Goal: Task Accomplishment & Management: Manage account settings

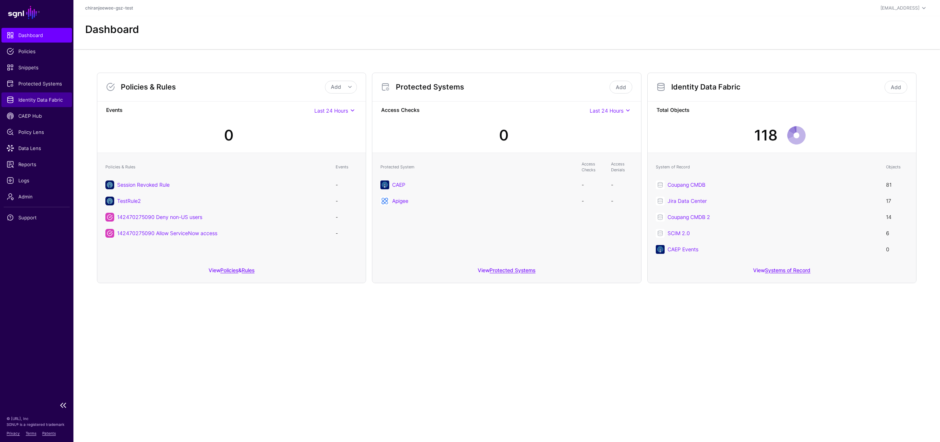
click at [37, 98] on span "Identity Data Fabric" at bounding box center [37, 99] width 60 height 7
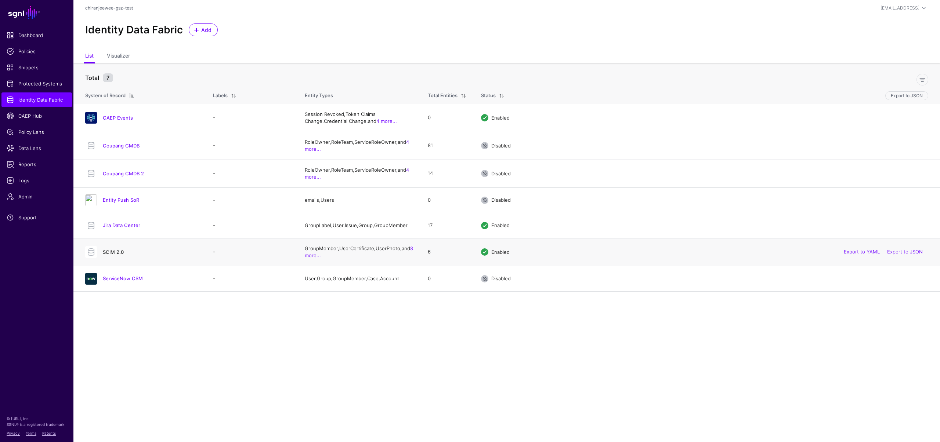
click at [117, 255] on link "SCIM 2.0" at bounding box center [113, 252] width 21 height 6
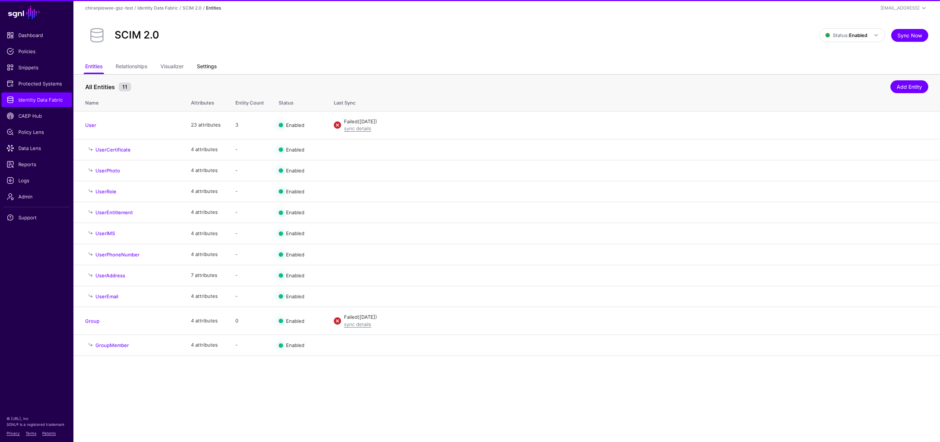
click at [213, 61] on link "Settings" at bounding box center [207, 67] width 20 height 14
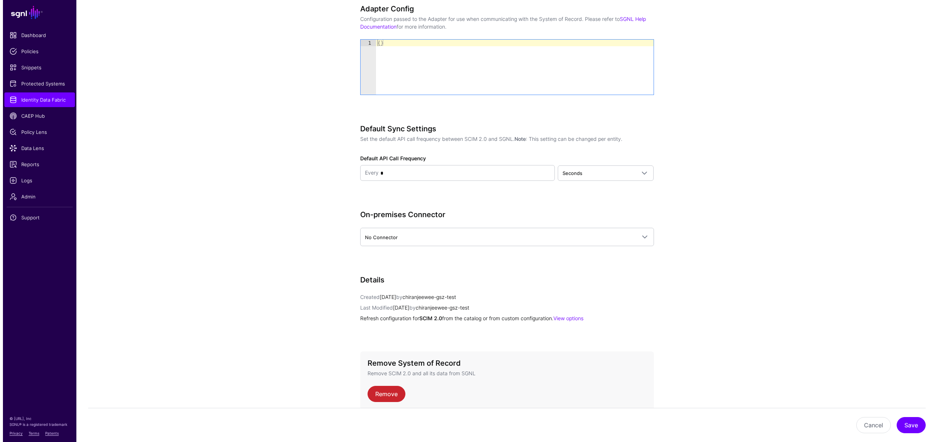
scroll to position [832, 0]
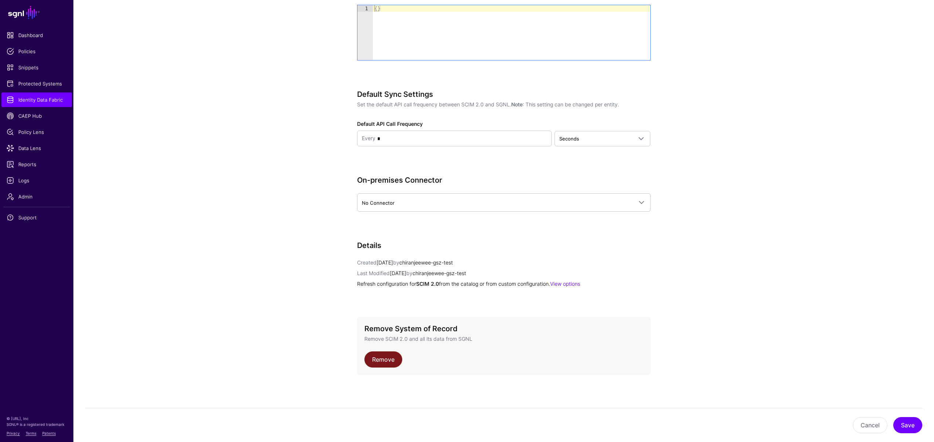
click at [386, 358] on link "Remove" at bounding box center [384, 360] width 38 height 16
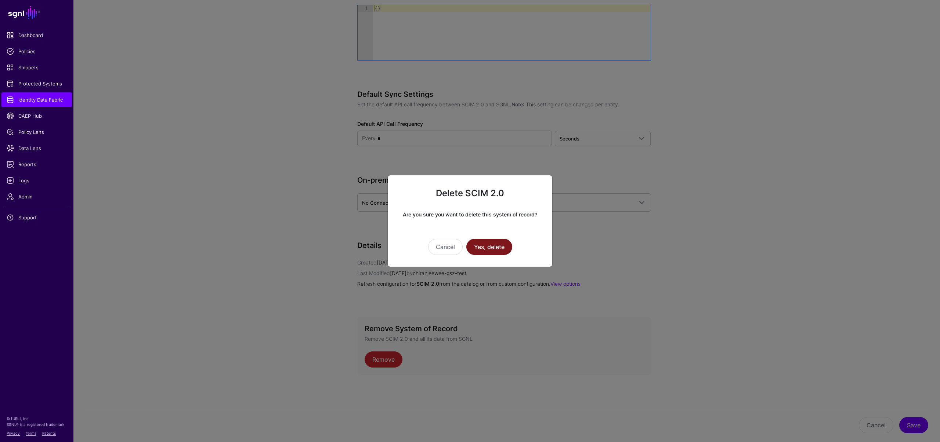
click at [489, 246] on button "Yes, delete" at bounding box center [489, 247] width 46 height 16
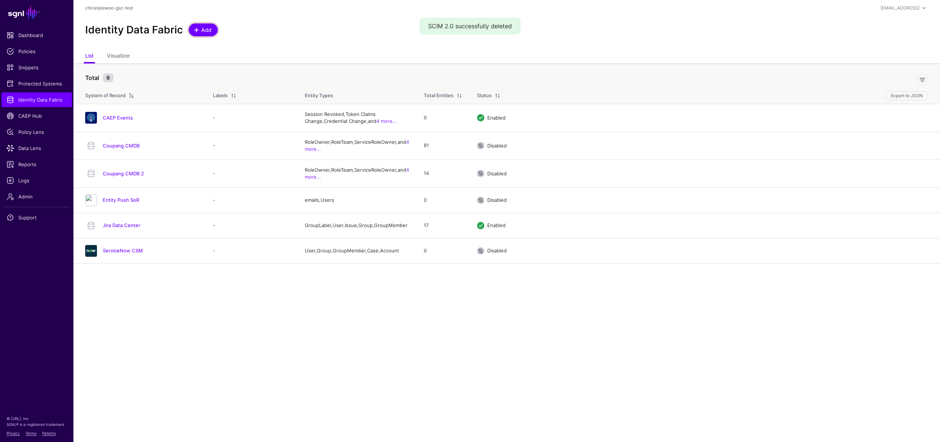
click at [207, 33] on span "Add" at bounding box center [206, 30] width 12 height 8
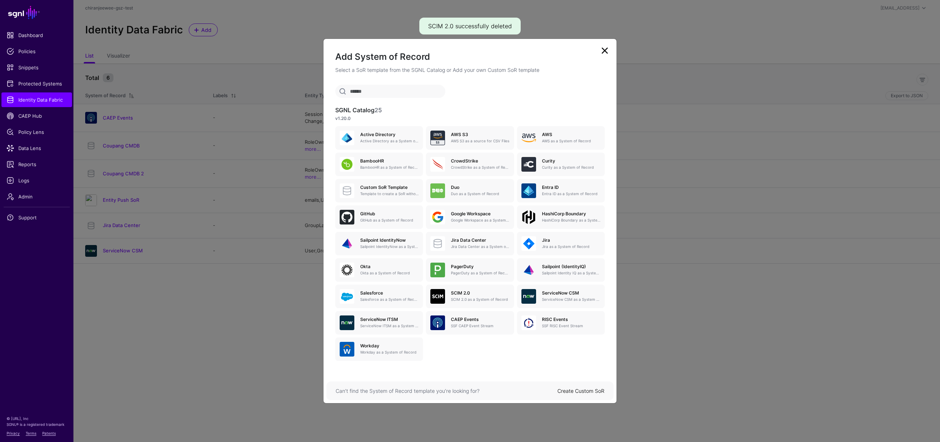
click at [583, 389] on link "Create Custom SoR" at bounding box center [580, 391] width 47 height 6
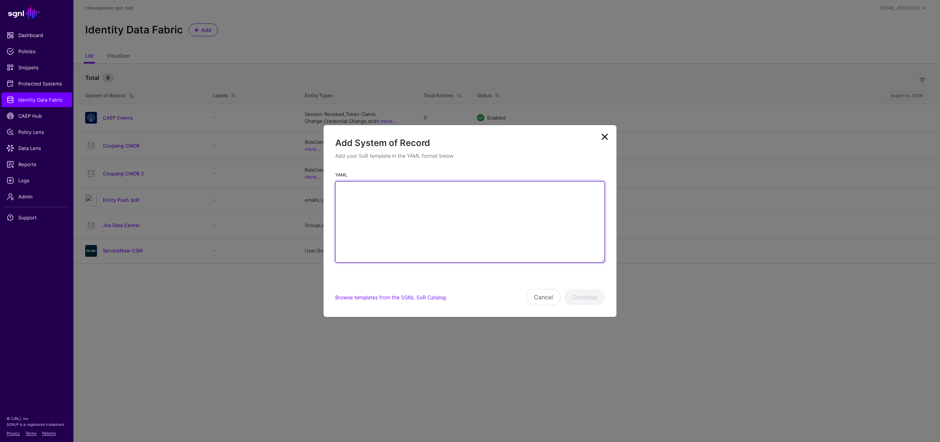
click at [406, 213] on textarea "YAML" at bounding box center [470, 222] width 270 height 82
paste textarea "**********"
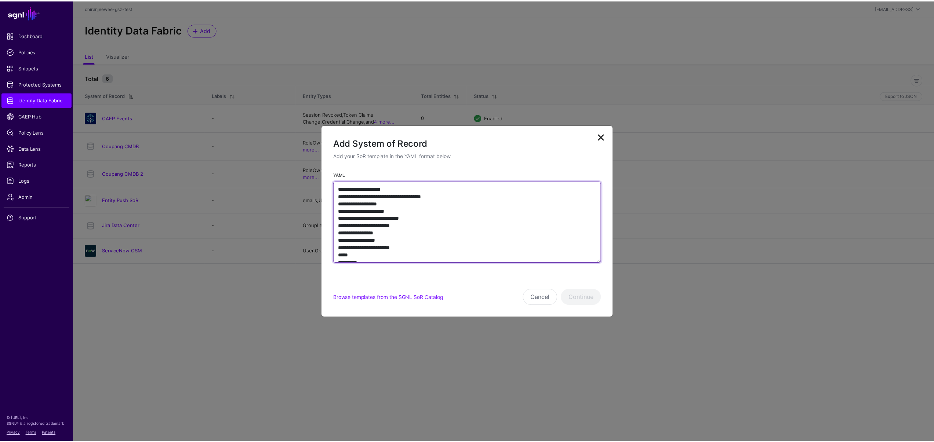
scroll to position [3110, 0]
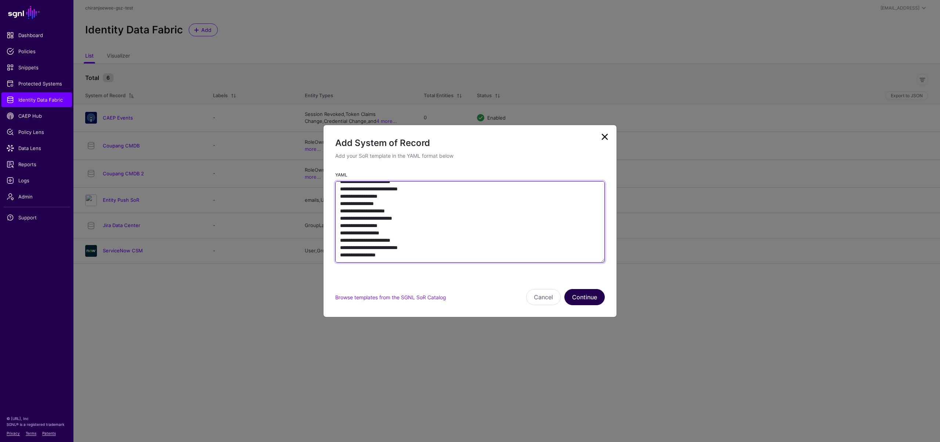
type textarea "**********"
click at [586, 292] on button "Continue" at bounding box center [584, 297] width 40 height 16
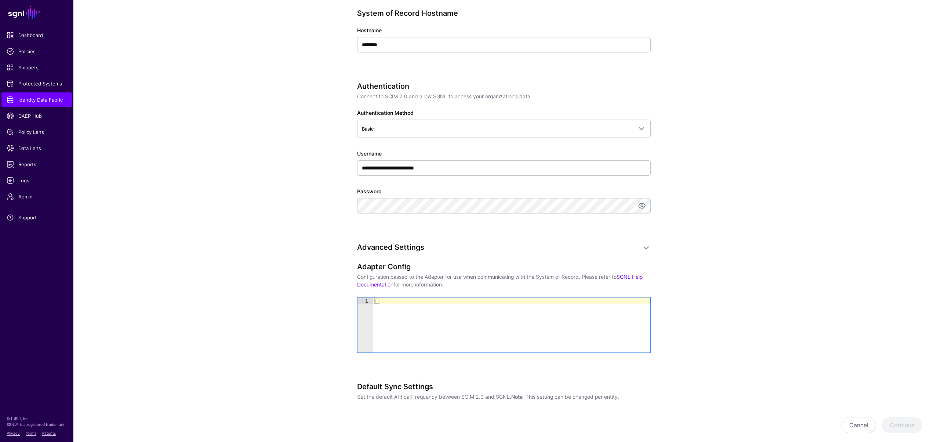
scroll to position [318, 0]
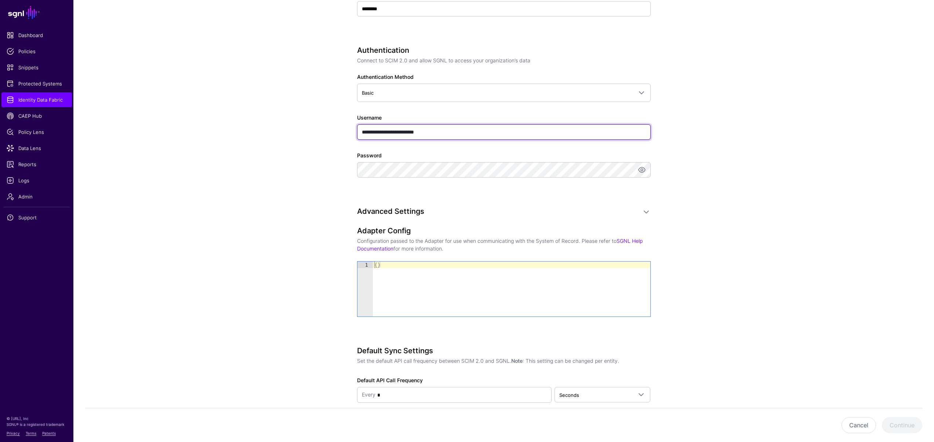
click at [454, 136] on input "**********" at bounding box center [504, 131] width 294 height 15
type input "****"
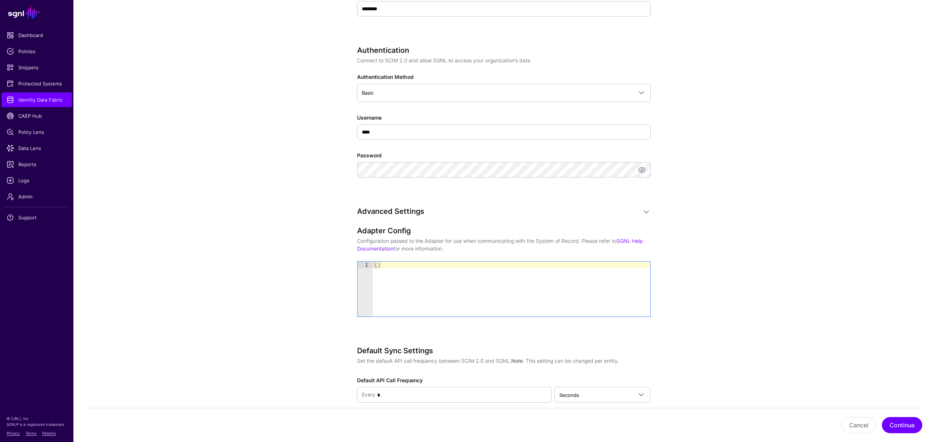
click at [321, 191] on app-datasources-details-form "**********" at bounding box center [503, 142] width 861 height 805
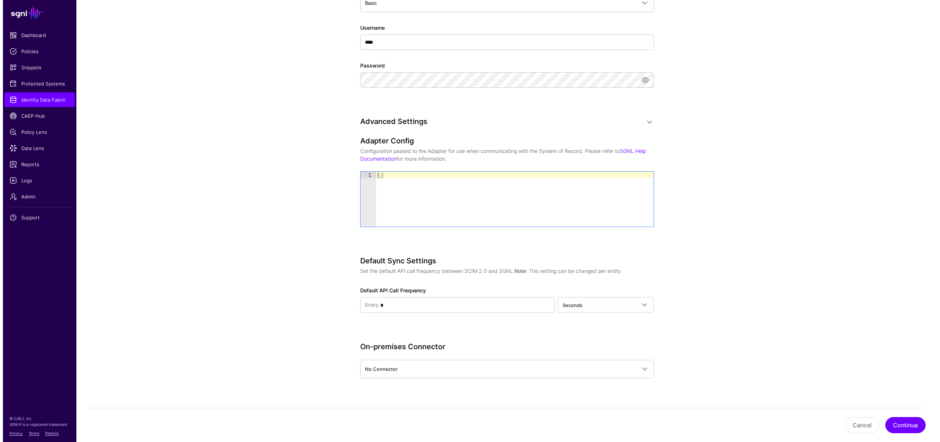
scroll to position [420, 0]
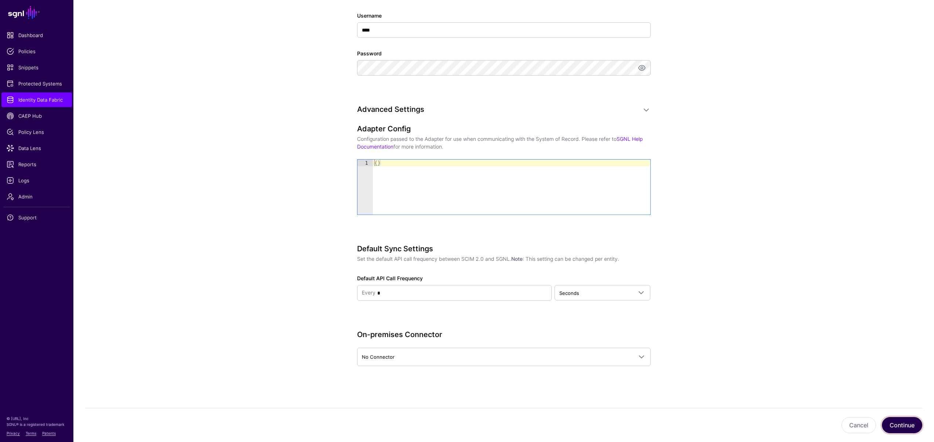
click at [904, 430] on button "Continue" at bounding box center [902, 425] width 40 height 16
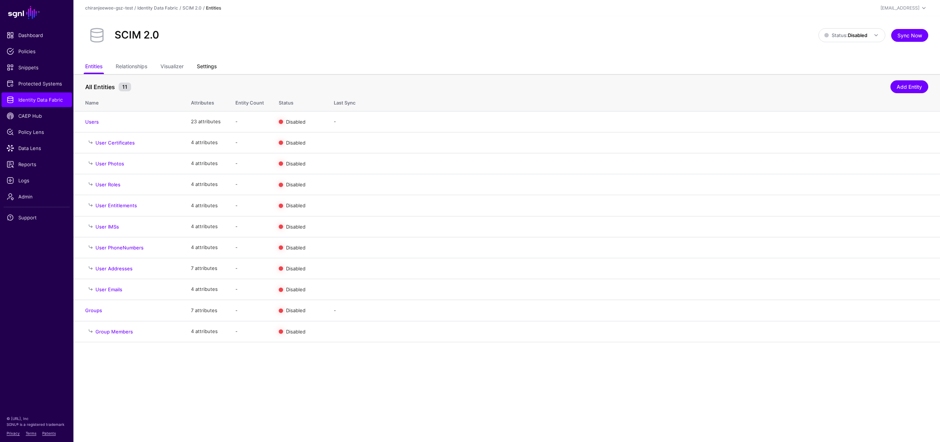
click at [212, 62] on link "Settings" at bounding box center [207, 67] width 20 height 14
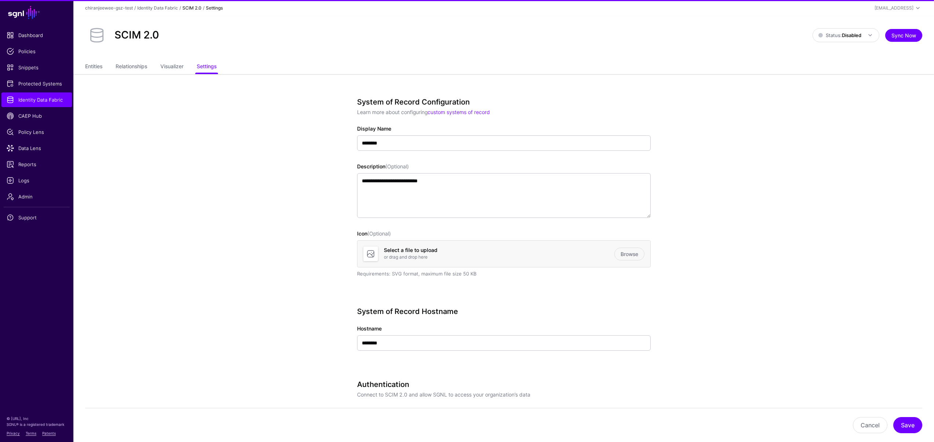
scroll to position [484, 0]
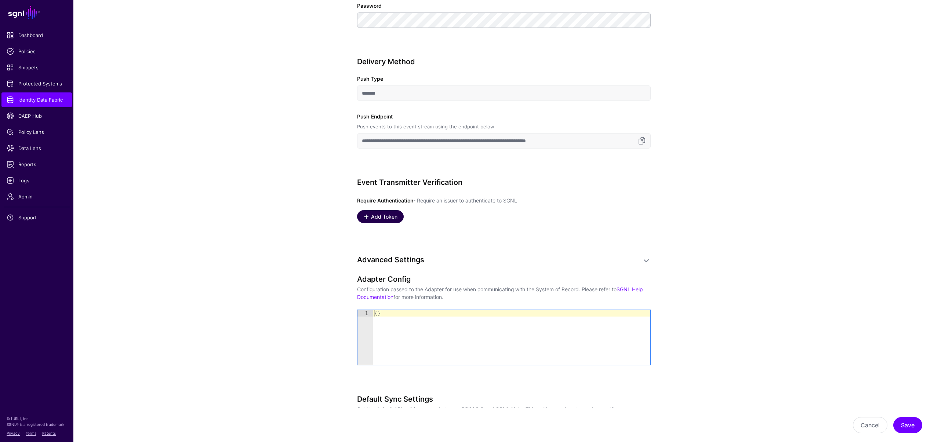
click at [383, 218] on span "Add Token" at bounding box center [384, 217] width 28 height 8
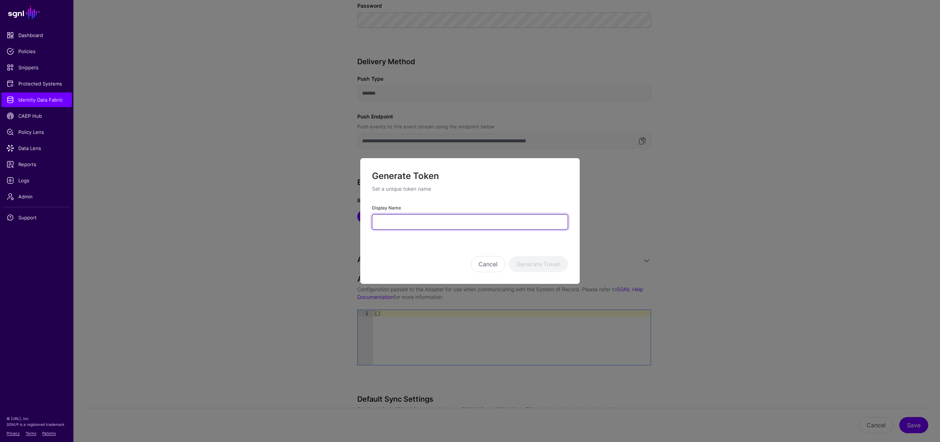
click at [391, 220] on input "Display Name" at bounding box center [470, 221] width 196 height 15
type input "*********"
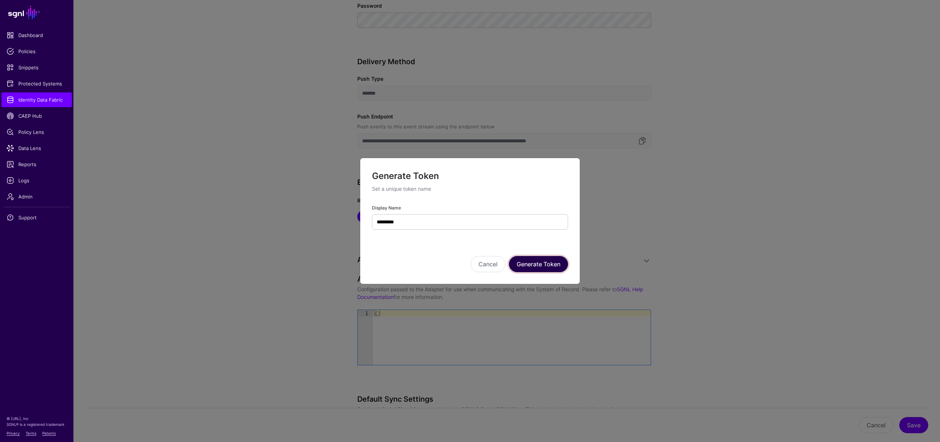
click at [548, 264] on button "Generate Token" at bounding box center [538, 264] width 59 height 16
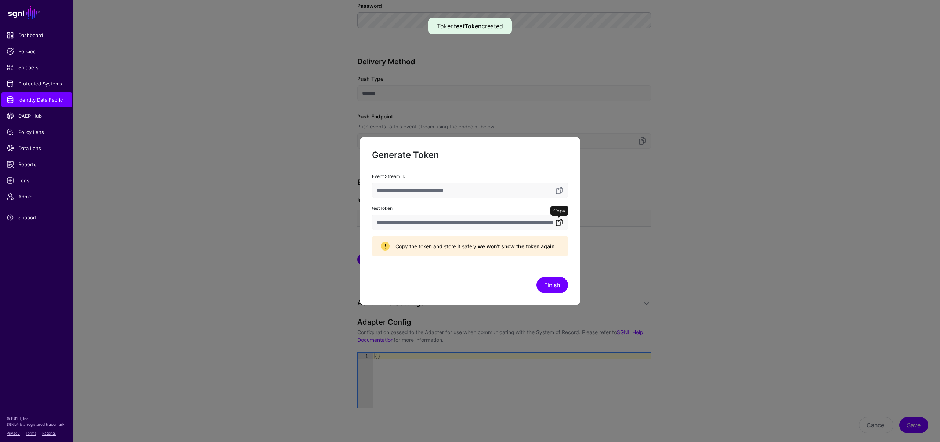
click at [561, 224] on link at bounding box center [559, 222] width 9 height 9
click at [558, 289] on button "Finish" at bounding box center [552, 285] width 32 height 16
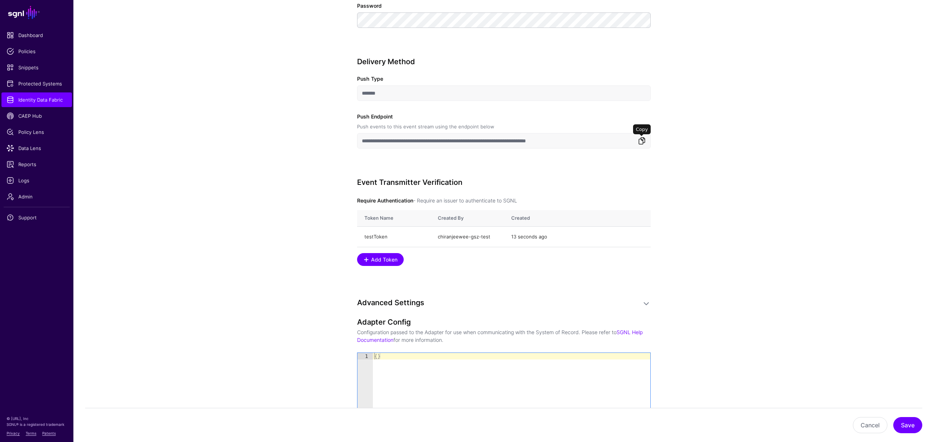
click at [642, 142] on link at bounding box center [642, 141] width 9 height 9
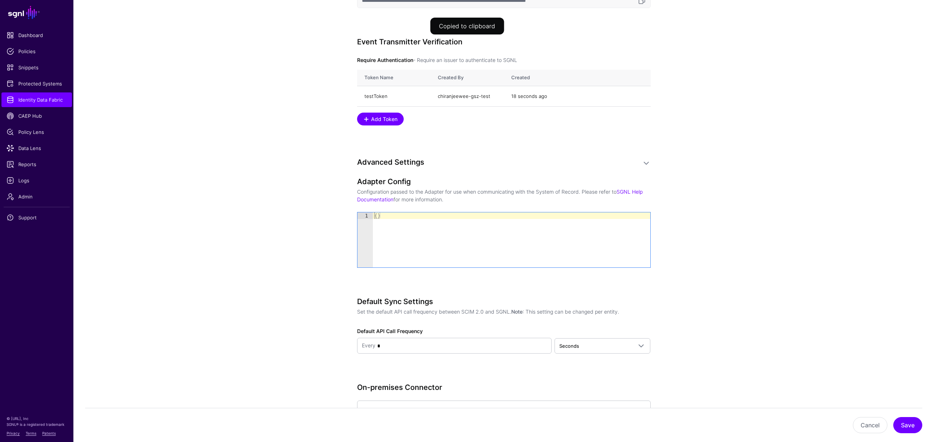
scroll to position [643, 0]
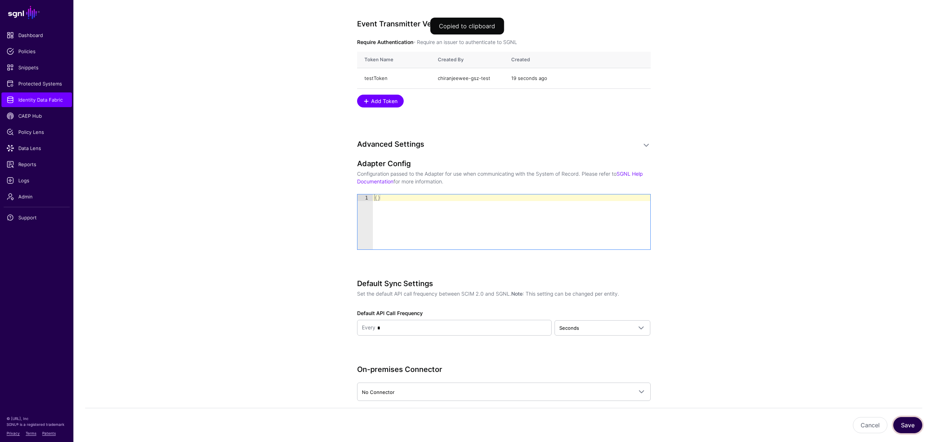
click at [904, 425] on button "Save" at bounding box center [908, 425] width 29 height 16
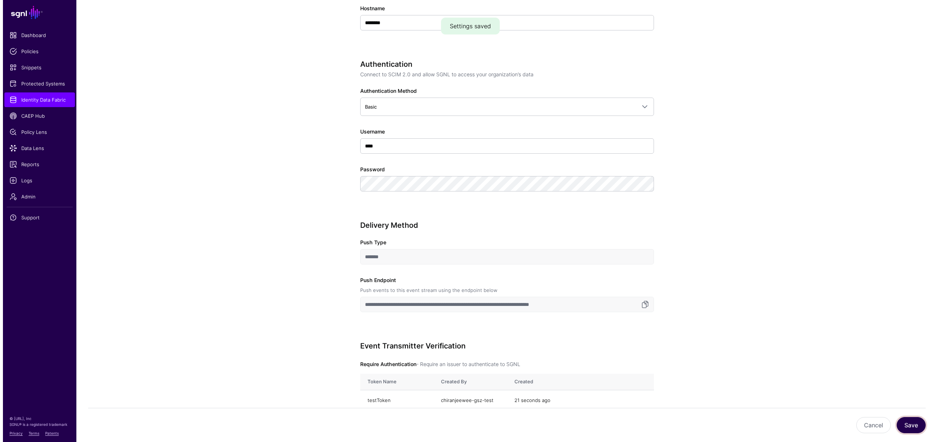
scroll to position [0, 0]
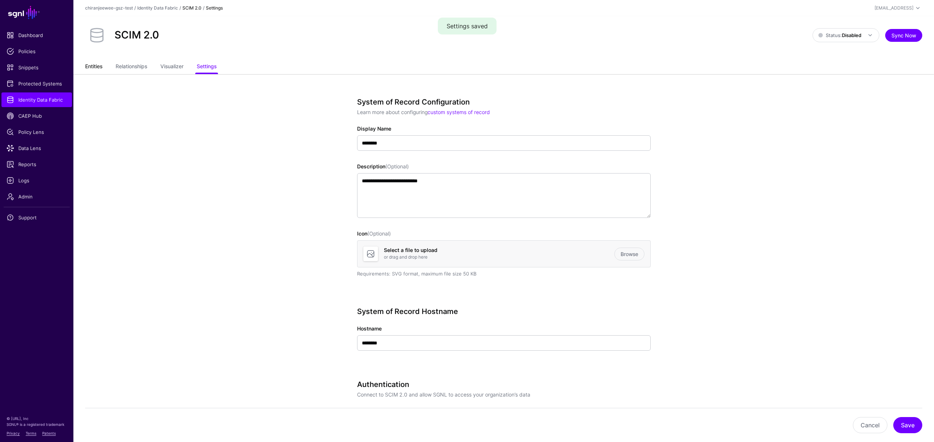
click at [98, 65] on link "Entities" at bounding box center [93, 67] width 17 height 14
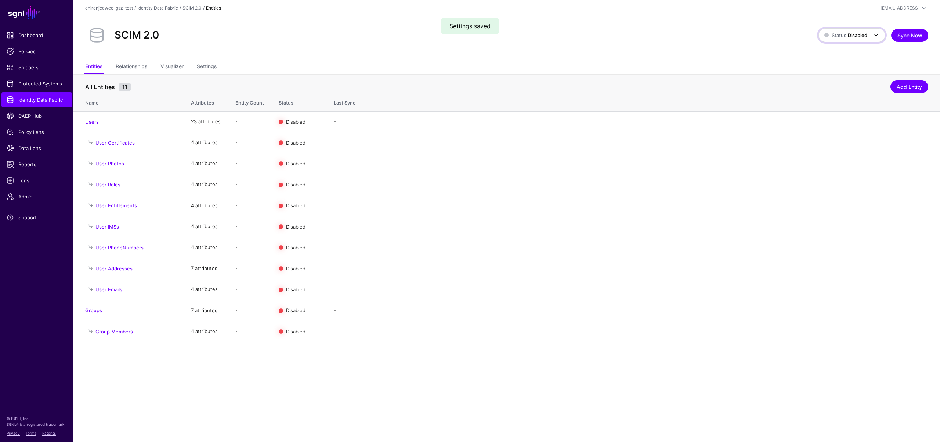
click at [838, 36] on span "Status: Disabled" at bounding box center [845, 35] width 43 height 6
click at [841, 59] on span "Syncing active for all configured entities that are enabled" at bounding box center [862, 67] width 61 height 18
click at [855, 122] on link "Enable" at bounding box center [854, 122] width 15 height 6
click at [857, 311] on link "Enable" at bounding box center [854, 311] width 15 height 6
click at [216, 68] on link "Settings" at bounding box center [207, 67] width 20 height 14
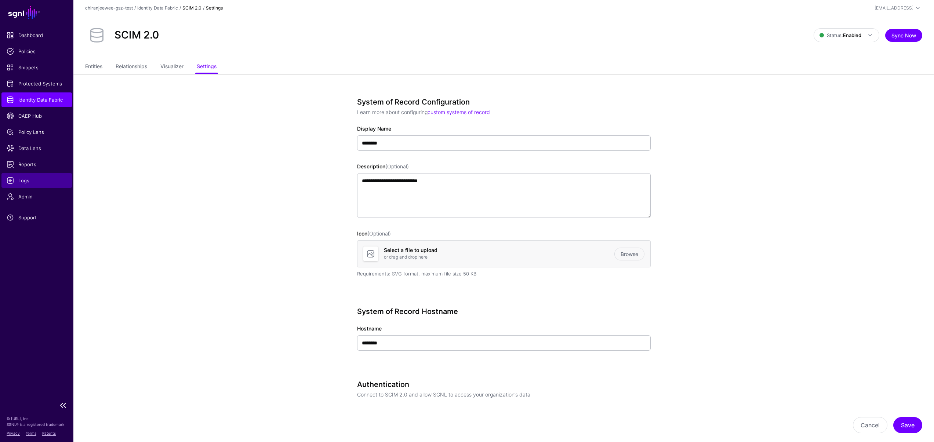
click at [29, 176] on link "Logs" at bounding box center [36, 180] width 70 height 15
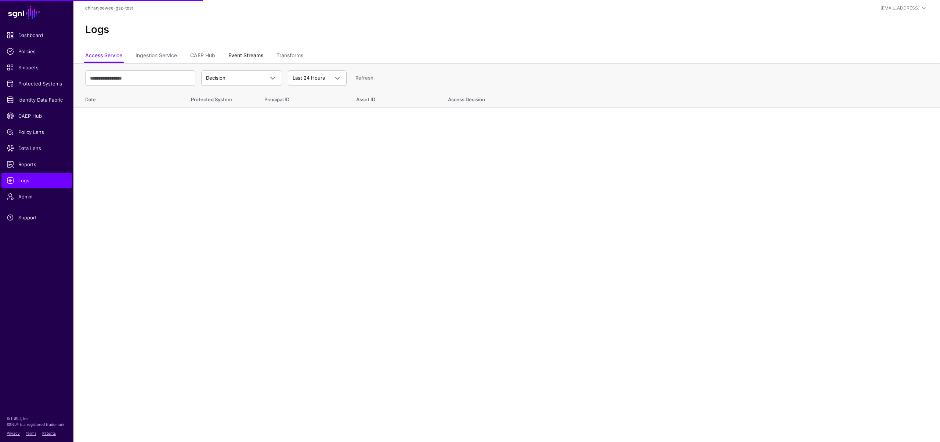
click at [253, 58] on link "Event Streams" at bounding box center [245, 56] width 35 height 14
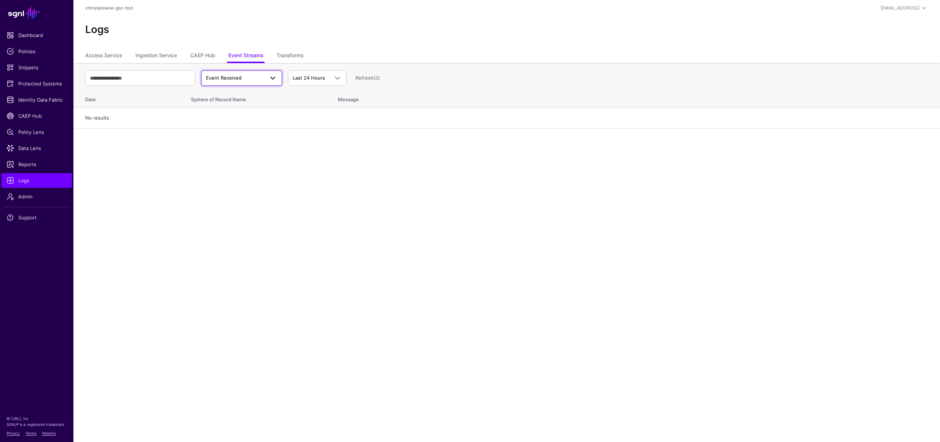
click at [247, 77] on span "Event Received" at bounding box center [235, 78] width 58 height 7
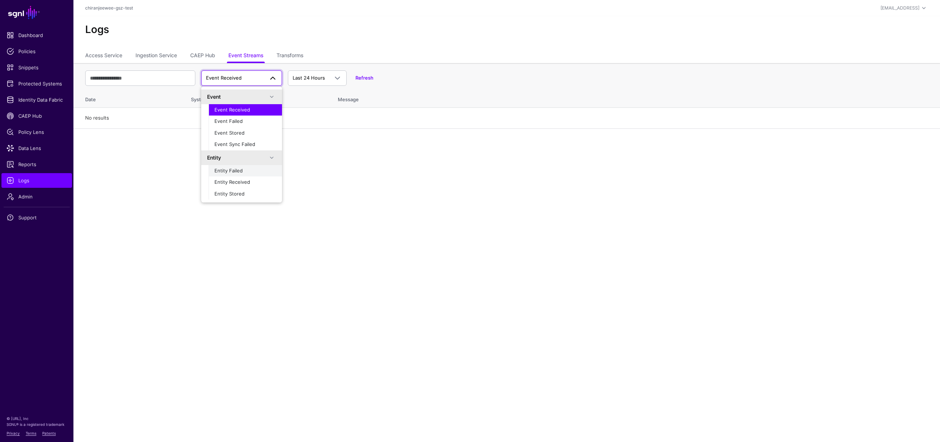
click at [240, 174] on div "Entity Failed" at bounding box center [245, 170] width 62 height 7
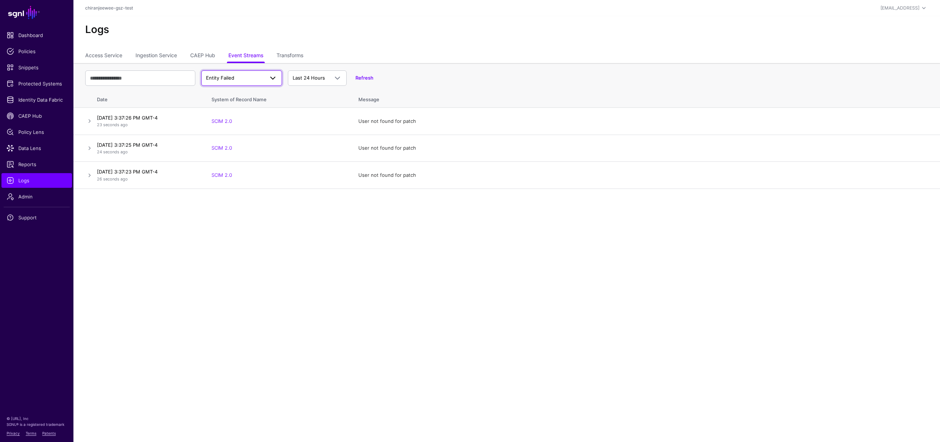
click at [246, 78] on span "Entity Failed" at bounding box center [235, 78] width 58 height 7
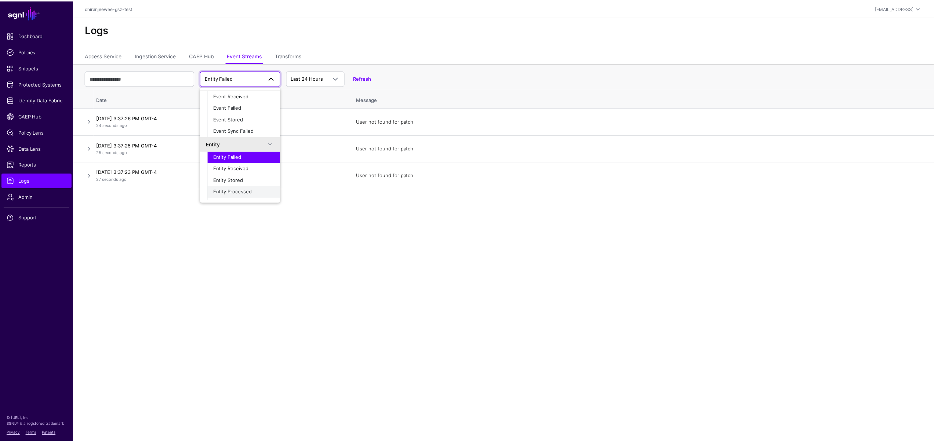
scroll to position [23, 0]
click at [245, 158] on span "Entity Received" at bounding box center [232, 159] width 36 height 6
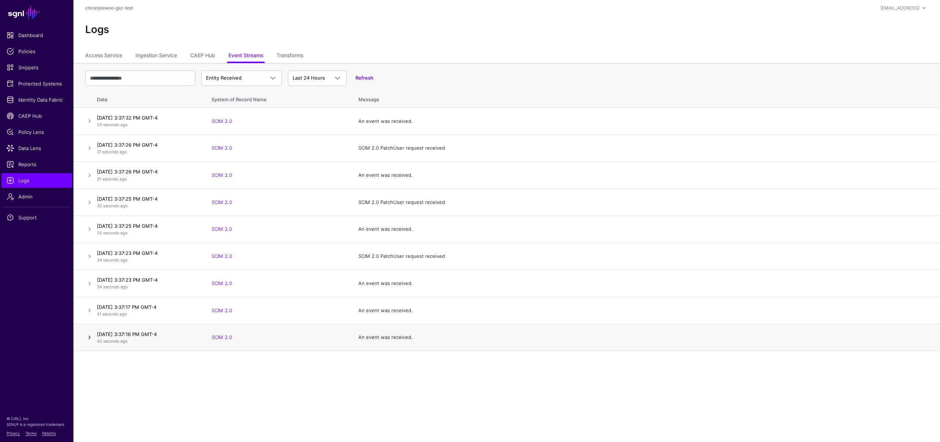
click at [91, 337] on link at bounding box center [89, 337] width 9 height 9
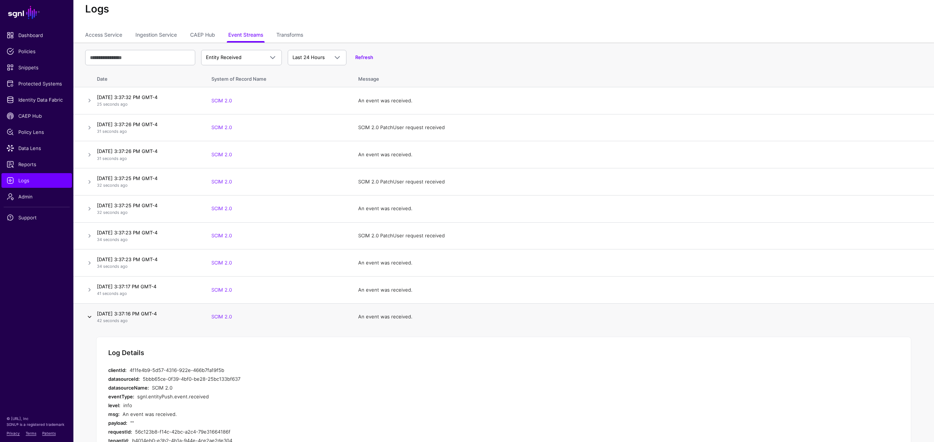
scroll to position [59, 0]
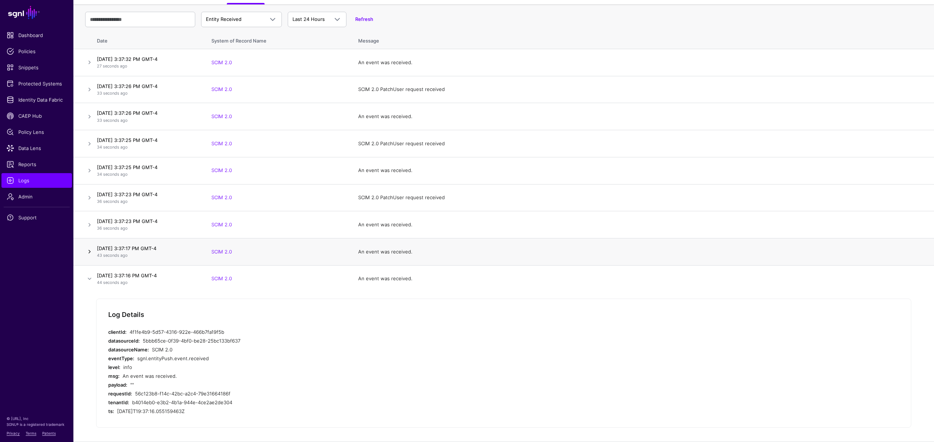
click at [88, 252] on link at bounding box center [89, 251] width 9 height 9
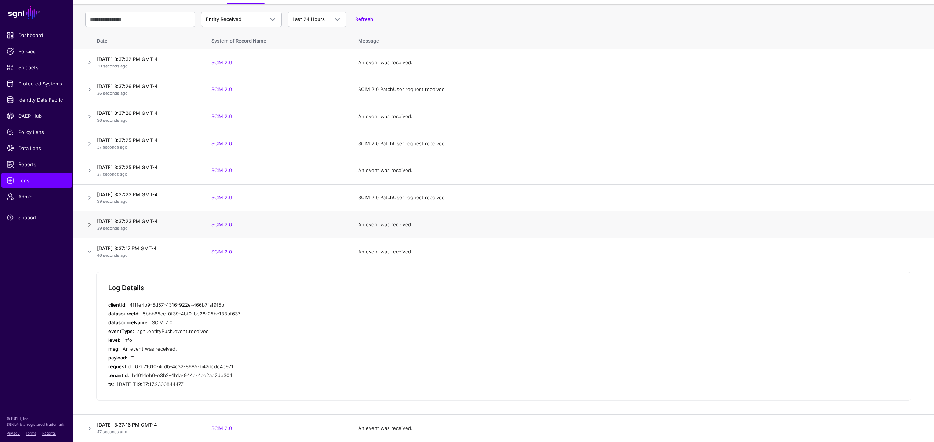
click at [89, 225] on link at bounding box center [89, 225] width 9 height 9
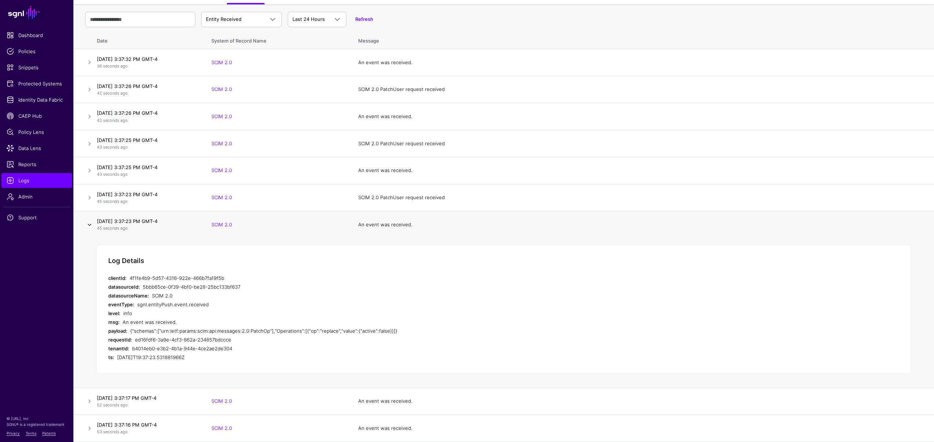
click at [93, 223] on link at bounding box center [89, 225] width 9 height 9
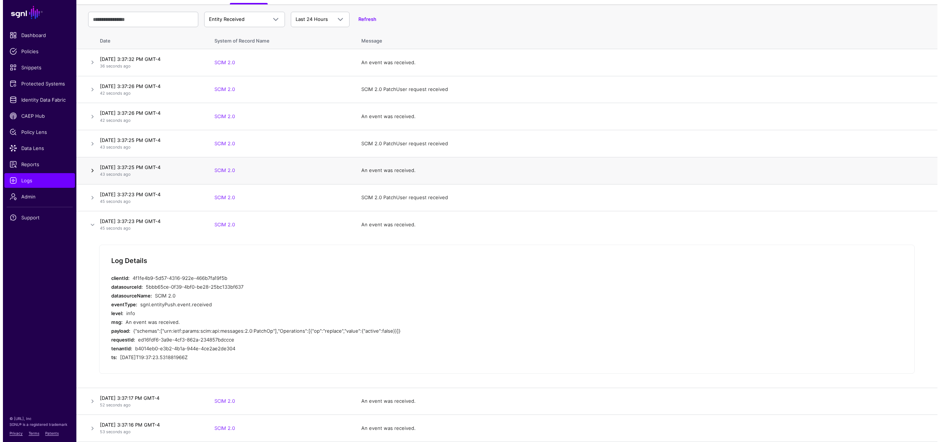
scroll to position [0, 0]
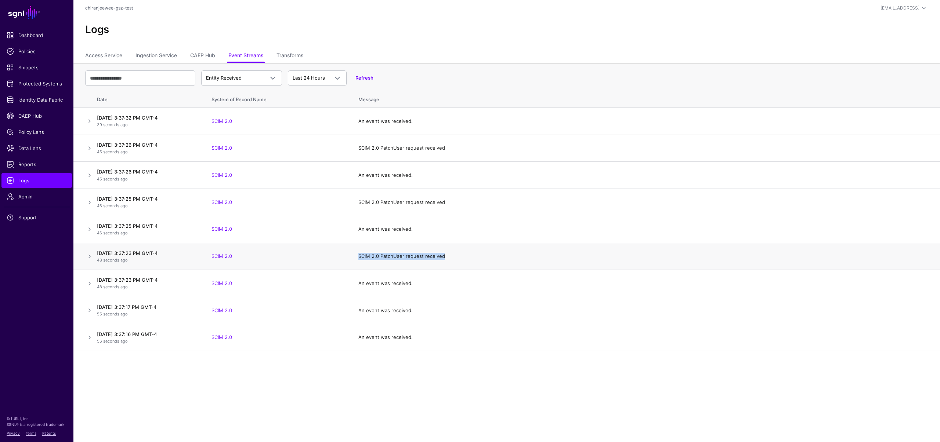
drag, startPoint x: 355, startPoint y: 257, endPoint x: 446, endPoint y: 254, distance: 90.7
click at [446, 254] on td "SCIM 2.0 PatchUser request received" at bounding box center [645, 256] width 589 height 27
drag, startPoint x: 352, startPoint y: 203, endPoint x: 460, endPoint y: 205, distance: 108.7
click at [460, 205] on td "SCIM 2.0 PatchUser request received" at bounding box center [645, 202] width 589 height 27
drag, startPoint x: 351, startPoint y: 146, endPoint x: 461, endPoint y: 148, distance: 109.4
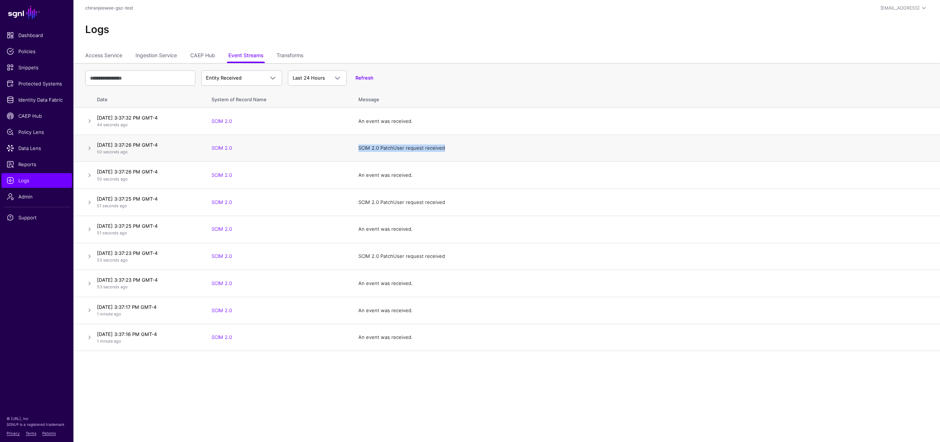
click at [461, 148] on td "SCIM 2.0 PatchUser request received" at bounding box center [645, 148] width 589 height 27
click at [307, 369] on main "SGNL Dashboard Policies Snippets Protected Systems Identity Data Fabric CAEP Hu…" at bounding box center [470, 221] width 940 height 442
click at [245, 82] on span "Entity Received" at bounding box center [235, 78] width 58 height 7
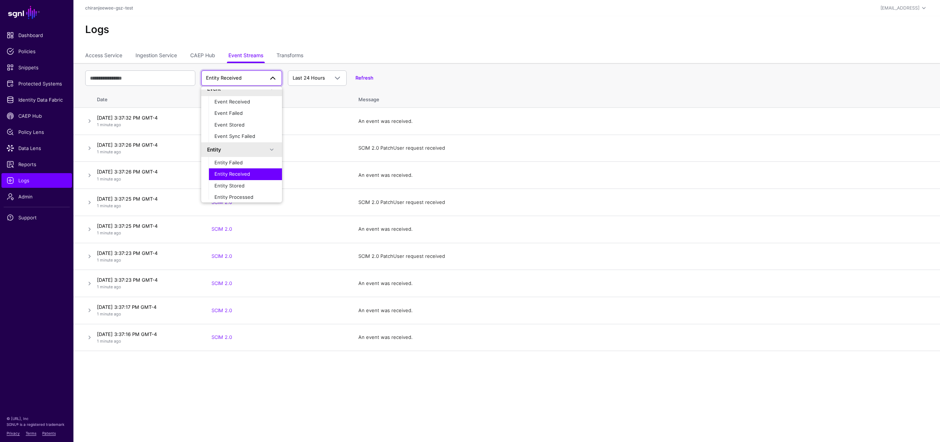
scroll to position [23, 0]
click at [240, 173] on span "Entity Stored" at bounding box center [229, 171] width 30 height 6
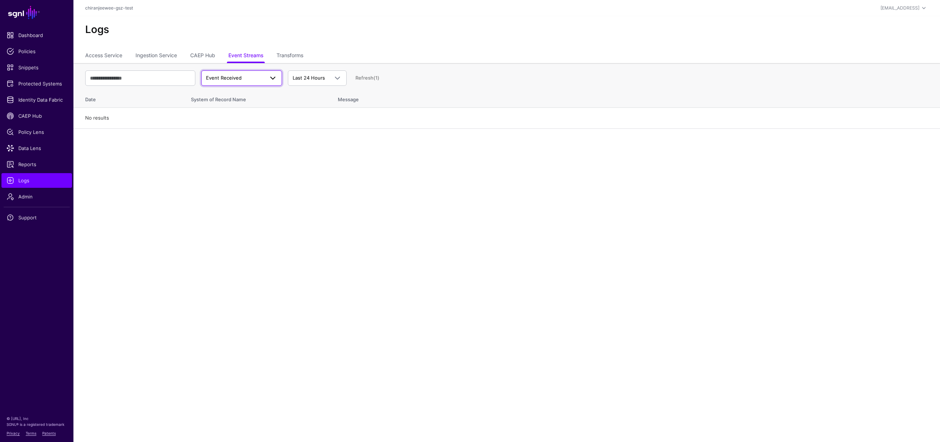
click at [241, 79] on span "Event Received" at bounding box center [235, 78] width 58 height 7
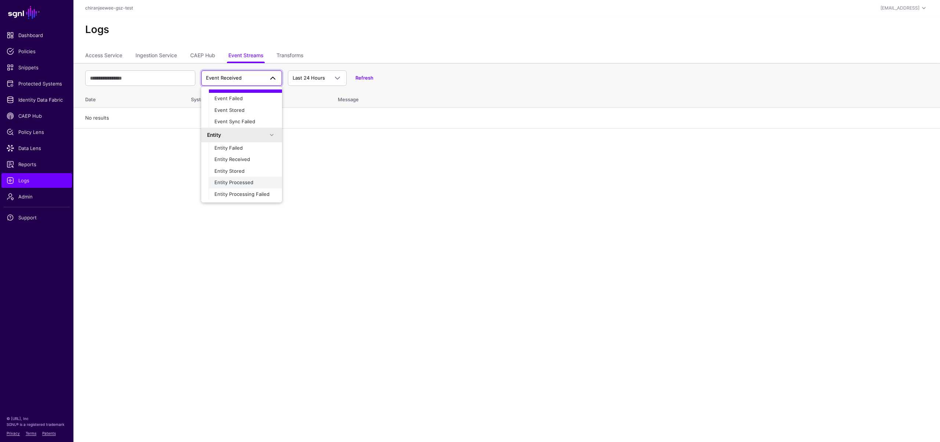
scroll to position [23, 0]
click at [255, 169] on div "Entity Stored" at bounding box center [245, 170] width 62 height 7
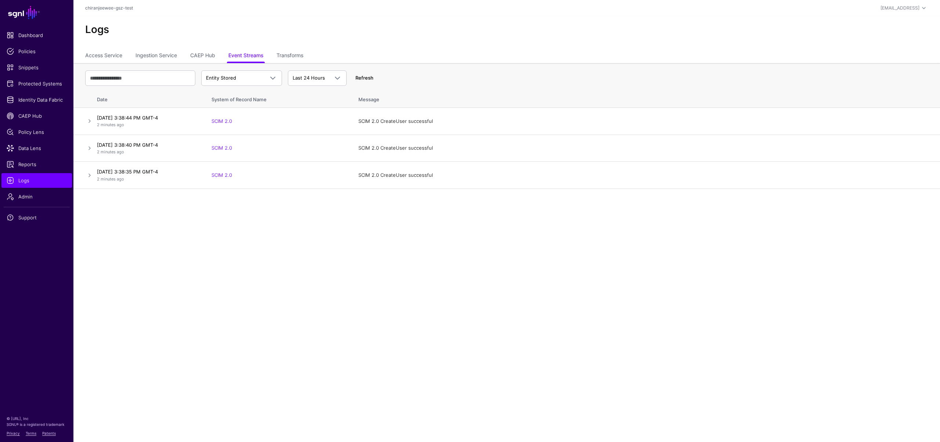
click at [361, 76] on link "Refresh" at bounding box center [364, 78] width 18 height 6
click at [362, 78] on link "Refresh" at bounding box center [364, 78] width 18 height 6
click at [92, 122] on link at bounding box center [89, 121] width 9 height 9
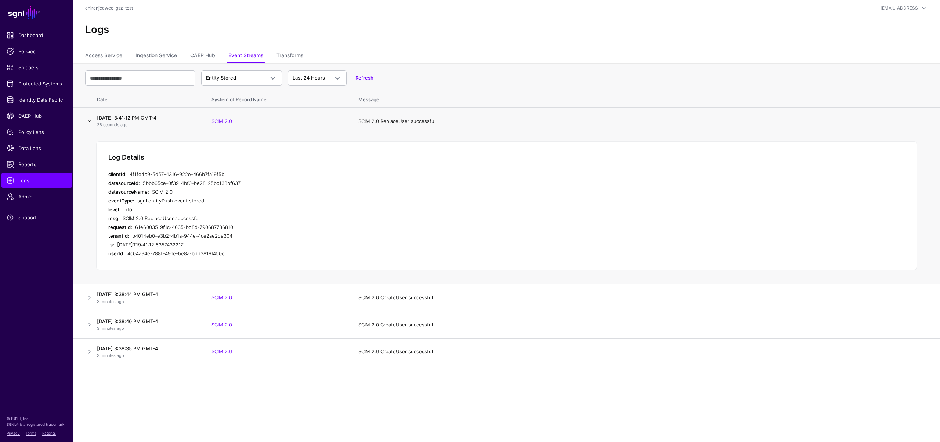
click at [92, 122] on link at bounding box center [89, 121] width 9 height 9
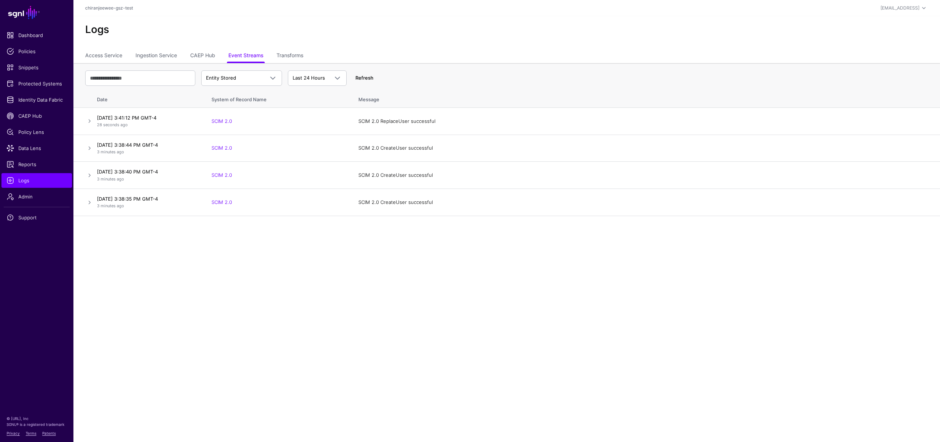
click at [372, 77] on link "Refresh" at bounding box center [364, 78] width 18 height 6
click at [26, 146] on span "Data Lens" at bounding box center [37, 148] width 60 height 7
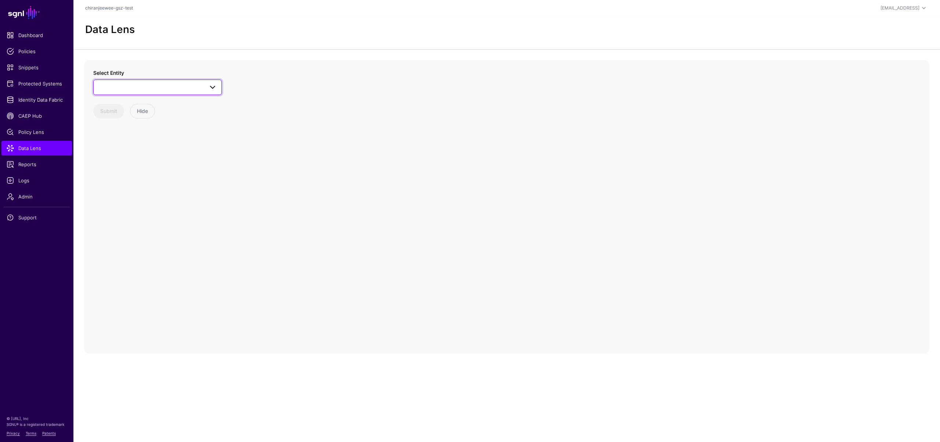
click at [160, 83] on span at bounding box center [157, 87] width 119 height 9
click at [144, 158] on div "Groups" at bounding box center [160, 154] width 109 height 7
click at [141, 87] on span "Groups" at bounding box center [151, 87] width 106 height 8
click at [114, 204] on span "Users" at bounding box center [113, 203] width 14 height 6
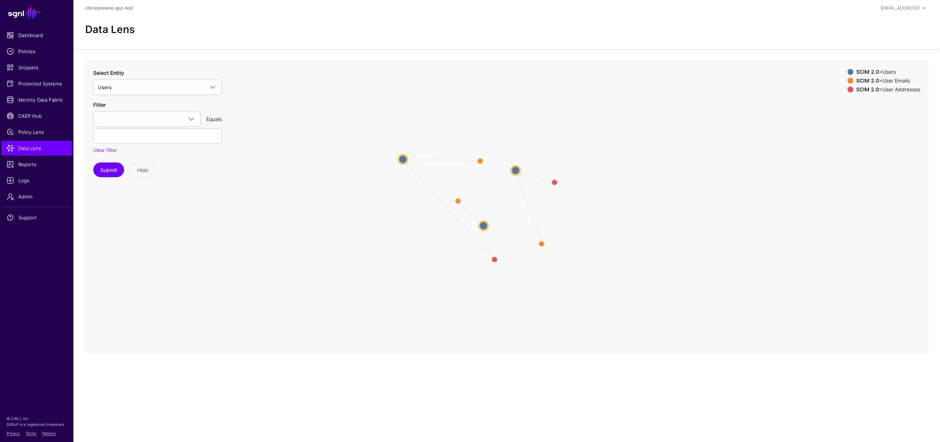
drag, startPoint x: 468, startPoint y: 180, endPoint x: 401, endPoint y: 157, distance: 70.4
click at [401, 157] on circle at bounding box center [402, 159] width 9 height 9
drag, startPoint x: 520, startPoint y: 169, endPoint x: 537, endPoint y: 229, distance: 62.4
click at [702, 174] on circle at bounding box center [699, 173] width 9 height 9
drag, startPoint x: 485, startPoint y: 225, endPoint x: 492, endPoint y: 185, distance: 40.6
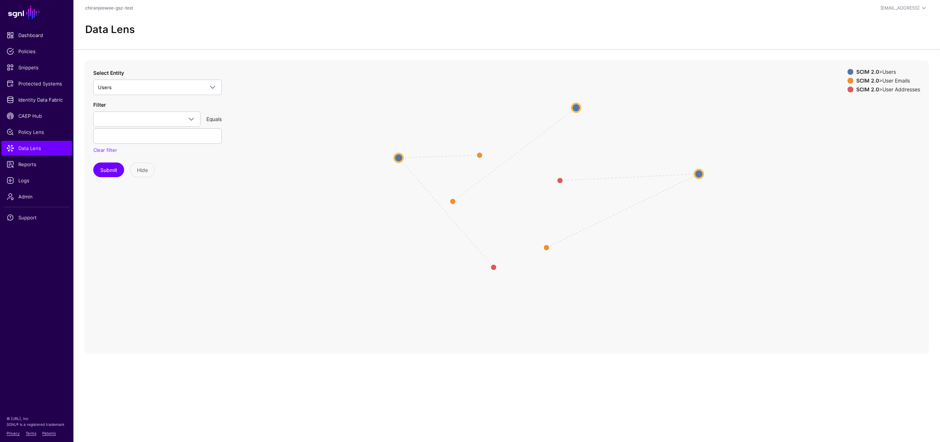
click at [578, 109] on circle at bounding box center [576, 107] width 9 height 9
drag, startPoint x: 453, startPoint y: 204, endPoint x: 484, endPoint y: 101, distance: 108.2
click at [484, 101] on circle at bounding box center [483, 99] width 12 height 12
click at [476, 153] on circle at bounding box center [478, 155] width 12 height 12
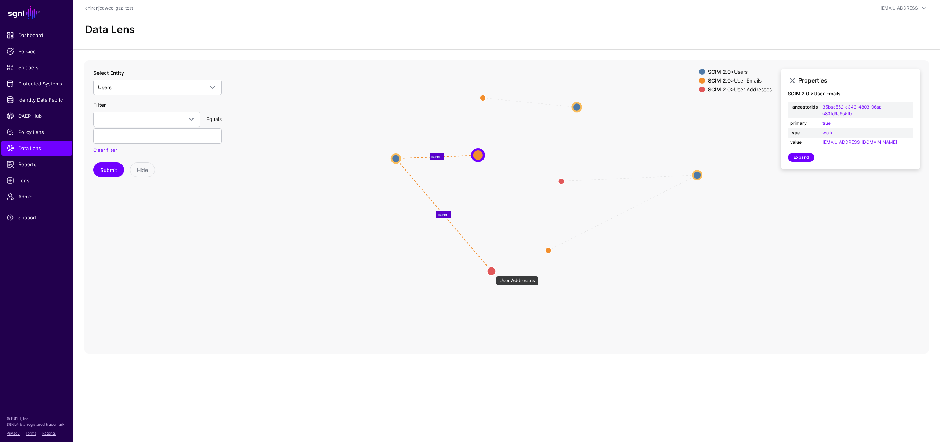
click at [492, 272] on circle at bounding box center [491, 271] width 9 height 9
click at [563, 180] on circle at bounding box center [562, 182] width 12 height 12
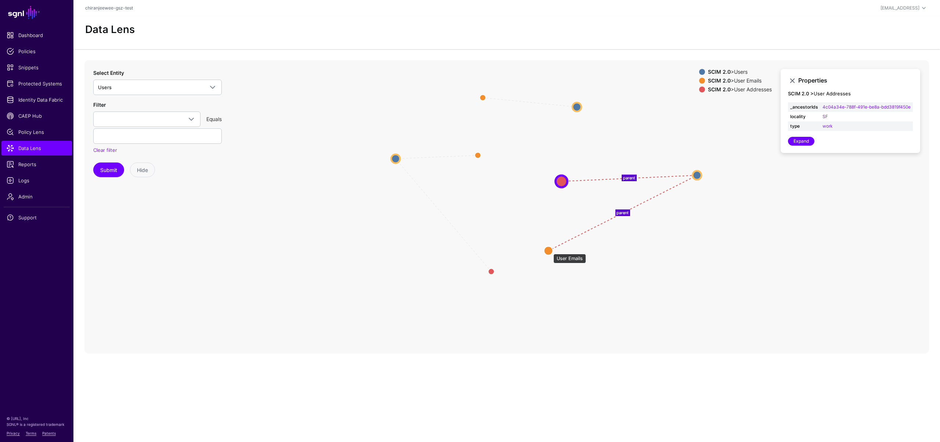
click at [550, 250] on circle at bounding box center [548, 250] width 9 height 9
click at [394, 159] on circle at bounding box center [395, 159] width 9 height 9
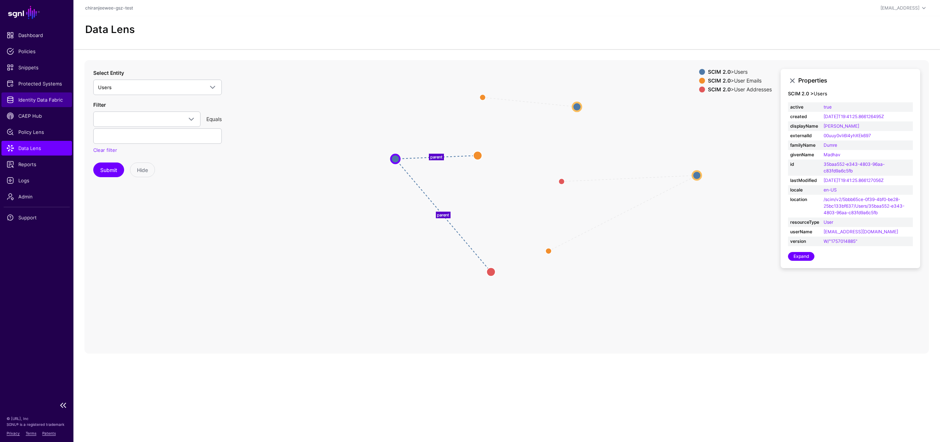
click at [44, 104] on link "Identity Data Fabric" at bounding box center [36, 100] width 70 height 15
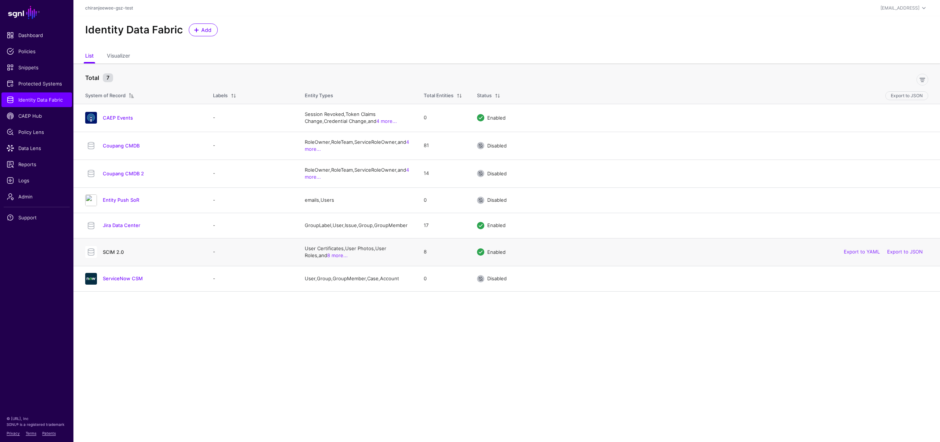
click at [119, 254] on link "SCIM 2.0" at bounding box center [113, 252] width 21 height 6
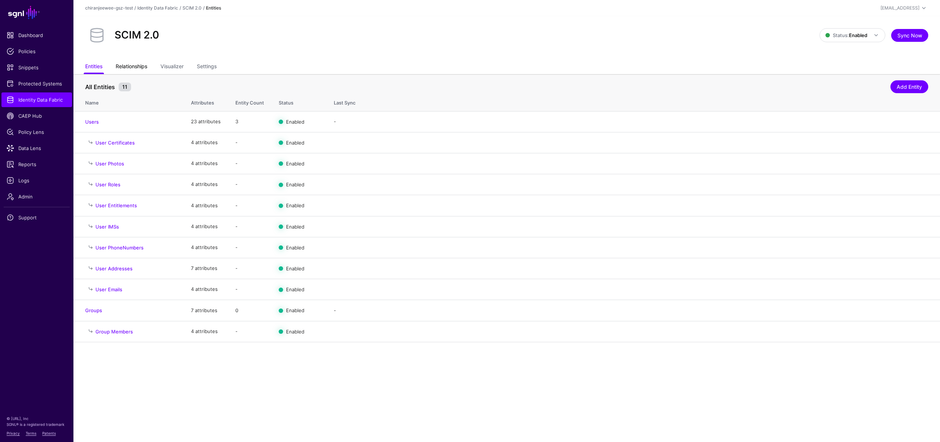
click at [140, 68] on link "Relationships" at bounding box center [132, 67] width 32 height 14
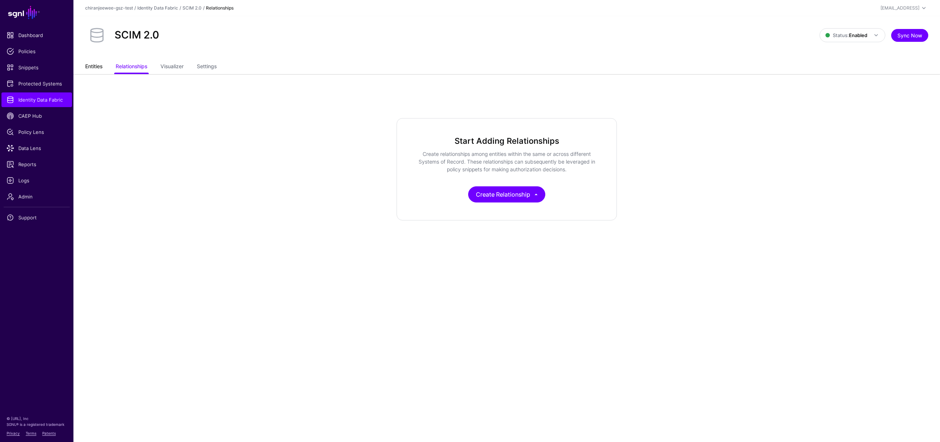
click at [88, 67] on link "Entities" at bounding box center [93, 67] width 17 height 14
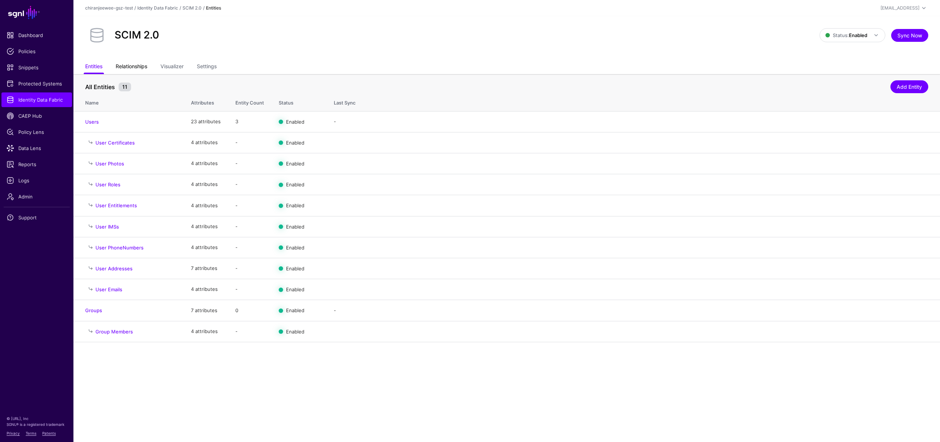
click at [133, 70] on link "Relationships" at bounding box center [132, 67] width 32 height 14
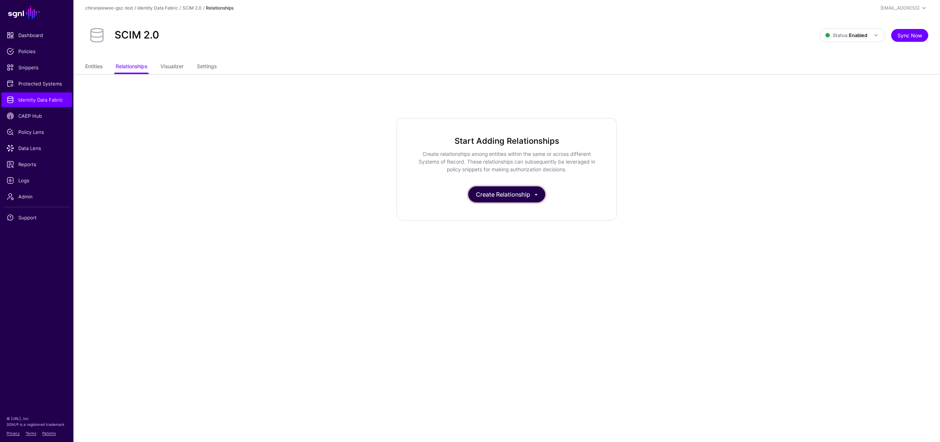
click at [494, 192] on button "Create Relationship" at bounding box center [506, 195] width 77 height 16
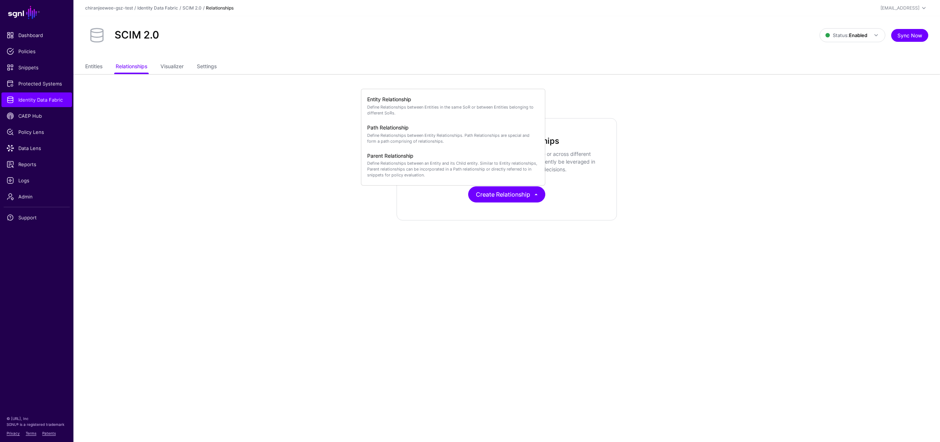
click at [227, 137] on app-datasources-item-relationships "Start Adding Relationships Create relationships among entities within the same …" at bounding box center [506, 169] width 867 height 102
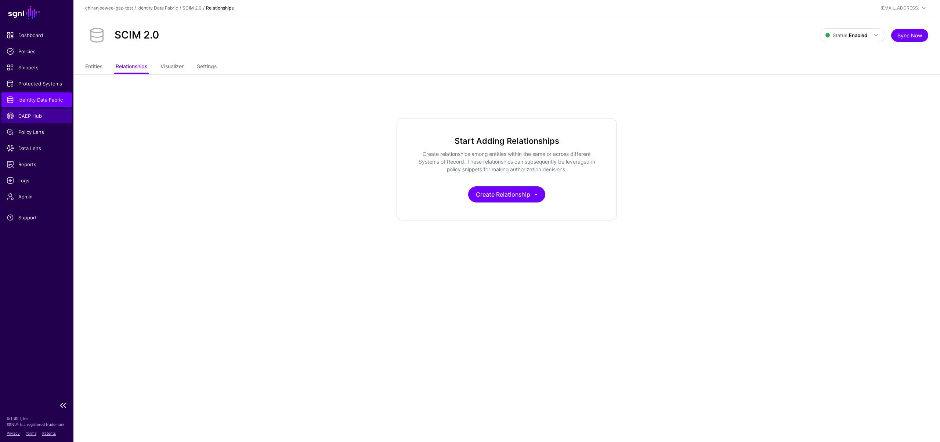
click at [19, 115] on span "CAEP Hub" at bounding box center [37, 115] width 60 height 7
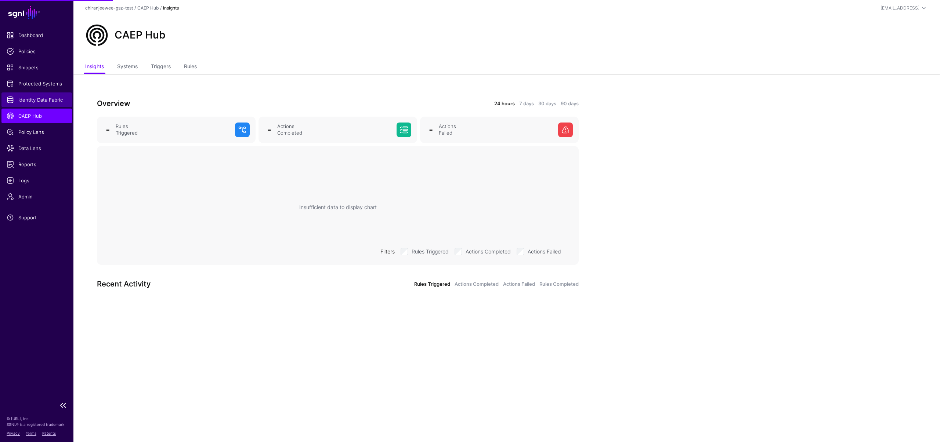
click at [47, 93] on link "Identity Data Fabric" at bounding box center [36, 100] width 70 height 15
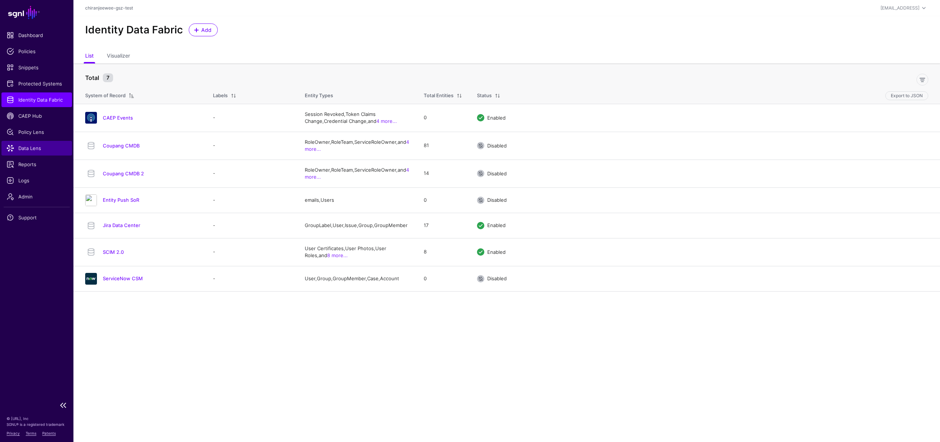
click at [35, 142] on link "Data Lens" at bounding box center [36, 148] width 70 height 15
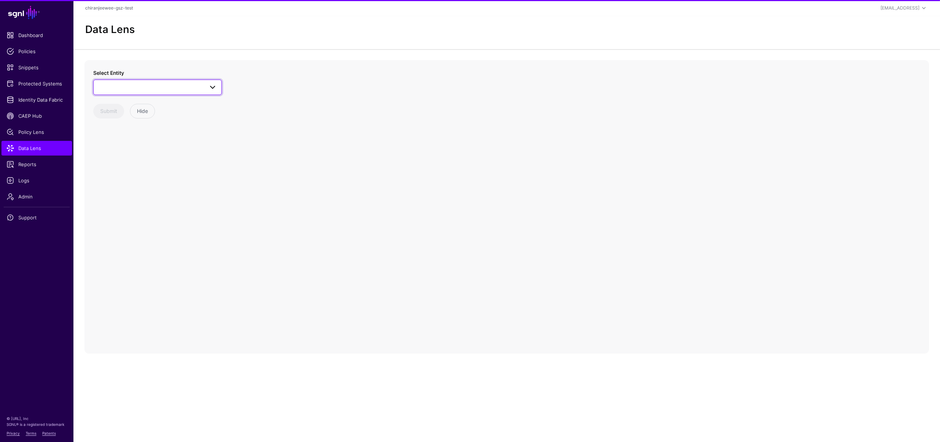
click at [119, 83] on span at bounding box center [157, 87] width 119 height 9
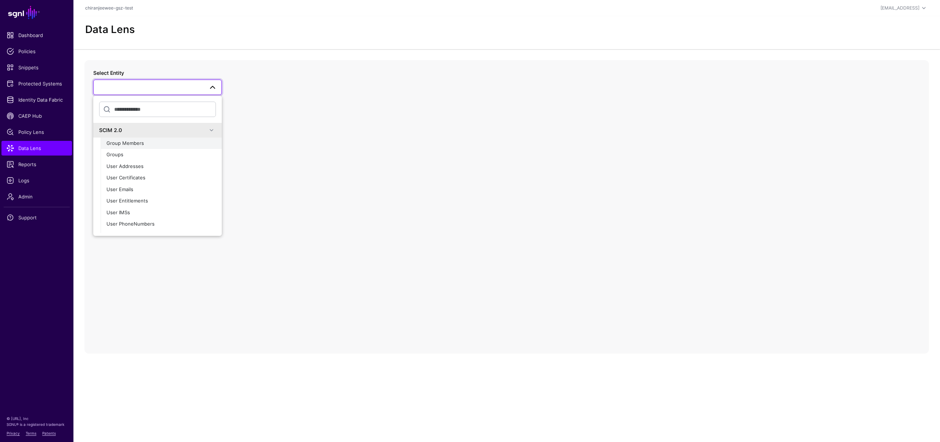
click at [125, 142] on span "Group Members" at bounding box center [124, 143] width 37 height 6
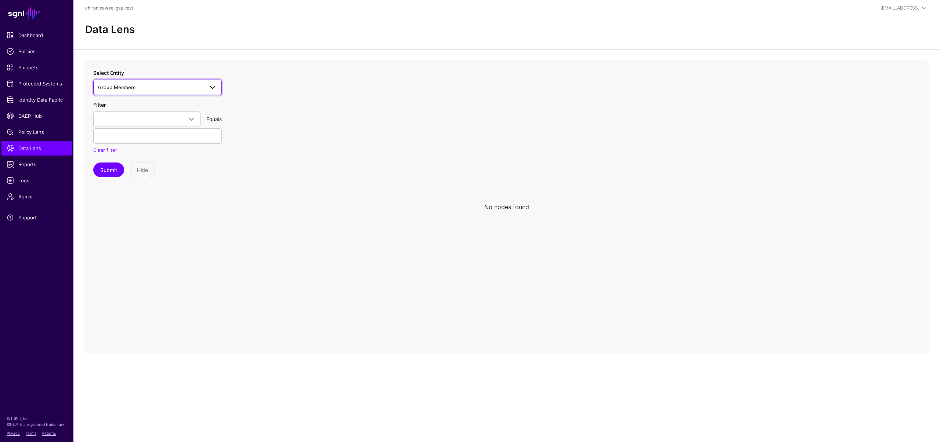
click at [134, 91] on span "Group Members" at bounding box center [151, 87] width 106 height 8
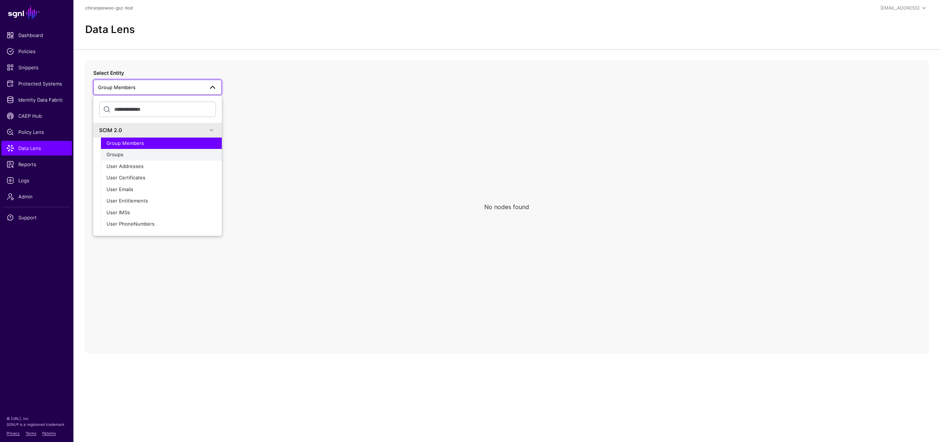
click at [126, 151] on div "Groups" at bounding box center [160, 154] width 109 height 7
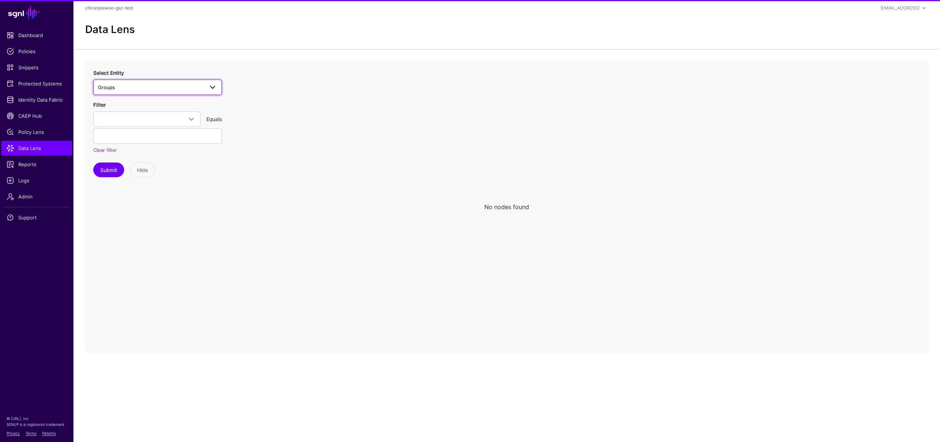
click at [134, 91] on span "Groups" at bounding box center [151, 87] width 106 height 8
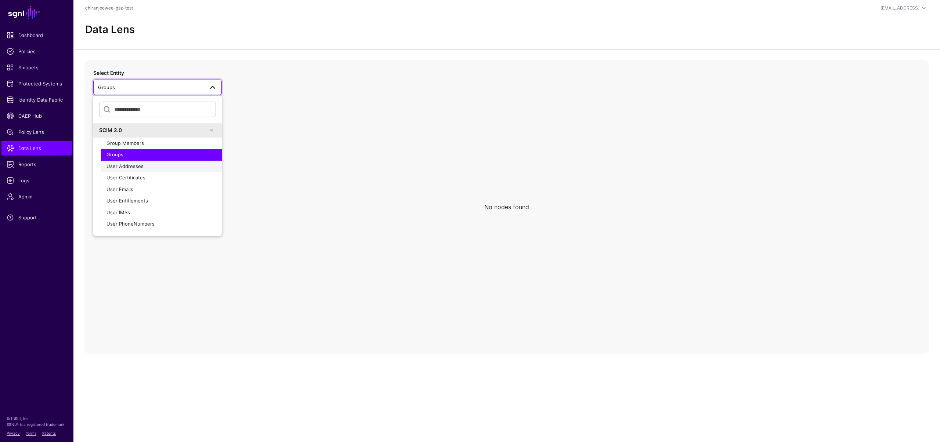
click at [144, 164] on div "User Addresses" at bounding box center [160, 166] width 109 height 7
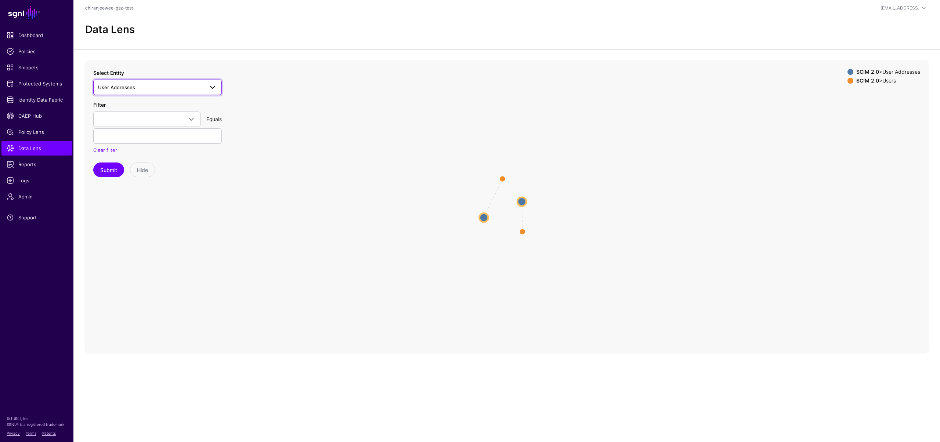
click at [135, 84] on span "User Addresses" at bounding box center [151, 87] width 106 height 8
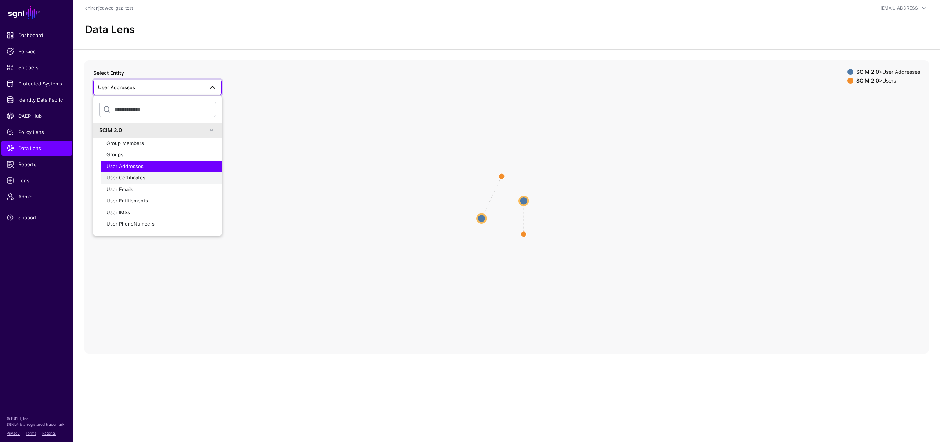
click at [129, 180] on span "User Certificates" at bounding box center [125, 178] width 39 height 6
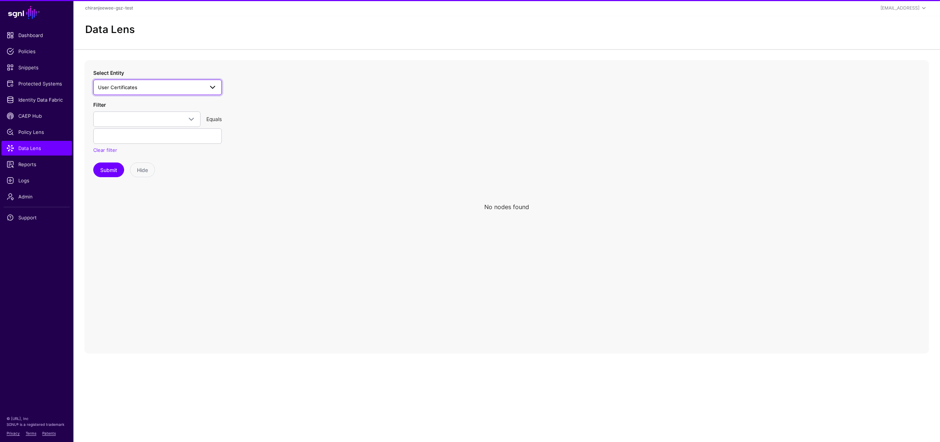
click at [137, 89] on span "User Certificates" at bounding box center [151, 87] width 106 height 8
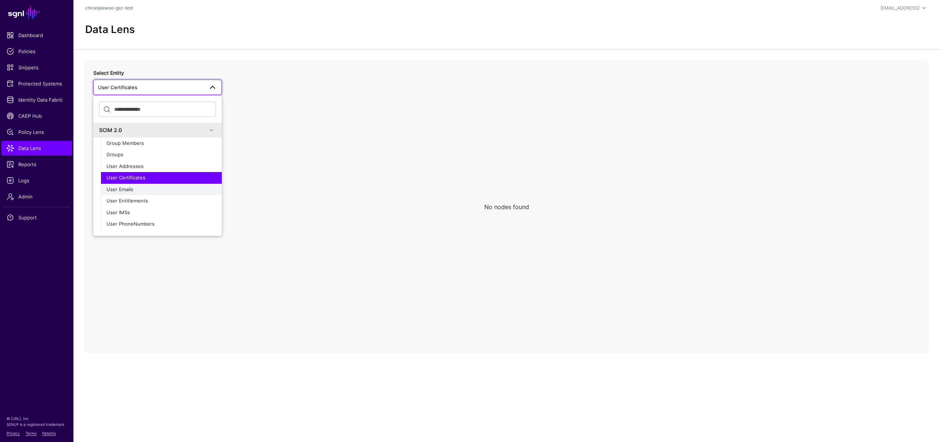
click at [122, 185] on button "User Emails" at bounding box center [161, 190] width 121 height 12
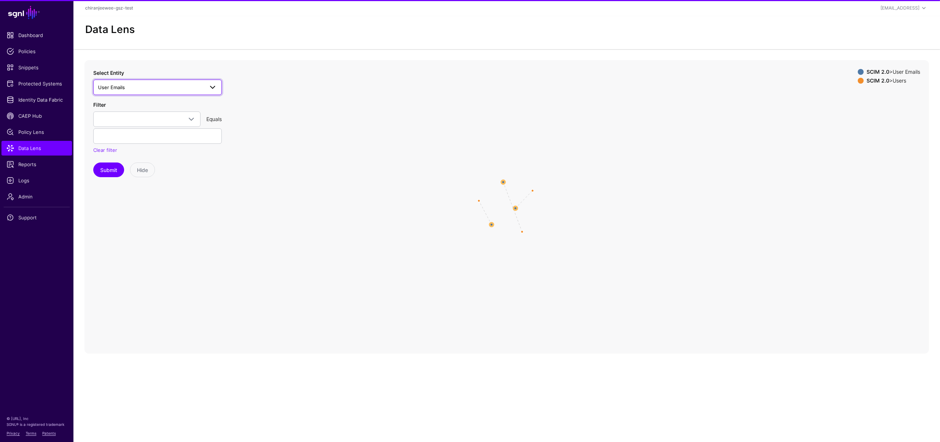
click at [137, 85] on span "User Emails" at bounding box center [151, 87] width 106 height 8
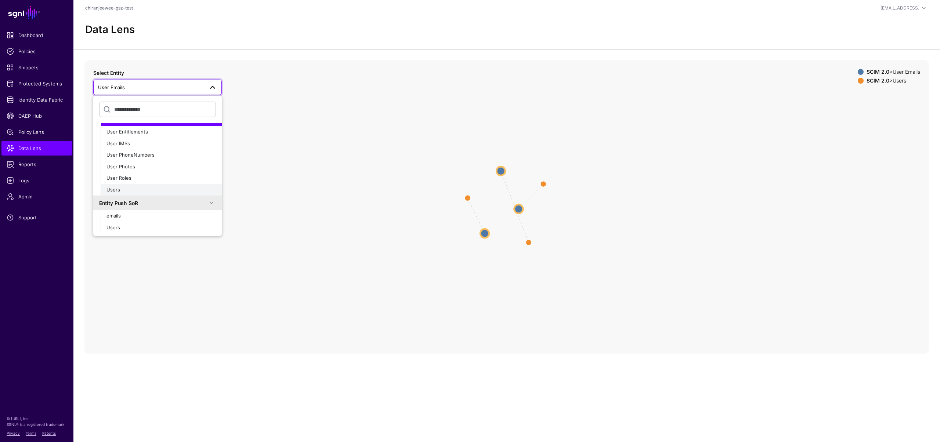
scroll to position [55, 0]
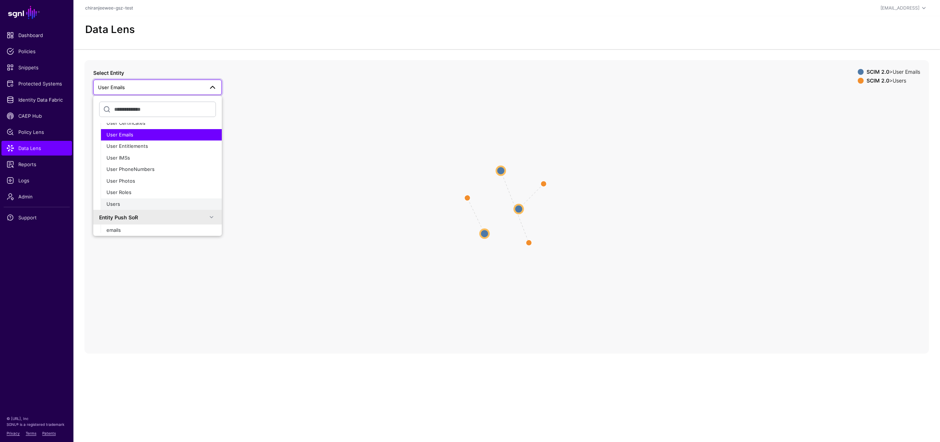
click at [125, 202] on div "Users" at bounding box center [160, 204] width 109 height 7
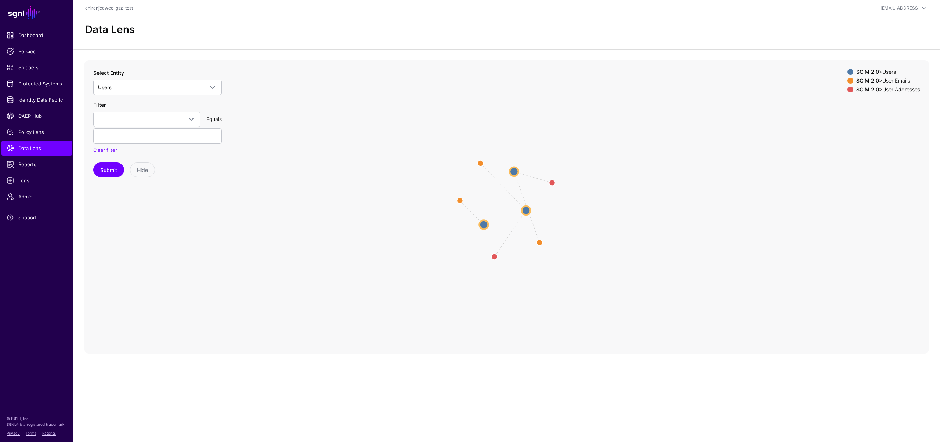
click at [134, 77] on div "Select Entity Users SCIM 2.0 Group Members Groups User Addresses User Certifica…" at bounding box center [157, 82] width 129 height 26
click at [42, 163] on span "Reports" at bounding box center [37, 164] width 60 height 7
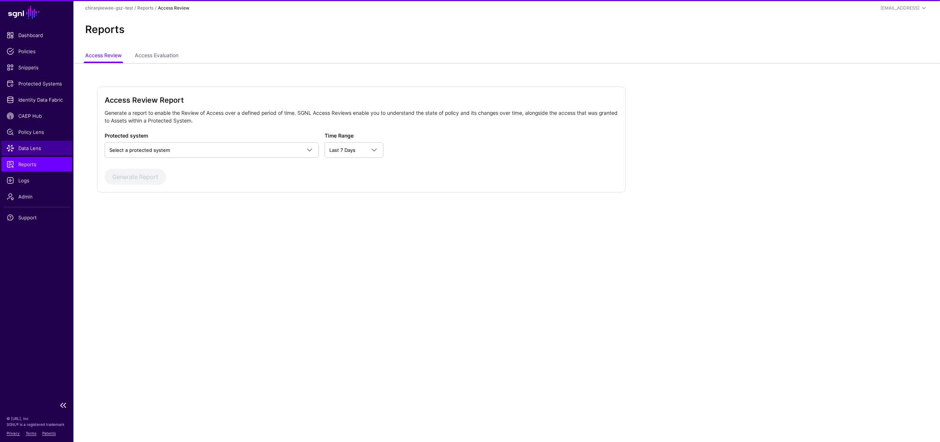
click at [40, 149] on span "Data Lens" at bounding box center [37, 148] width 60 height 7
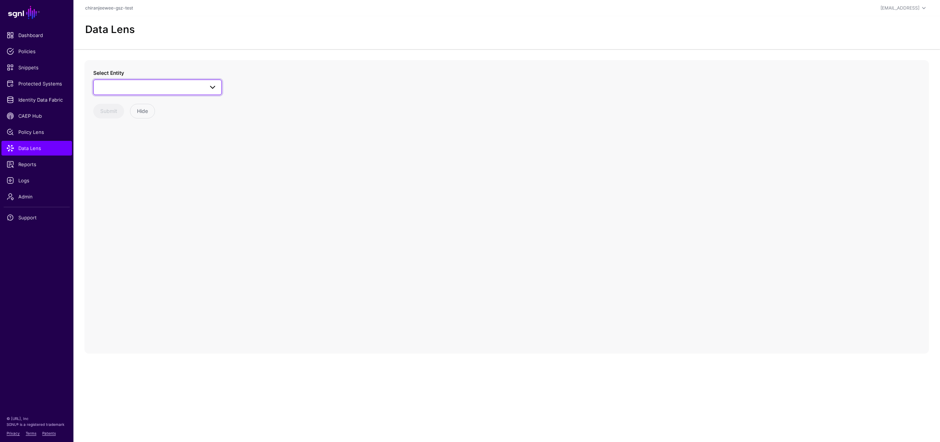
click at [145, 89] on span at bounding box center [157, 87] width 119 height 9
click at [125, 211] on div "Users" at bounding box center [160, 214] width 109 height 7
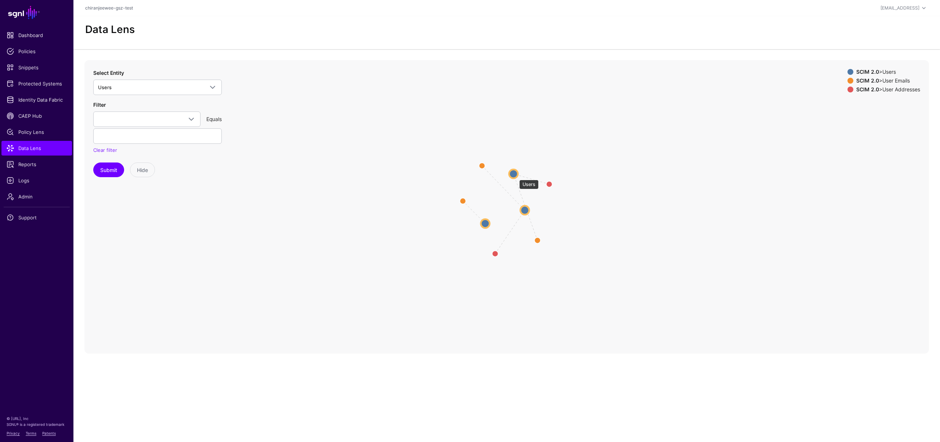
click at [514, 176] on circle at bounding box center [513, 174] width 9 height 9
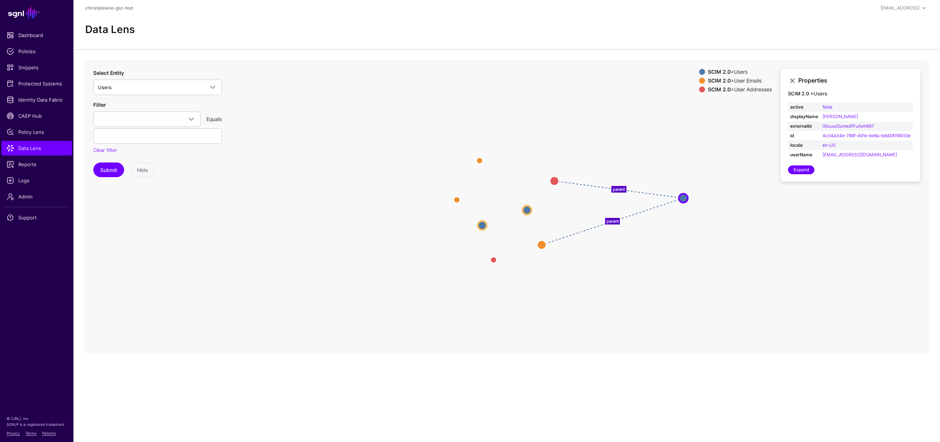
drag, startPoint x: 517, startPoint y: 169, endPoint x: 686, endPoint y: 196, distance: 171.4
click at [686, 196] on circle at bounding box center [683, 198] width 9 height 9
drag, startPoint x: 558, startPoint y: 179, endPoint x: 572, endPoint y: 130, distance: 51.1
click at [572, 135] on circle at bounding box center [569, 139] width 9 height 9
drag, startPoint x: 545, startPoint y: 250, endPoint x: 547, endPoint y: 165, distance: 84.8
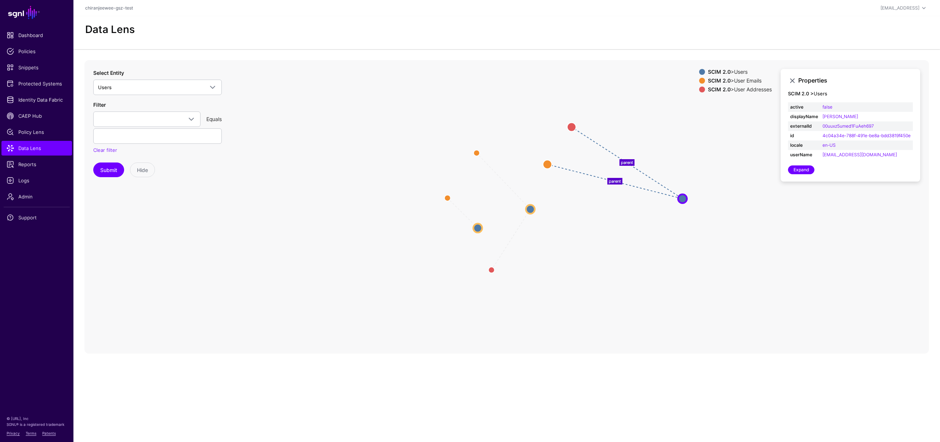
click at [547, 165] on circle at bounding box center [547, 164] width 9 height 9
click at [548, 164] on circle at bounding box center [548, 163] width 9 height 9
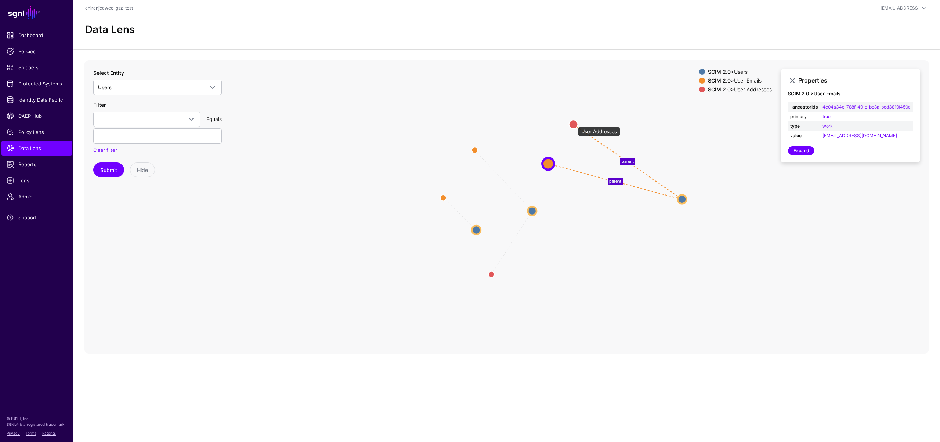
click at [574, 123] on circle at bounding box center [573, 124] width 9 height 9
click at [682, 202] on circle at bounding box center [681, 199] width 9 height 9
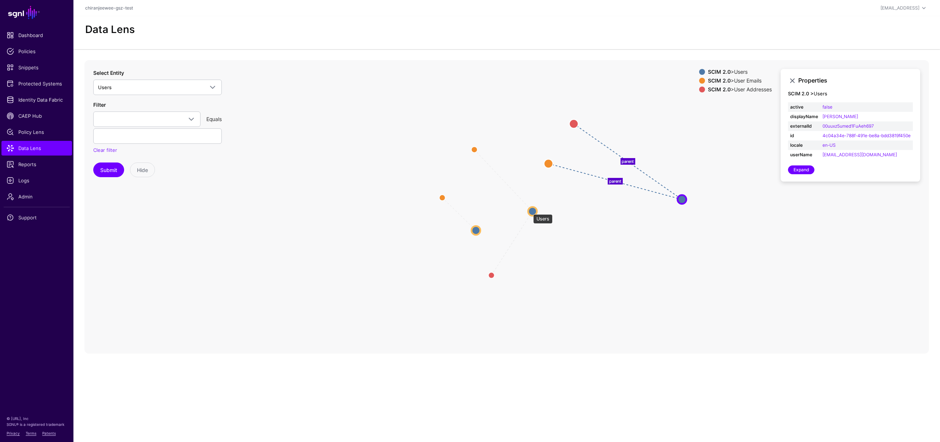
click at [529, 211] on circle at bounding box center [532, 211] width 9 height 9
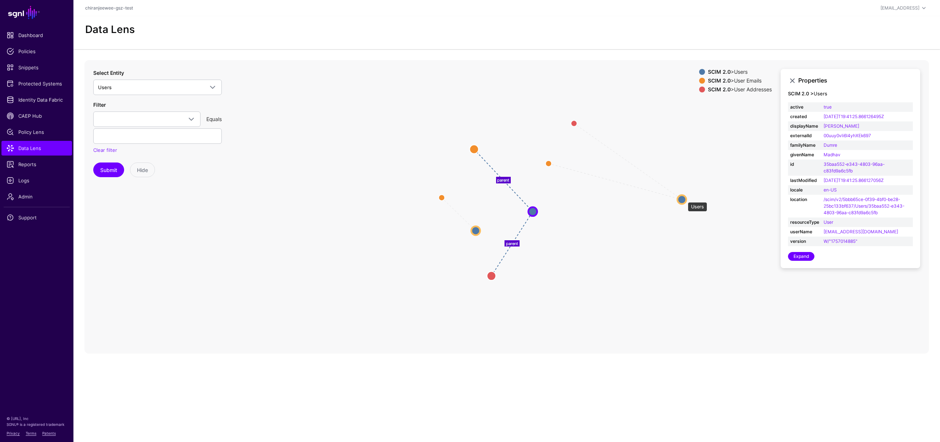
click at [684, 199] on circle at bounding box center [681, 199] width 9 height 9
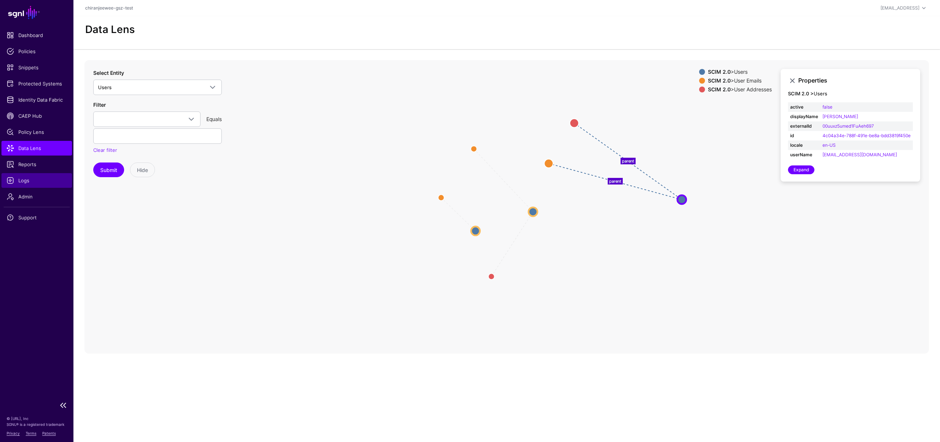
click at [33, 182] on span "Logs" at bounding box center [37, 180] width 60 height 7
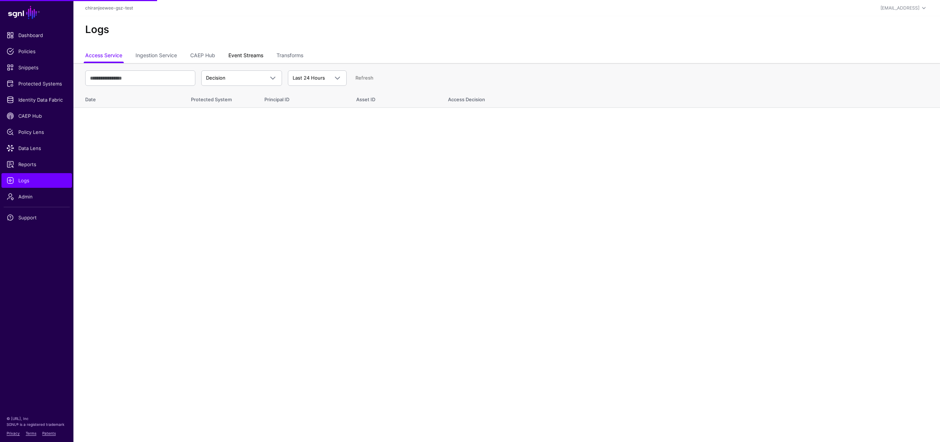
click at [238, 54] on link "Event Streams" at bounding box center [245, 56] width 35 height 14
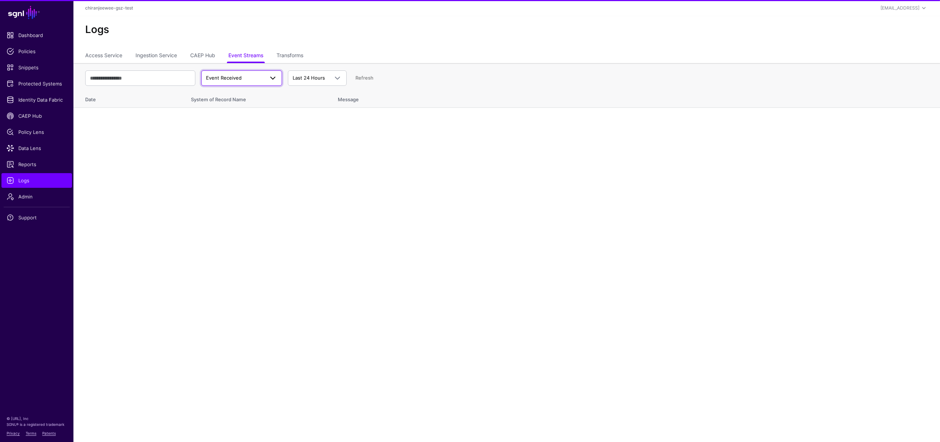
click at [232, 75] on span "Event Received" at bounding box center [224, 78] width 36 height 6
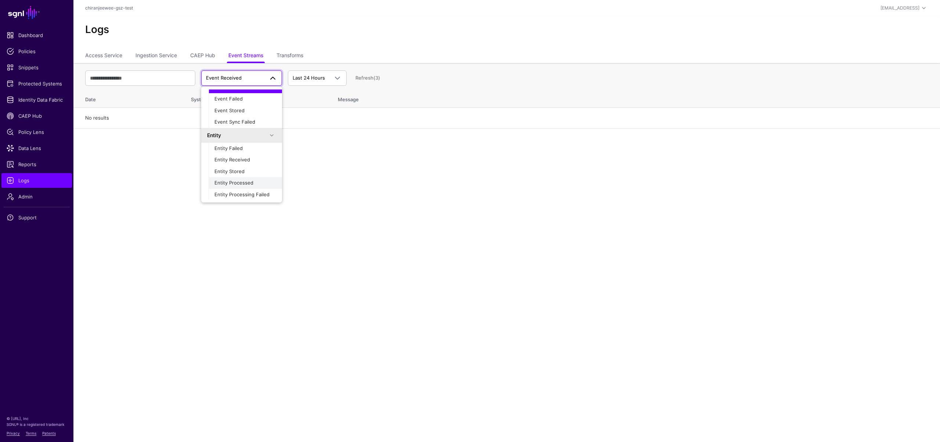
scroll to position [23, 0]
click at [252, 170] on div "Entity Stored" at bounding box center [245, 170] width 62 height 7
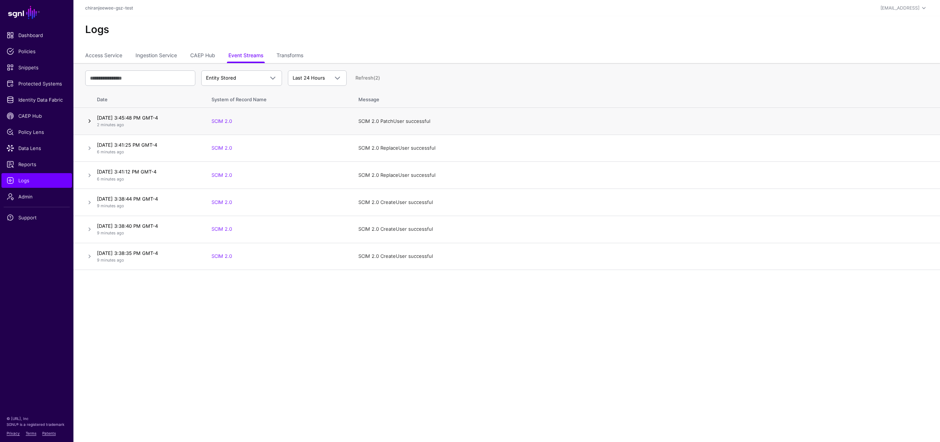
click at [90, 122] on link at bounding box center [89, 121] width 9 height 9
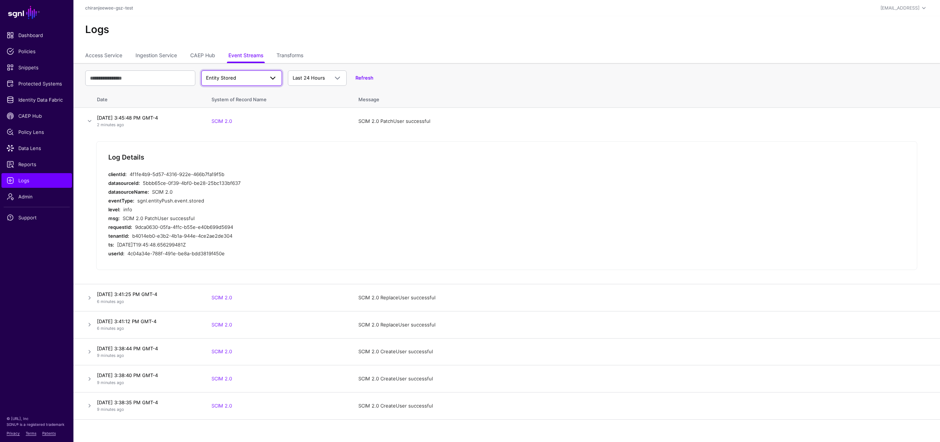
click at [238, 83] on link "Entity Stored" at bounding box center [241, 77] width 81 height 15
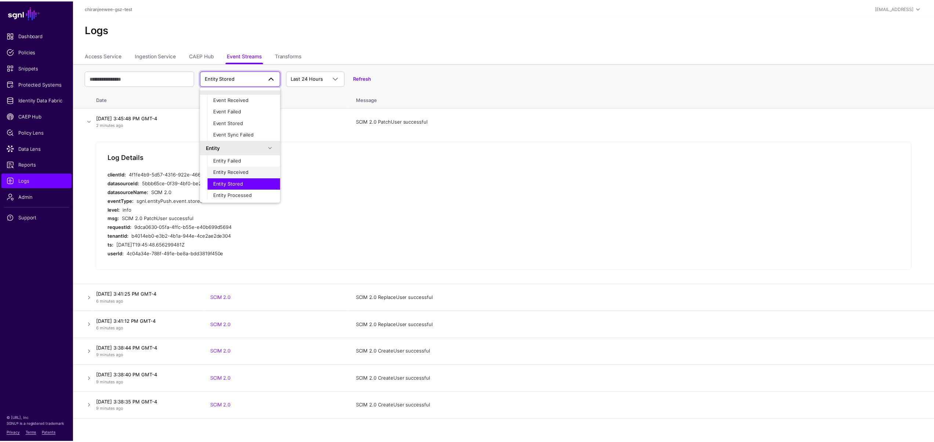
scroll to position [15, 0]
click at [241, 165] on span "Entity Received" at bounding box center [232, 167] width 36 height 6
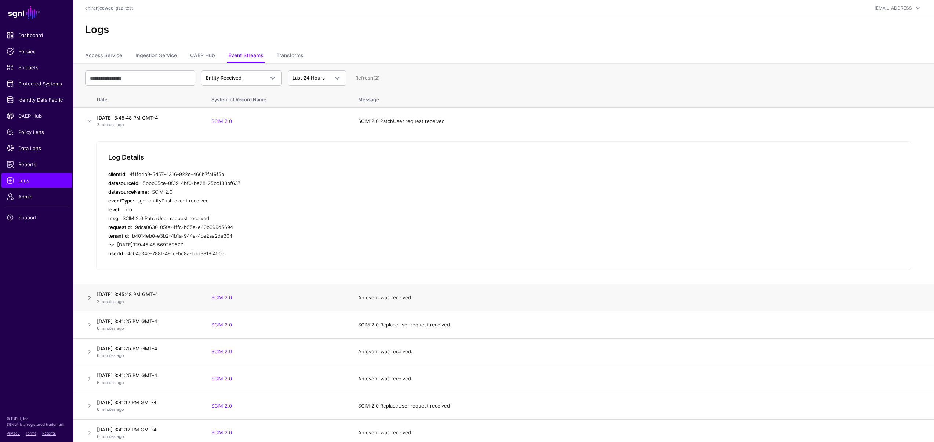
click at [88, 300] on link at bounding box center [89, 298] width 9 height 9
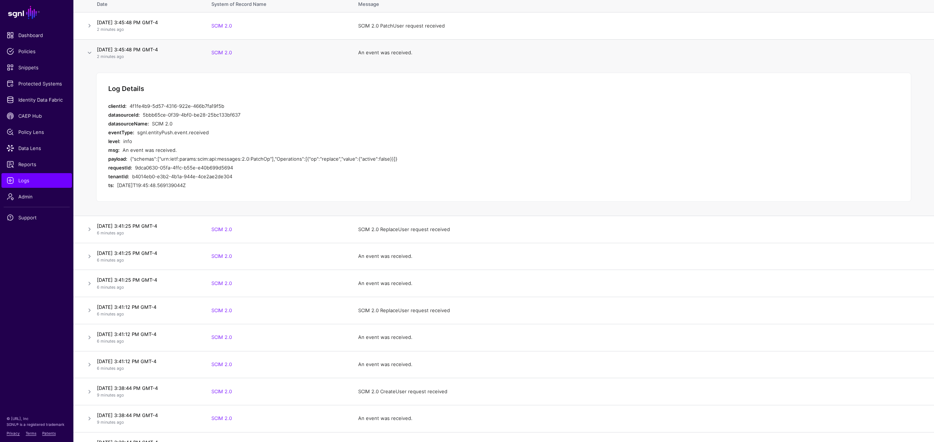
scroll to position [239, 0]
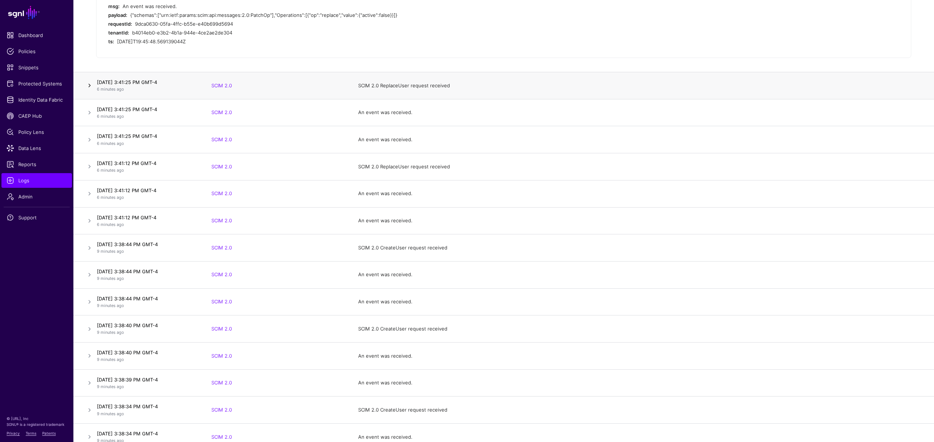
click at [90, 88] on link at bounding box center [89, 85] width 9 height 9
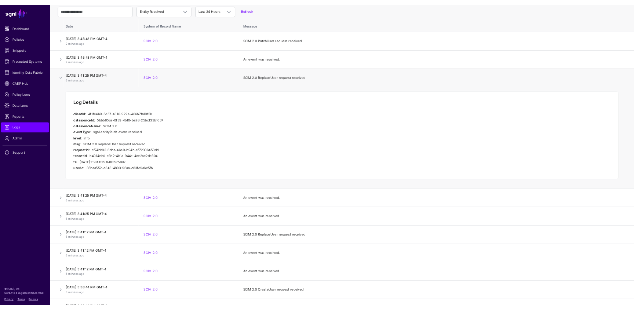
scroll to position [61, 0]
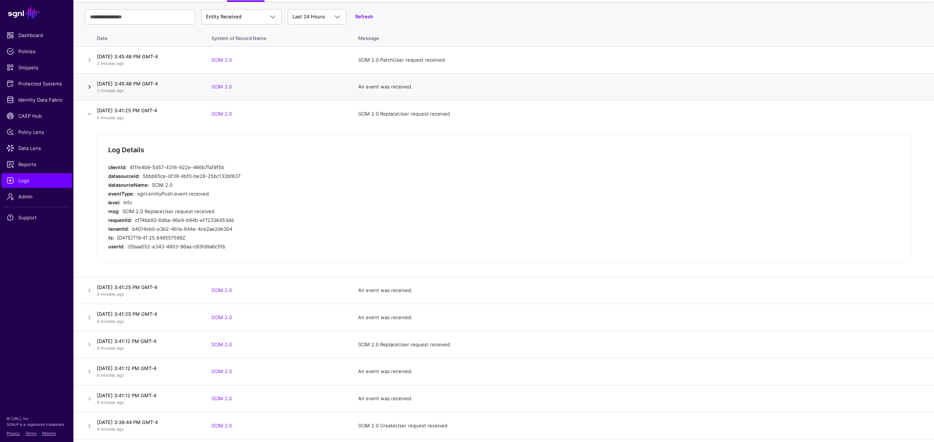
click at [86, 87] on link at bounding box center [89, 87] width 9 height 9
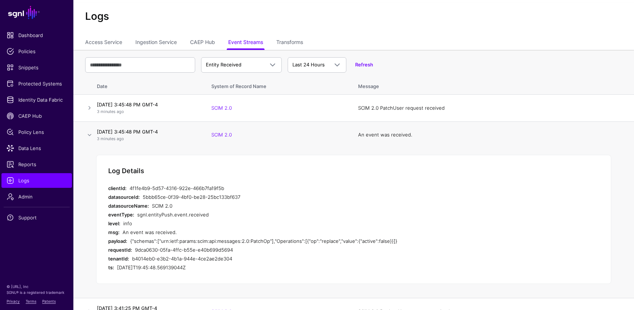
scroll to position [6, 0]
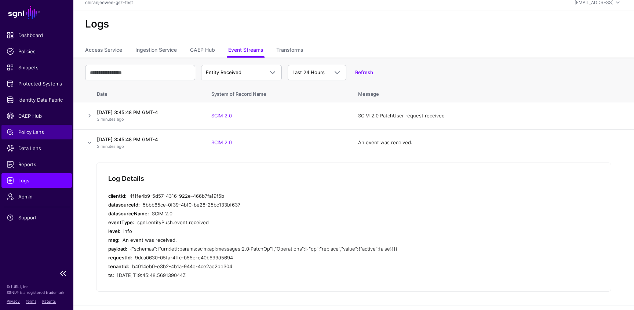
click at [34, 131] on span "Policy Lens" at bounding box center [37, 132] width 60 height 7
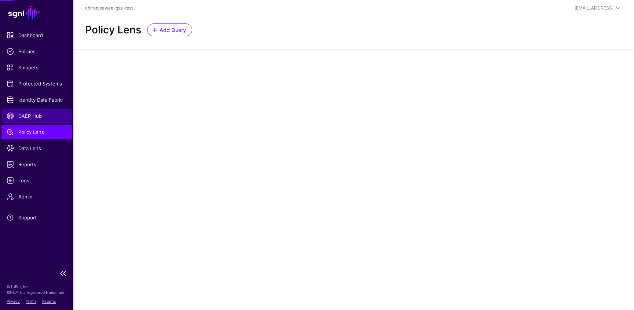
click at [25, 113] on span "CAEP Hub" at bounding box center [37, 115] width 60 height 7
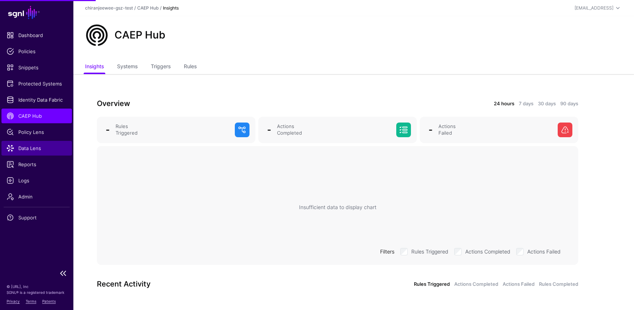
click at [31, 150] on span "Data Lens" at bounding box center [37, 148] width 60 height 7
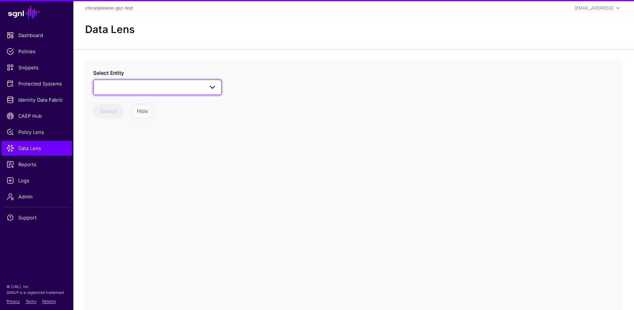
click at [134, 88] on span at bounding box center [157, 87] width 119 height 9
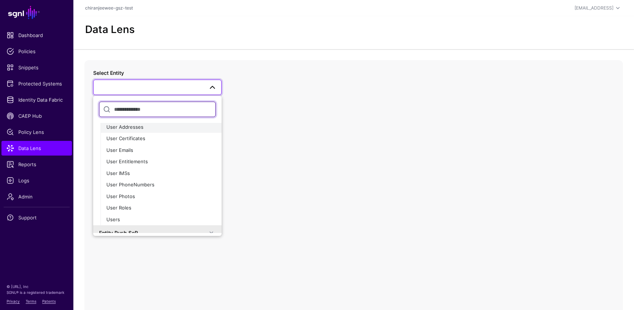
scroll to position [43, 0]
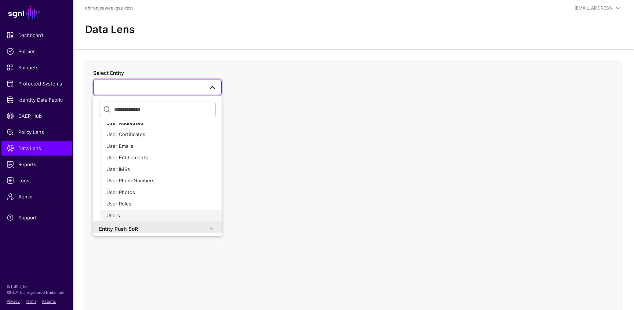
click at [119, 214] on span "Users" at bounding box center [113, 216] width 14 height 6
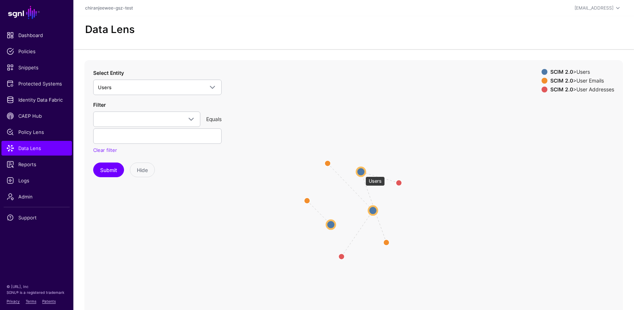
click at [362, 173] on circle at bounding box center [361, 171] width 9 height 9
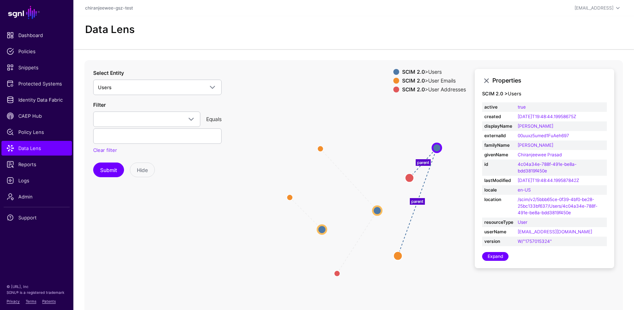
drag, startPoint x: 362, startPoint y: 171, endPoint x: 438, endPoint y: 149, distance: 78.8
click at [438, 149] on circle at bounding box center [437, 148] width 9 height 9
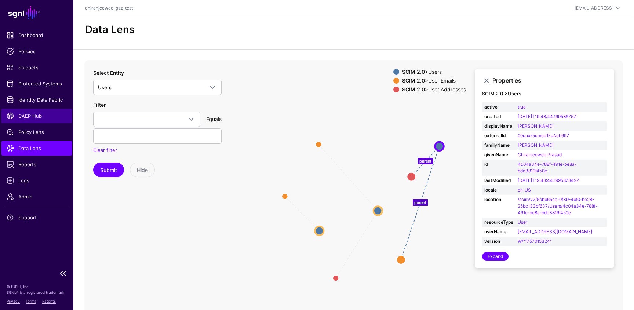
click at [32, 116] on span "CAEP Hub" at bounding box center [37, 115] width 60 height 7
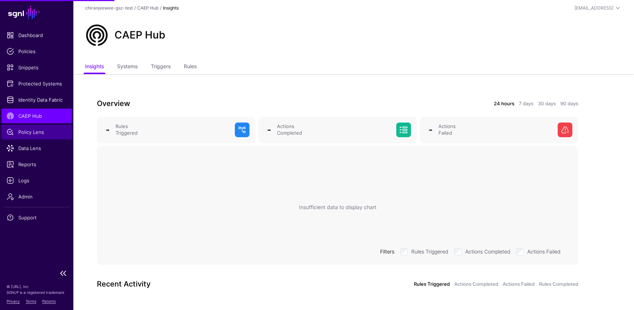
click at [33, 139] on link "Policy Lens" at bounding box center [36, 132] width 70 height 15
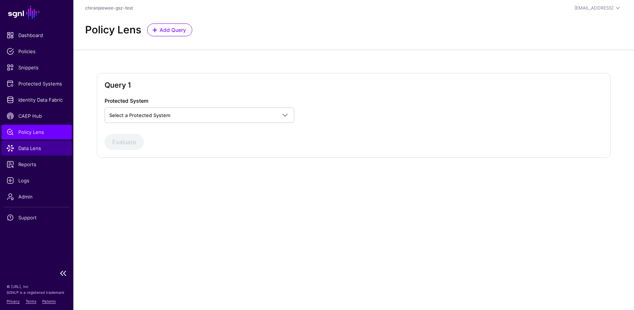
click at [32, 148] on span "Data Lens" at bounding box center [37, 148] width 60 height 7
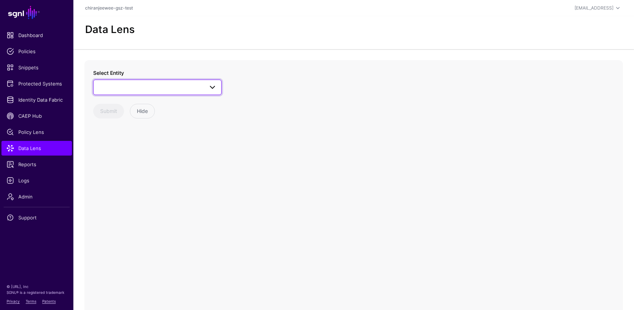
click at [136, 81] on link at bounding box center [157, 87] width 129 height 15
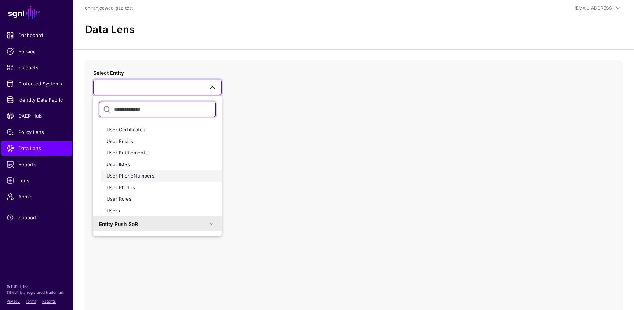
scroll to position [48, 0]
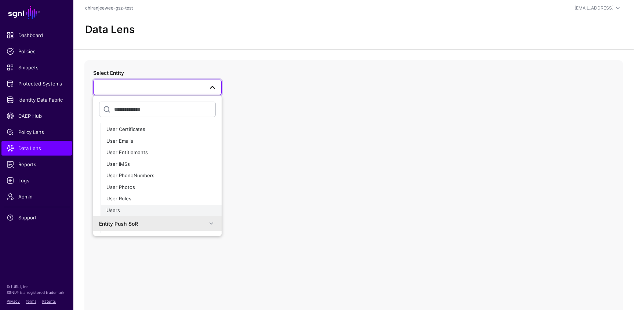
click at [117, 209] on span "Users" at bounding box center [113, 210] width 14 height 6
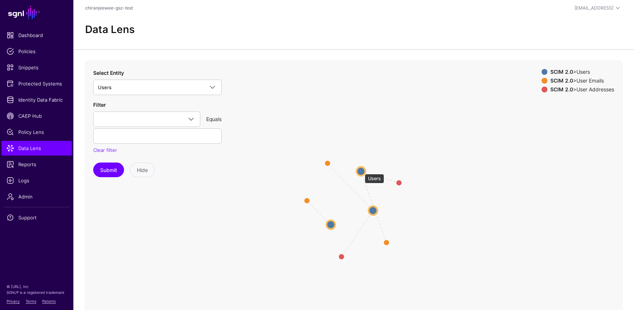
click at [361, 170] on circle at bounding box center [361, 171] width 9 height 9
click at [359, 168] on circle at bounding box center [361, 170] width 9 height 9
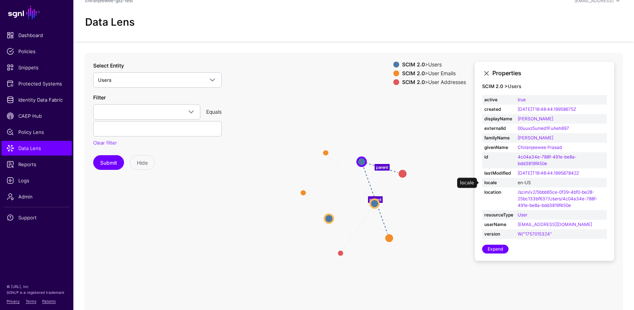
scroll to position [11, 0]
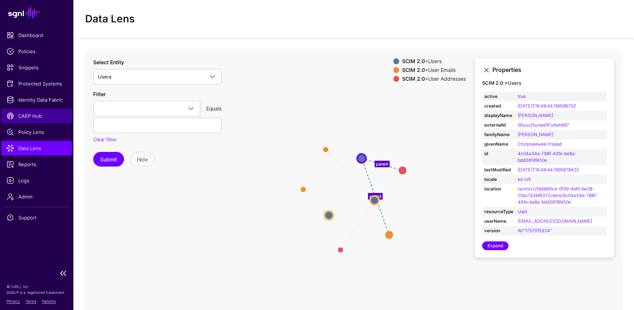
click at [33, 112] on span "CAEP Hub" at bounding box center [37, 115] width 60 height 7
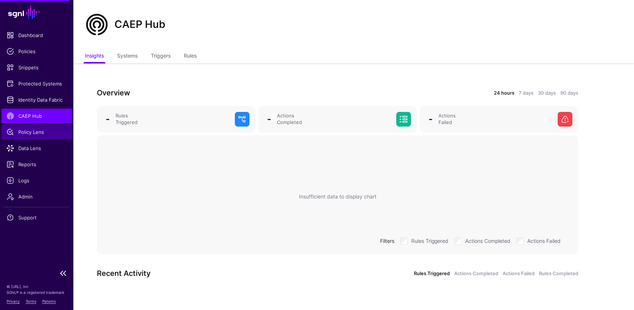
click at [33, 130] on span "Policy Lens" at bounding box center [37, 132] width 60 height 7
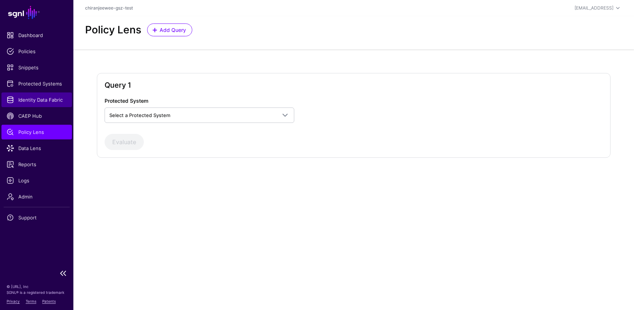
click at [38, 98] on span "Identity Data Fabric" at bounding box center [37, 99] width 60 height 7
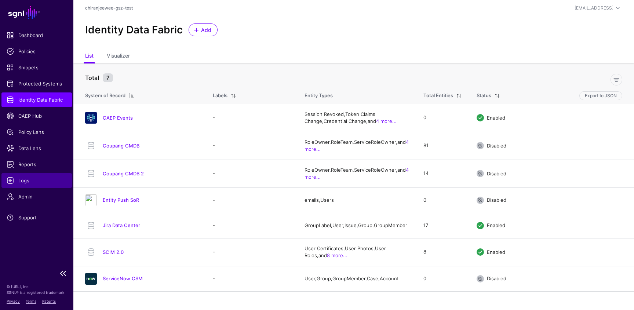
click at [31, 178] on span "Logs" at bounding box center [37, 180] width 60 height 7
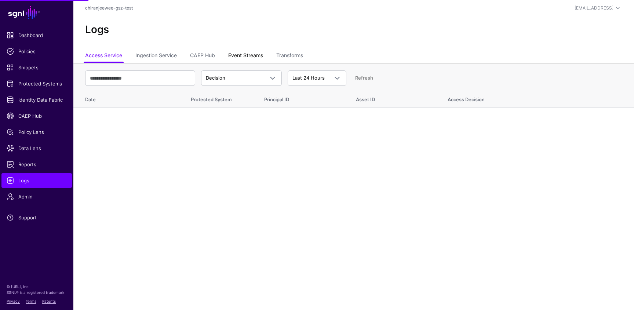
click at [248, 53] on link "Event Streams" at bounding box center [245, 56] width 35 height 14
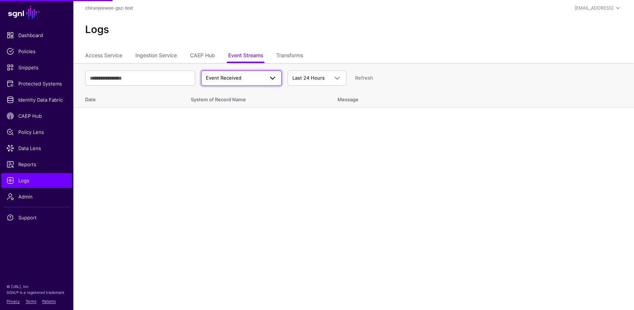
click at [246, 79] on span "Event Received" at bounding box center [235, 78] width 58 height 7
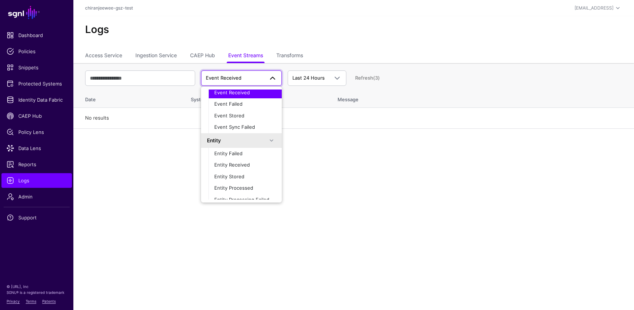
scroll to position [23, 0]
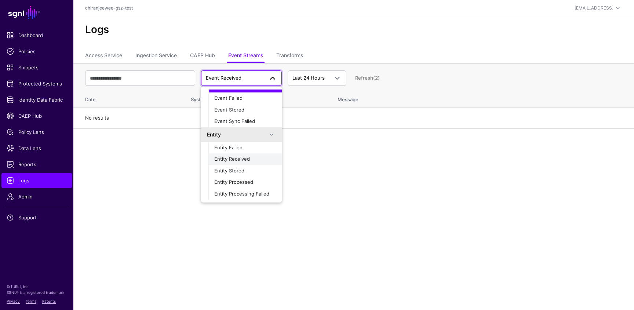
click at [239, 162] on div "Entity Received" at bounding box center [245, 159] width 62 height 7
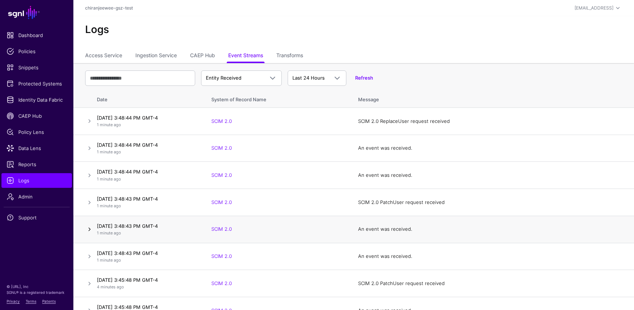
click at [90, 229] on link at bounding box center [89, 229] width 9 height 9
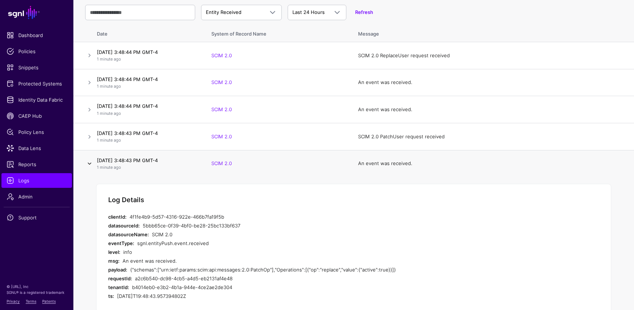
scroll to position [51, 0]
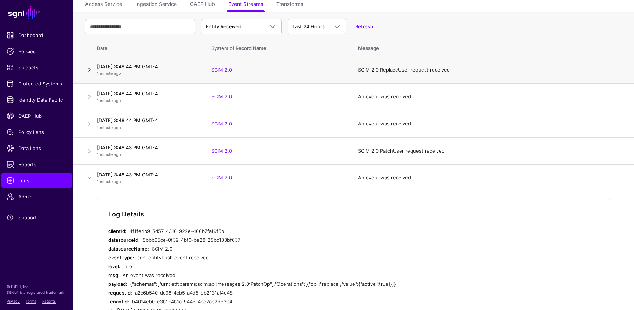
click at [90, 69] on link at bounding box center [89, 69] width 9 height 9
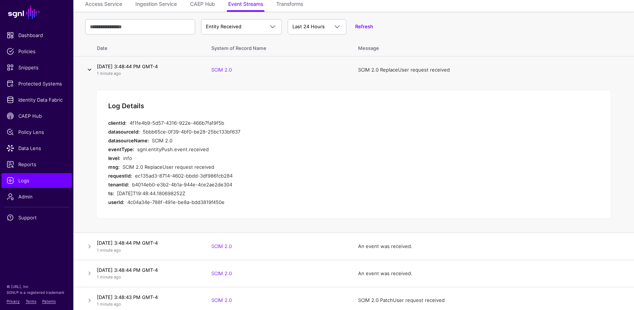
click at [90, 69] on link at bounding box center [89, 69] width 9 height 9
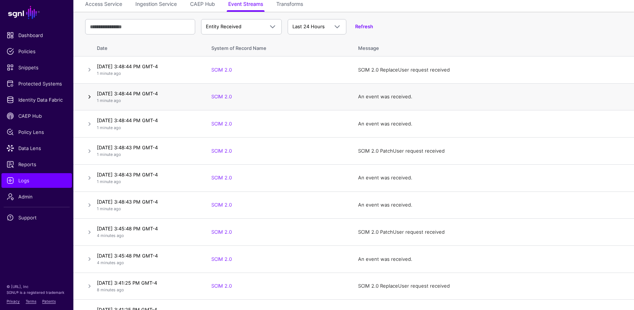
click at [90, 98] on link at bounding box center [89, 97] width 9 height 9
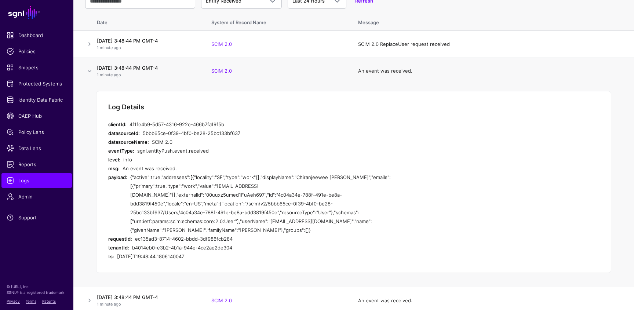
scroll to position [77, 0]
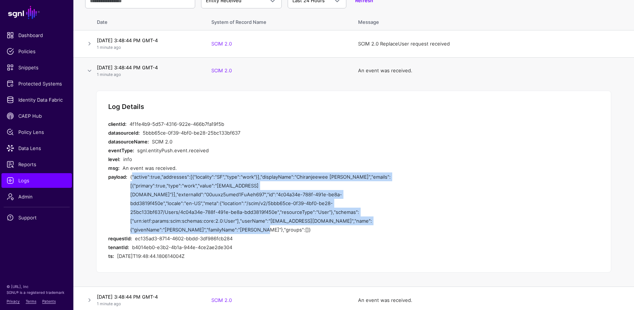
drag, startPoint x: 131, startPoint y: 175, endPoint x: 292, endPoint y: 222, distance: 167.5
click at [292, 222] on div "{"active":true,"addresses":[{"locality":"SF","type":"work"}],"displayName":"Chi…" at bounding box center [266, 204] width 272 height 62
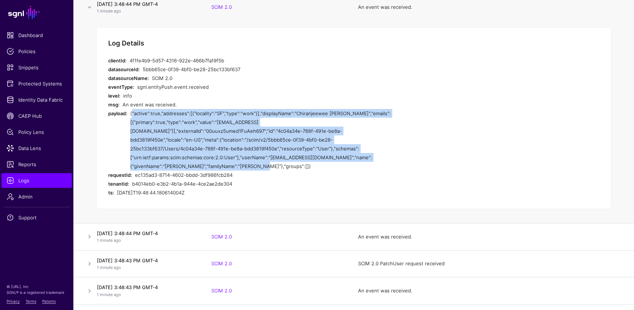
scroll to position [0, 0]
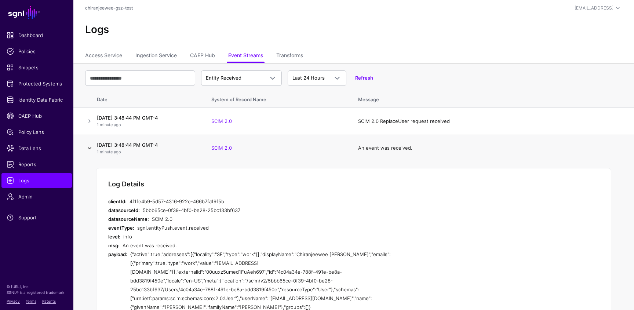
click at [89, 148] on link at bounding box center [89, 148] width 9 height 9
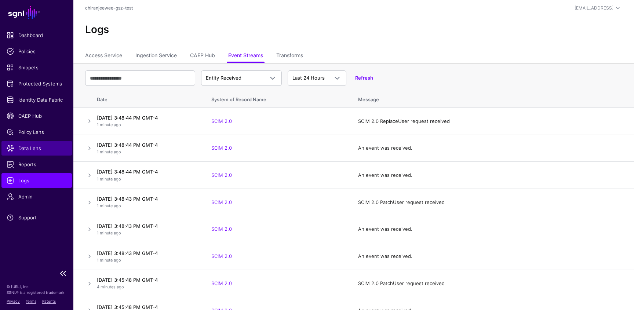
click at [37, 149] on span "Data Lens" at bounding box center [37, 148] width 60 height 7
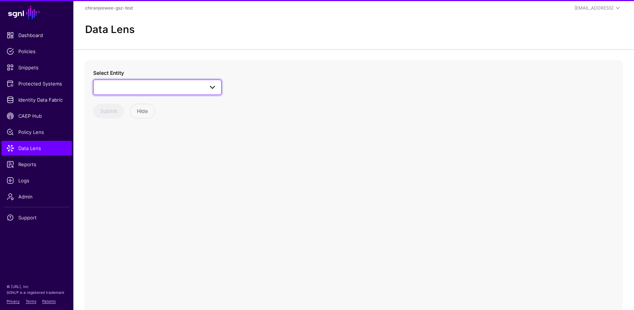
click at [137, 86] on span at bounding box center [157, 87] width 119 height 9
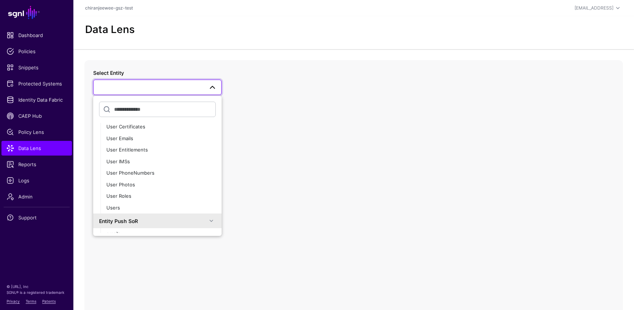
scroll to position [59, 0]
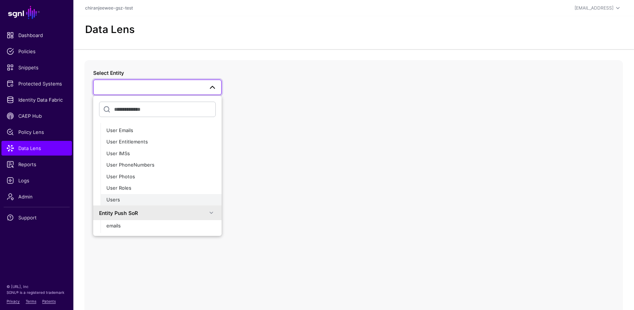
click at [123, 200] on div "Users" at bounding box center [160, 199] width 109 height 7
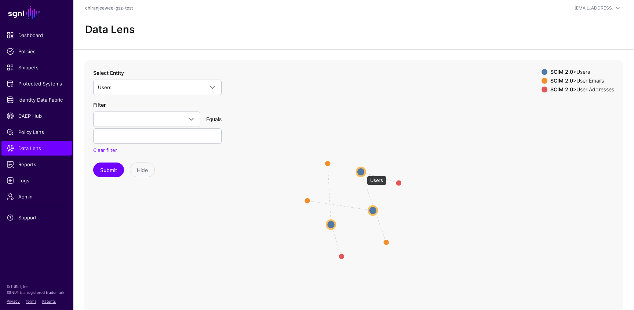
click at [361, 170] on circle at bounding box center [361, 171] width 9 height 9
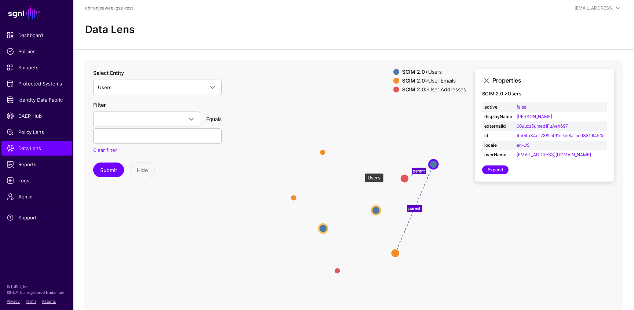
drag, startPoint x: 361, startPoint y: 170, endPoint x: 436, endPoint y: 163, distance: 75.2
click at [436, 163] on circle at bounding box center [433, 164] width 9 height 9
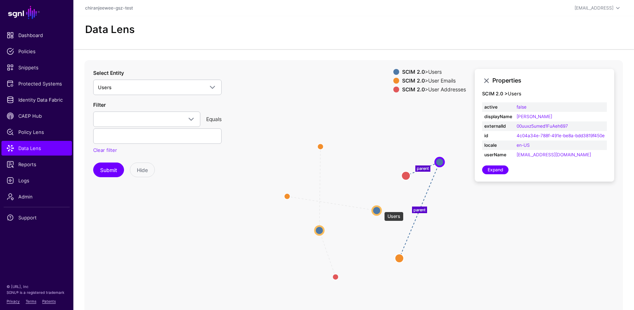
click at [381, 208] on circle at bounding box center [377, 210] width 9 height 9
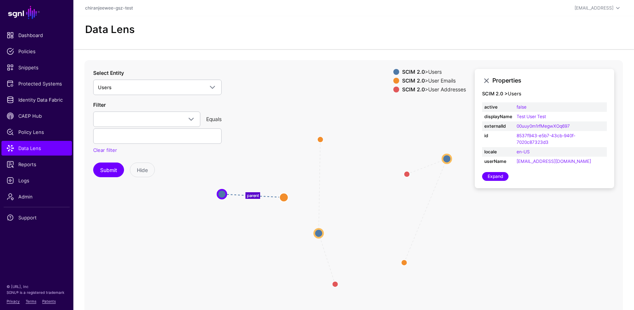
drag, startPoint x: 378, startPoint y: 210, endPoint x: 223, endPoint y: 194, distance: 156.2
click at [223, 194] on circle at bounding box center [222, 194] width 9 height 9
click at [317, 234] on circle at bounding box center [319, 234] width 9 height 9
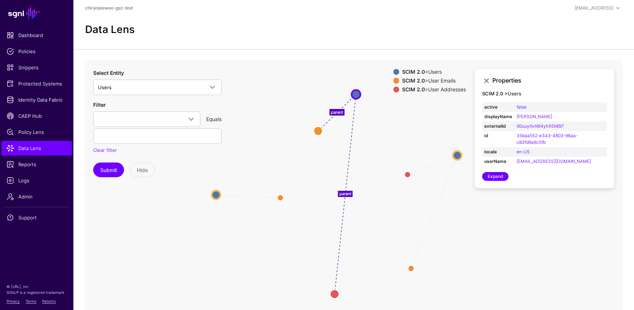
drag, startPoint x: 319, startPoint y: 234, endPoint x: 356, endPoint y: 93, distance: 145.4
click at [356, 93] on circle at bounding box center [356, 94] width 9 height 9
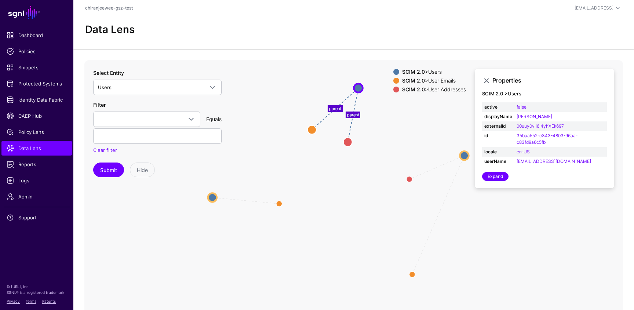
drag, startPoint x: 334, startPoint y: 296, endPoint x: 347, endPoint y: 142, distance: 154.1
click at [347, 142] on circle at bounding box center [348, 142] width 9 height 9
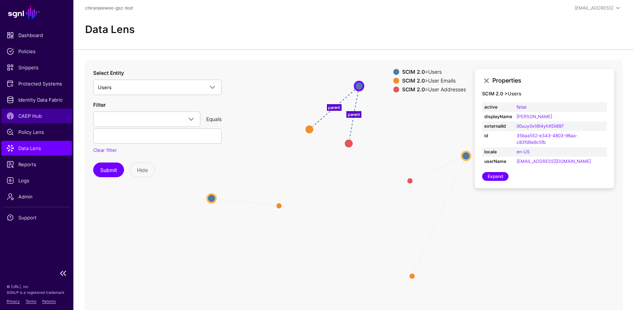
click at [32, 118] on span "CAEP Hub" at bounding box center [37, 115] width 60 height 7
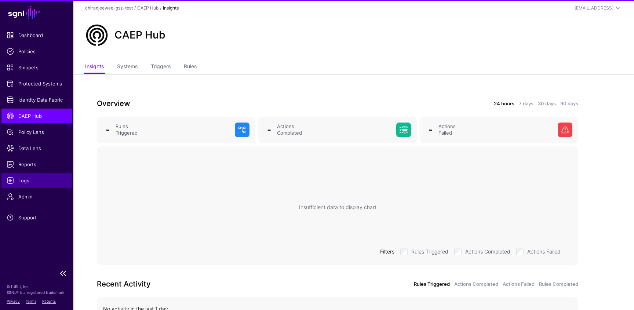
click at [30, 182] on span "Logs" at bounding box center [37, 180] width 60 height 7
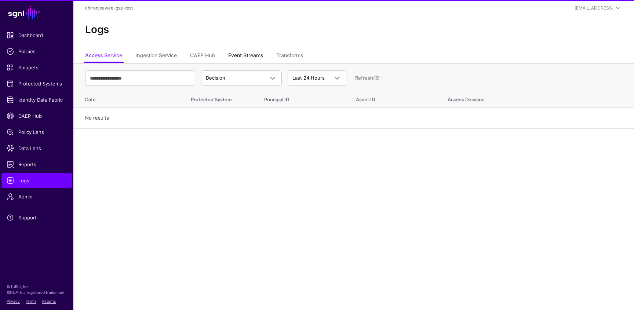
click at [245, 53] on link "Event Streams" at bounding box center [245, 56] width 35 height 14
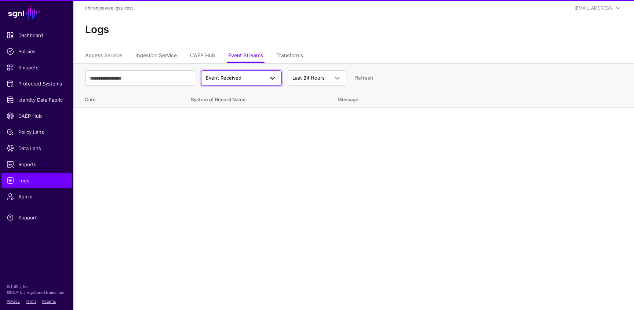
click at [237, 75] on span "Event Received" at bounding box center [235, 78] width 58 height 7
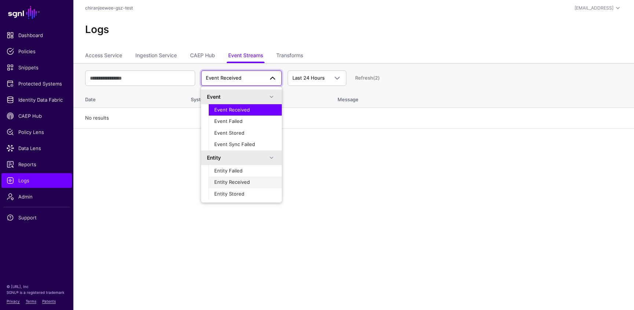
scroll to position [23, 0]
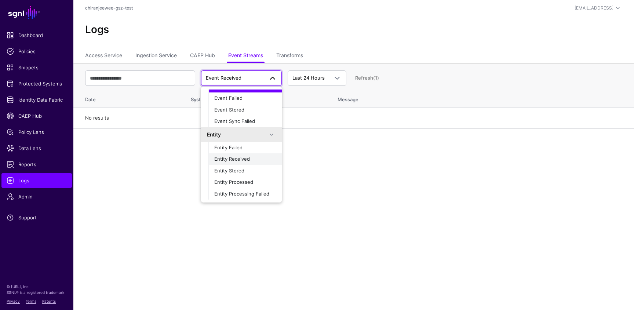
click at [250, 160] on div "Entity Received" at bounding box center [245, 159] width 62 height 7
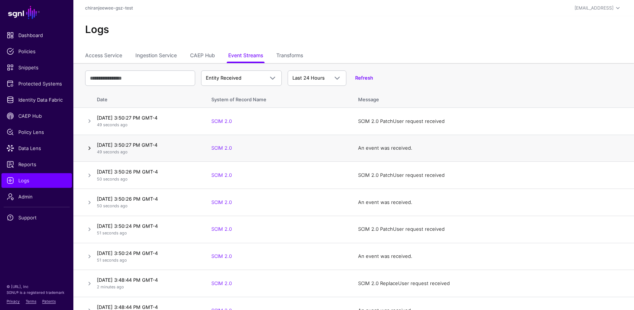
click at [88, 146] on link at bounding box center [89, 148] width 9 height 9
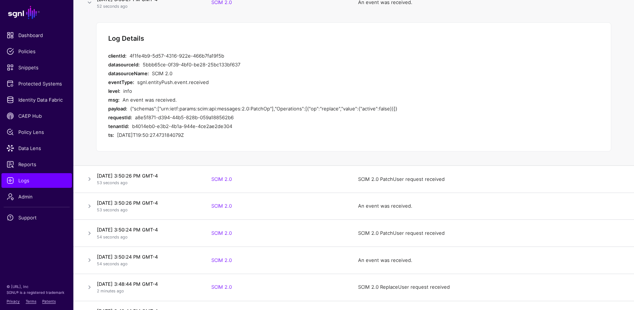
scroll to position [153, 0]
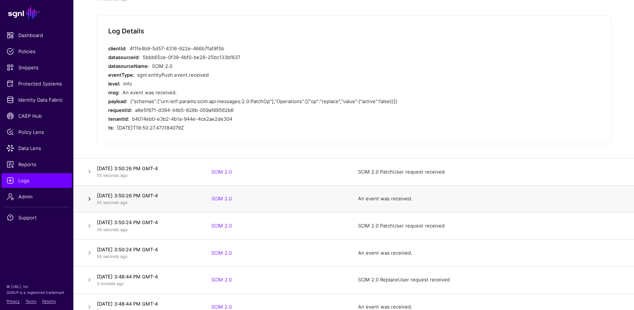
click at [88, 198] on link at bounding box center [89, 199] width 9 height 9
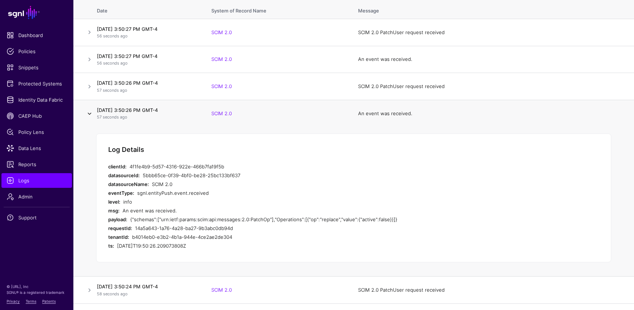
scroll to position [0, 0]
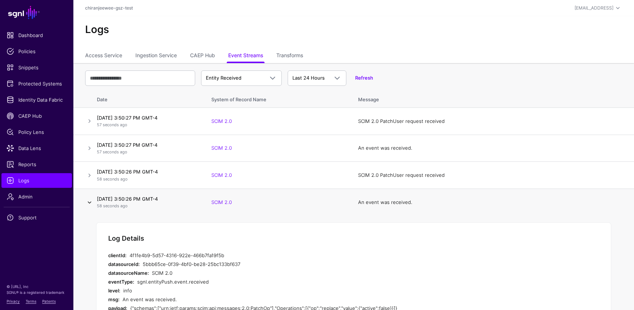
click at [89, 202] on link at bounding box center [89, 202] width 9 height 9
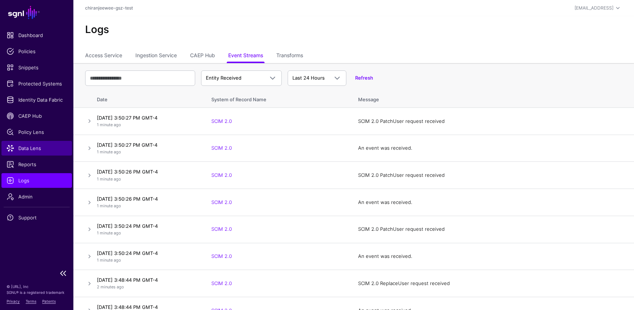
click at [31, 148] on span "Data Lens" at bounding box center [37, 148] width 60 height 7
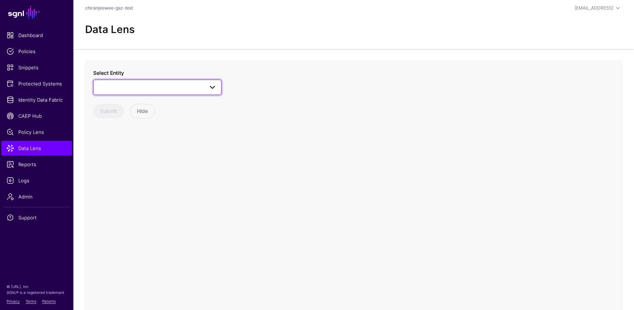
click at [132, 88] on span at bounding box center [157, 87] width 119 height 9
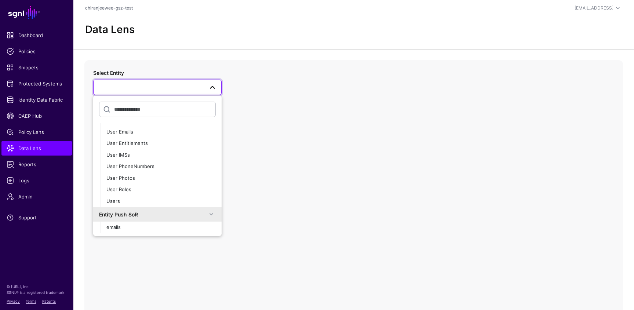
scroll to position [65, 0]
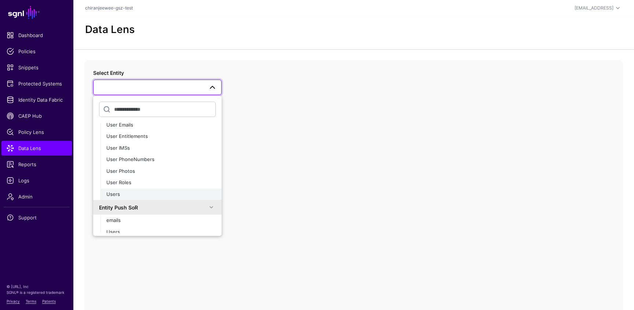
click at [125, 195] on div "Users" at bounding box center [160, 194] width 109 height 7
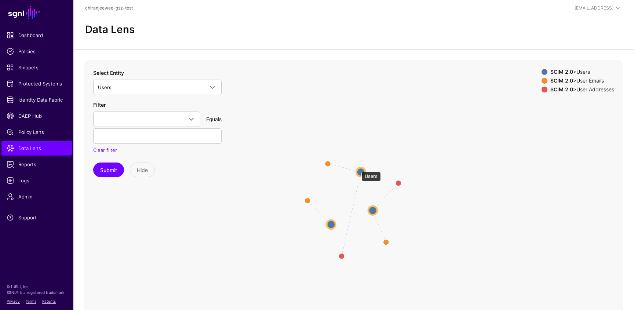
click at [360, 169] on circle at bounding box center [361, 172] width 9 height 9
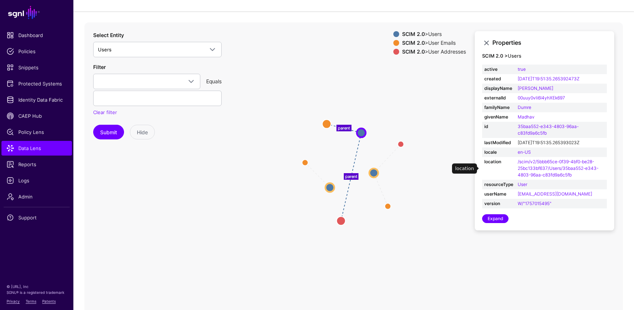
scroll to position [39, 0]
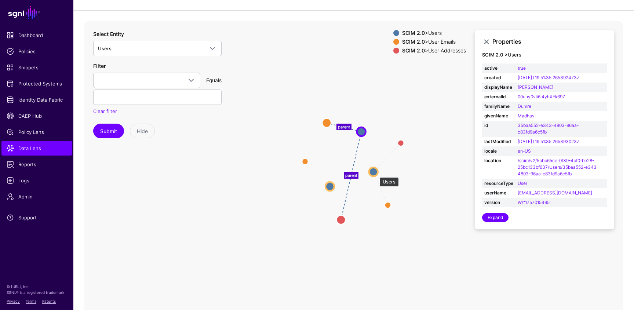
click at [376, 174] on circle at bounding box center [373, 171] width 9 height 9
click at [376, 174] on circle at bounding box center [374, 171] width 9 height 9
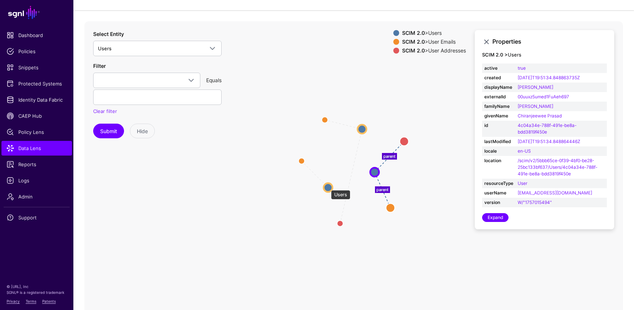
click at [328, 187] on circle at bounding box center [328, 187] width 9 height 9
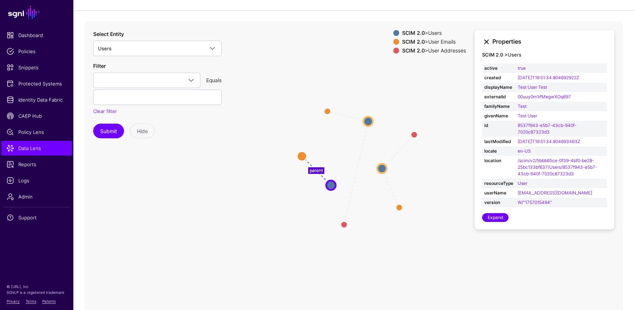
click at [488, 41] on link at bounding box center [486, 41] width 9 height 9
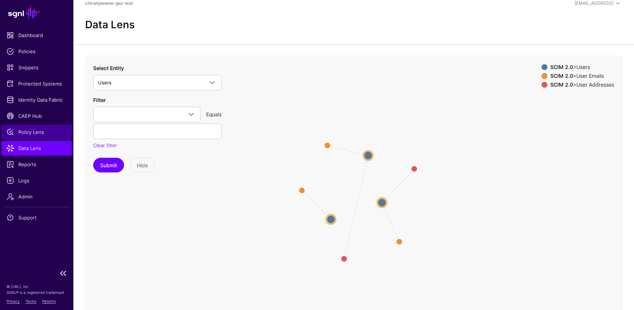
scroll to position [0, 0]
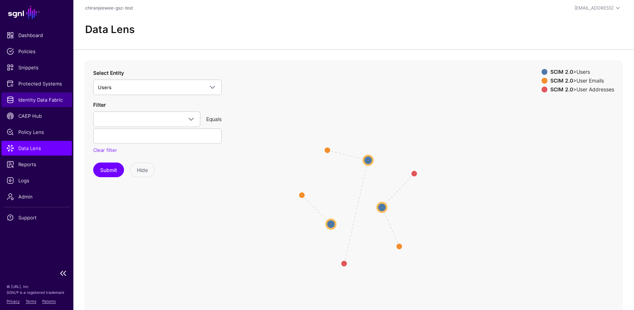
click at [36, 95] on link "Identity Data Fabric" at bounding box center [36, 100] width 70 height 15
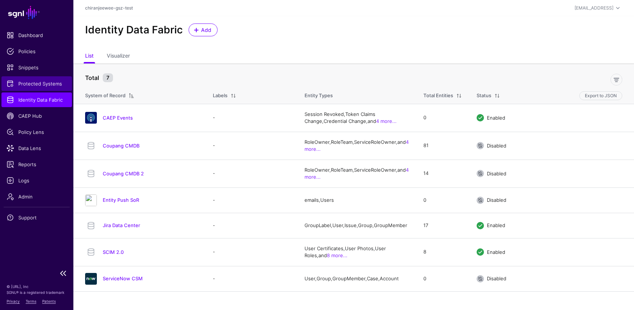
click at [34, 85] on span "Protected Systems" at bounding box center [37, 83] width 60 height 7
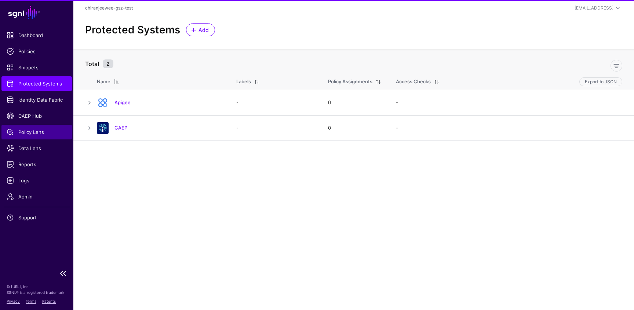
click at [31, 131] on span "Policy Lens" at bounding box center [37, 132] width 60 height 7
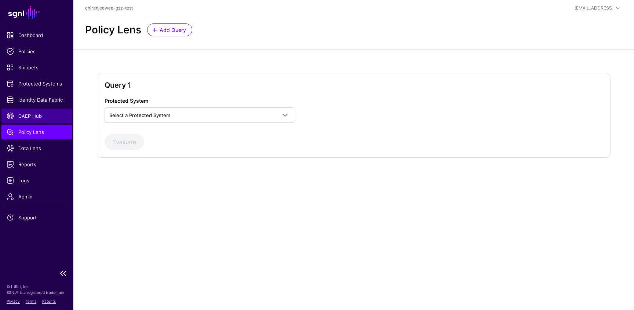
click at [29, 119] on span "CAEP Hub" at bounding box center [37, 115] width 60 height 7
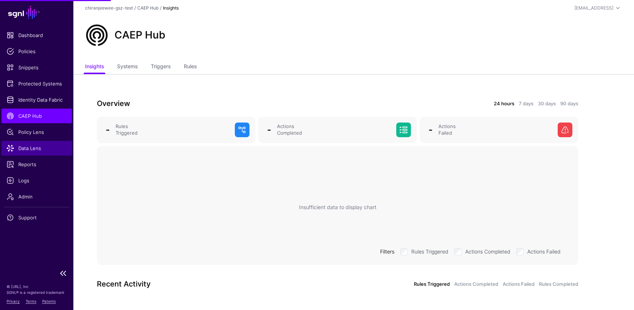
click at [27, 149] on span "Data Lens" at bounding box center [37, 148] width 60 height 7
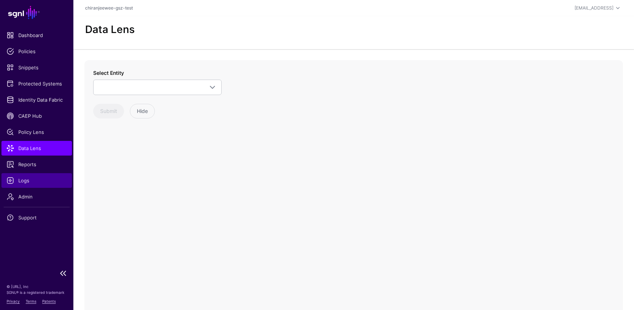
click at [23, 179] on span "Logs" at bounding box center [37, 180] width 60 height 7
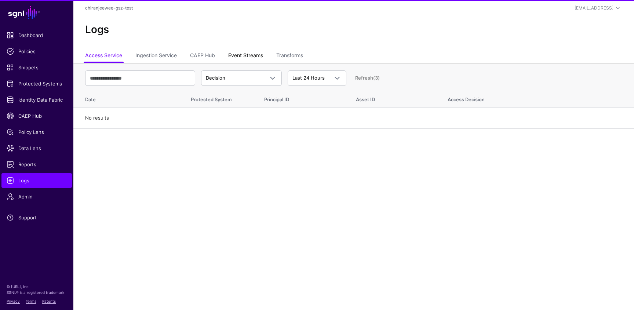
click at [245, 58] on link "Event Streams" at bounding box center [245, 56] width 35 height 14
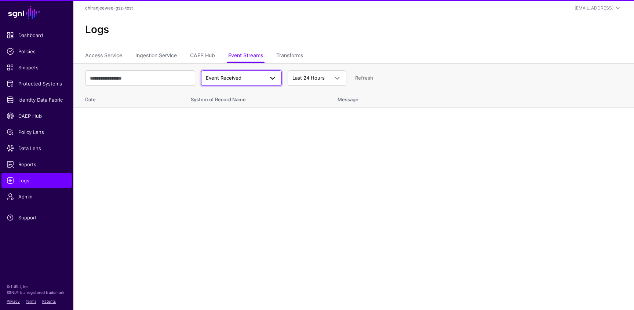
click at [245, 72] on link "Event Received" at bounding box center [241, 77] width 81 height 15
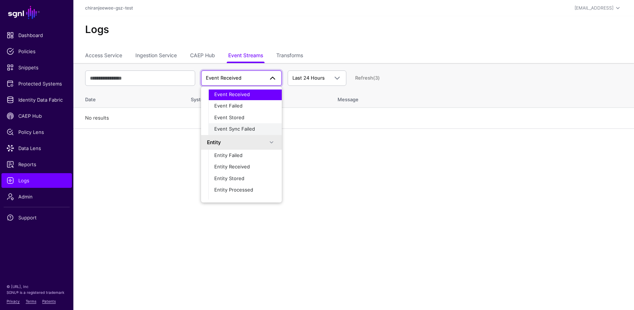
scroll to position [23, 0]
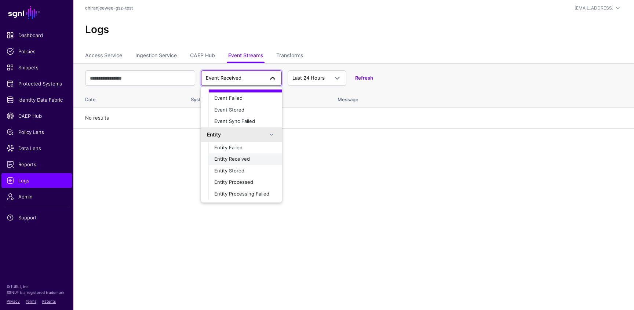
click at [233, 158] on span "Entity Received" at bounding box center [232, 159] width 36 height 6
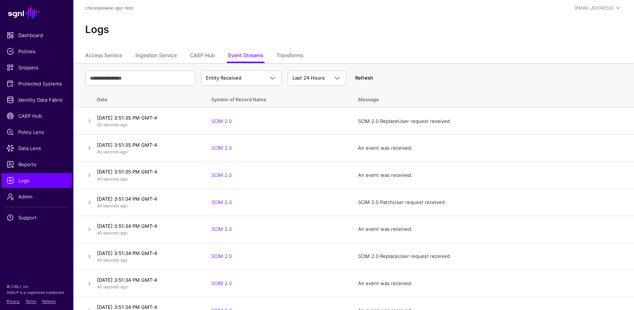
click at [365, 78] on link "Refresh" at bounding box center [364, 78] width 18 height 6
click at [88, 228] on link at bounding box center [89, 229] width 9 height 9
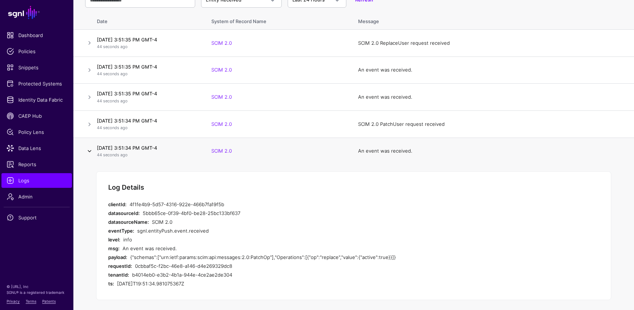
scroll to position [77, 0]
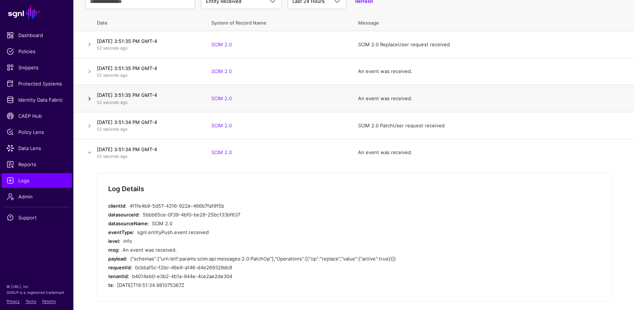
click at [89, 97] on link at bounding box center [89, 98] width 9 height 9
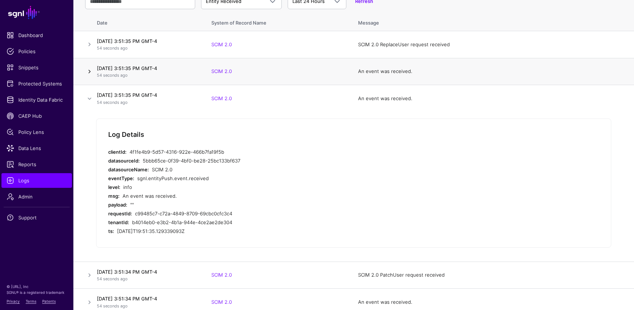
click at [91, 70] on link at bounding box center [89, 71] width 9 height 9
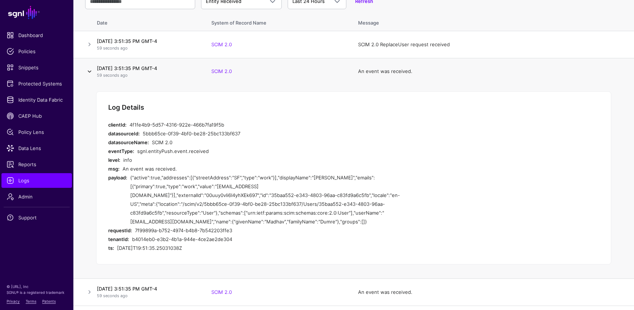
click at [91, 70] on link at bounding box center [89, 71] width 9 height 9
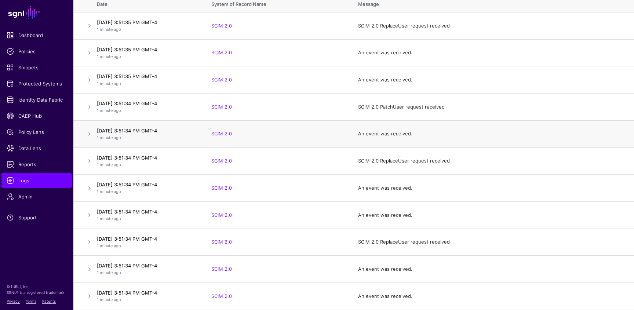
scroll to position [97, 0]
click at [88, 160] on link at bounding box center [89, 160] width 9 height 9
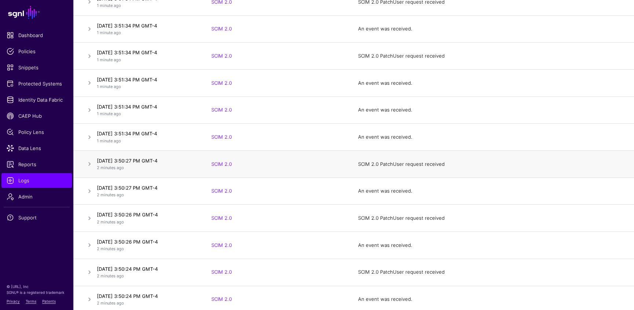
scroll to position [597, 0]
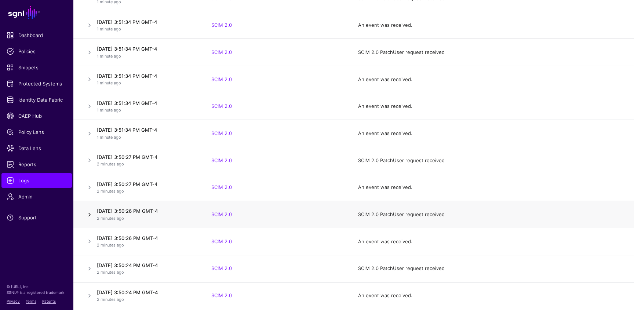
click at [90, 214] on link at bounding box center [89, 214] width 9 height 9
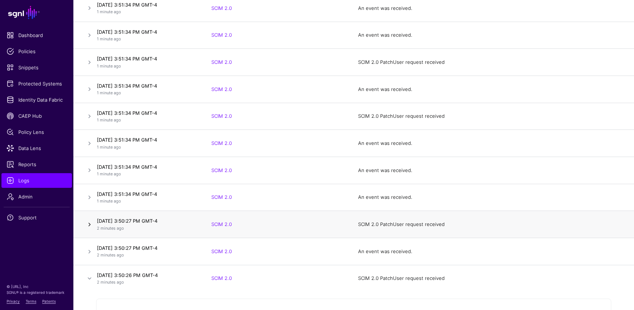
scroll to position [379, 0]
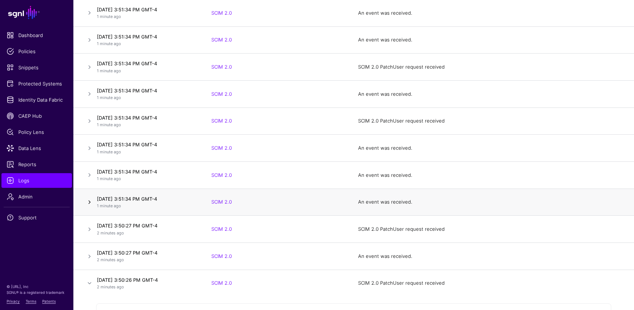
click at [89, 203] on link at bounding box center [89, 202] width 9 height 9
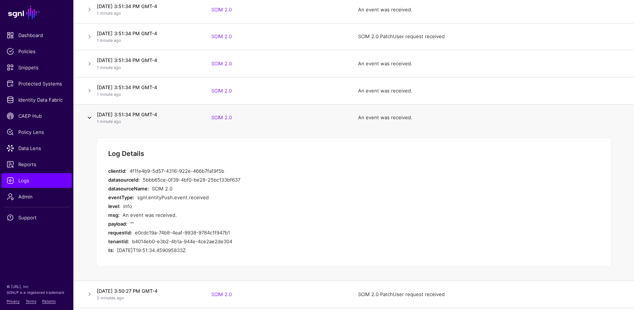
scroll to position [464, 0]
click at [89, 89] on link at bounding box center [89, 90] width 9 height 9
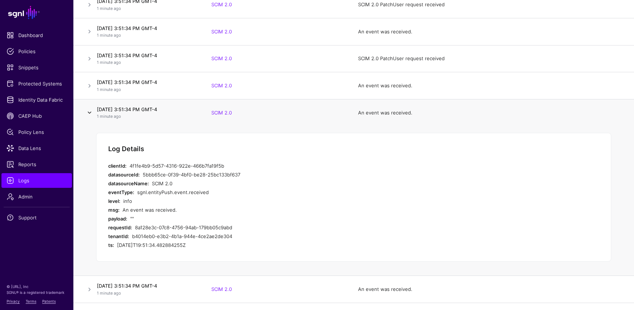
scroll to position [435, 0]
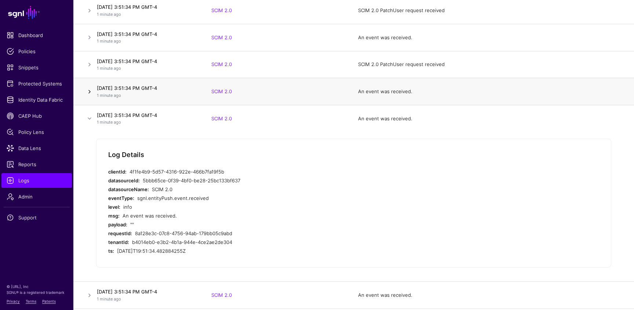
click at [89, 90] on link at bounding box center [89, 91] width 9 height 9
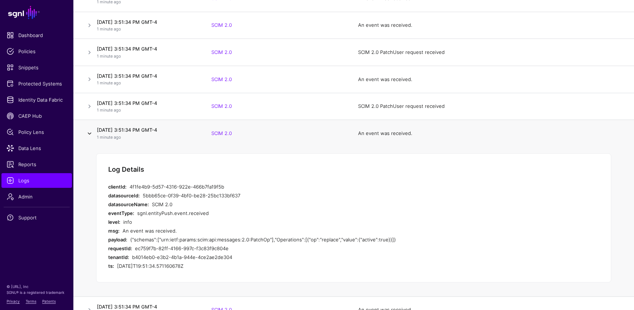
scroll to position [389, 0]
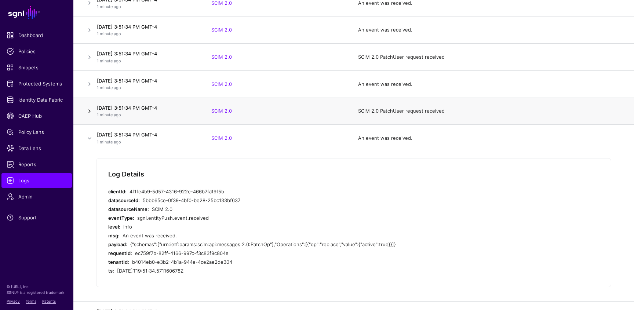
click at [88, 111] on link at bounding box center [89, 111] width 9 height 9
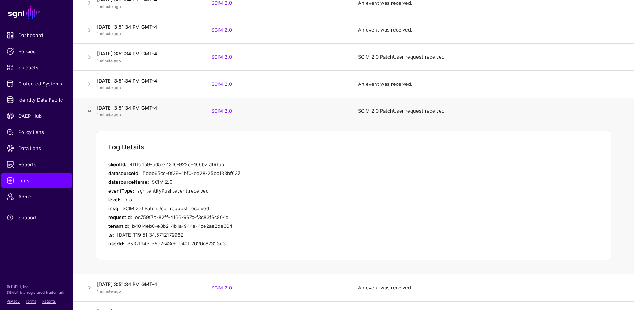
scroll to position [368, 0]
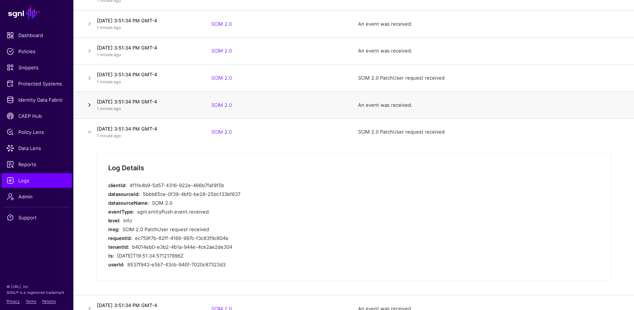
click at [89, 105] on link at bounding box center [89, 105] width 9 height 9
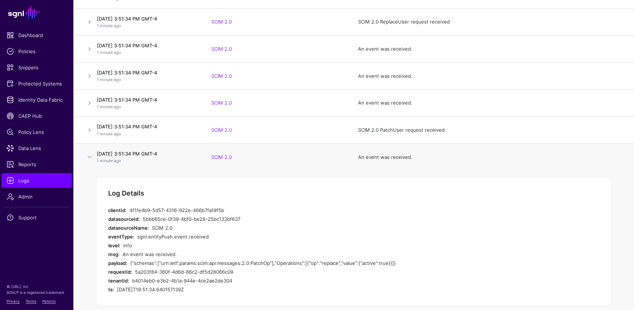
scroll to position [315, 0]
click at [91, 131] on link at bounding box center [89, 130] width 9 height 9
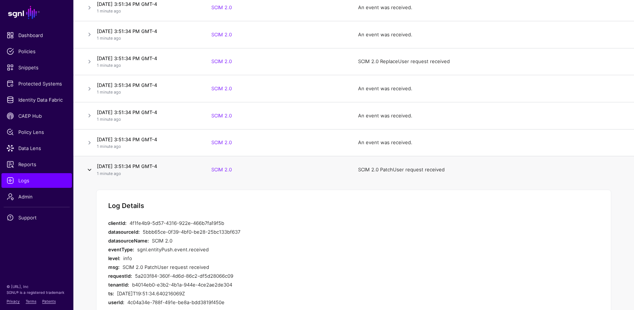
scroll to position [275, 0]
click at [90, 145] on link at bounding box center [89, 143] width 9 height 9
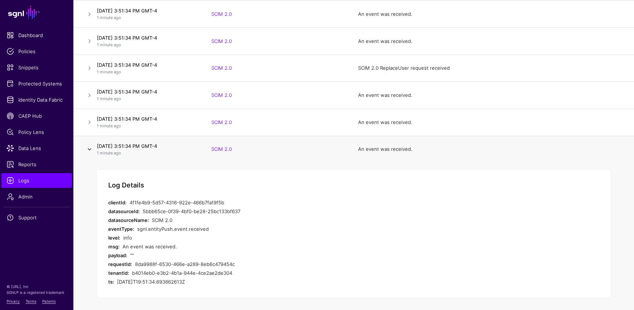
scroll to position [263, 0]
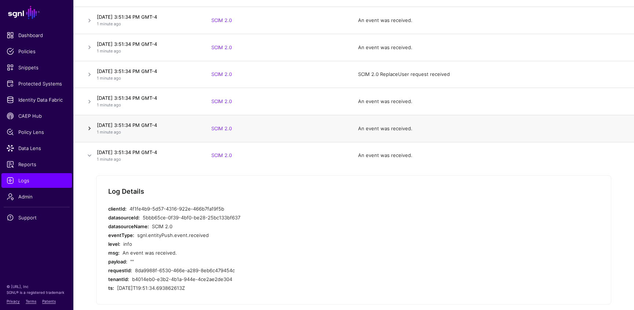
click at [90, 129] on link at bounding box center [89, 128] width 9 height 9
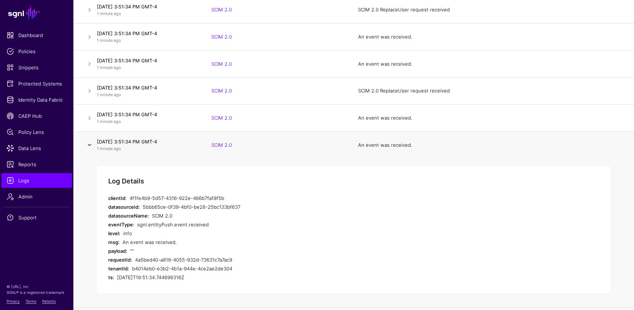
scroll to position [245, 0]
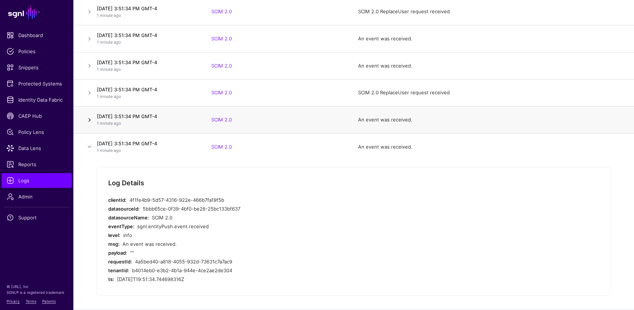
click at [90, 119] on link at bounding box center [89, 120] width 9 height 9
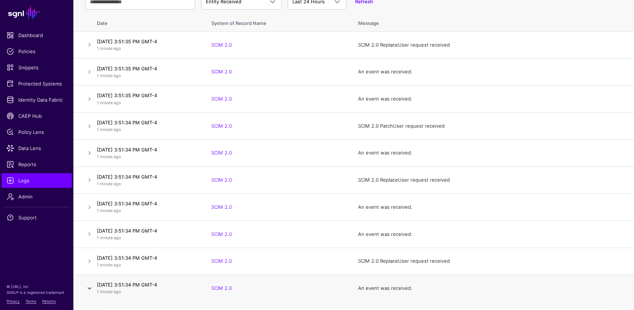
scroll to position [0, 0]
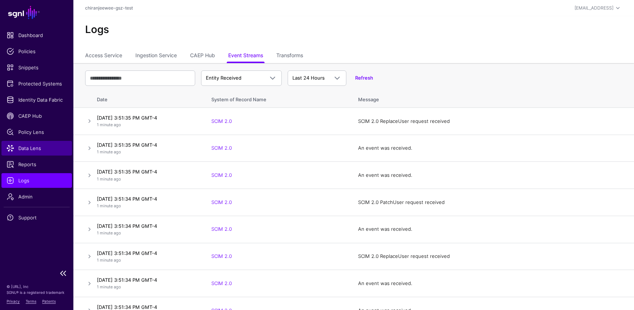
click at [32, 151] on span "Data Lens" at bounding box center [37, 148] width 60 height 7
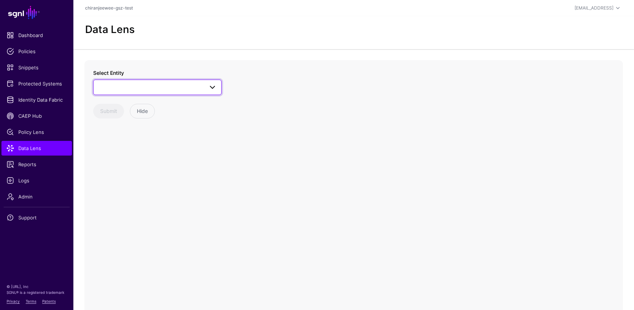
click at [146, 85] on span at bounding box center [157, 87] width 119 height 9
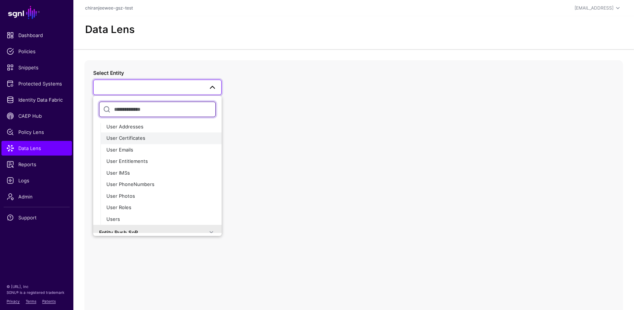
scroll to position [59, 0]
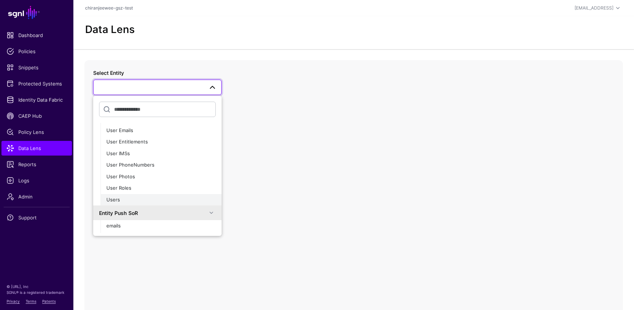
click at [127, 199] on div "Users" at bounding box center [160, 199] width 109 height 7
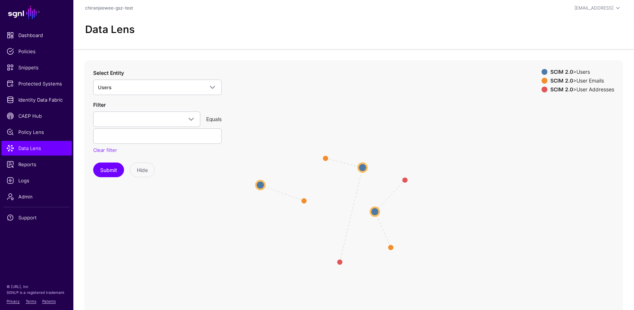
drag, startPoint x: 330, startPoint y: 223, endPoint x: 259, endPoint y: 181, distance: 82.3
click at [259, 181] on circle at bounding box center [260, 185] width 9 height 9
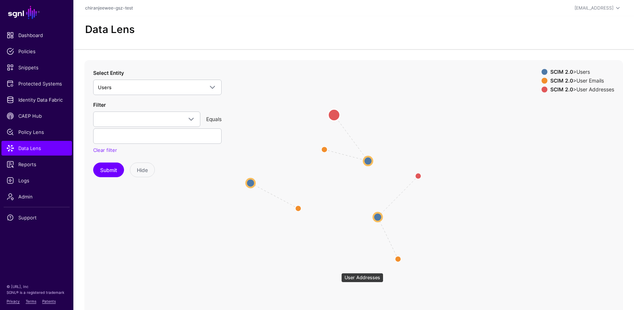
drag, startPoint x: 338, startPoint y: 270, endPoint x: 340, endPoint y: 116, distance: 153.5
click at [340, 116] on circle at bounding box center [334, 115] width 12 height 12
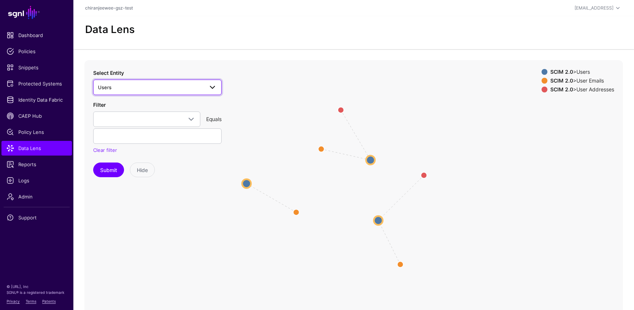
click at [119, 89] on span "Users" at bounding box center [151, 87] width 106 height 8
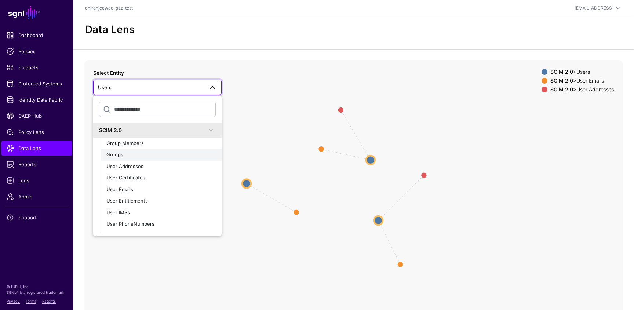
click at [134, 153] on div "Groups" at bounding box center [160, 154] width 109 height 7
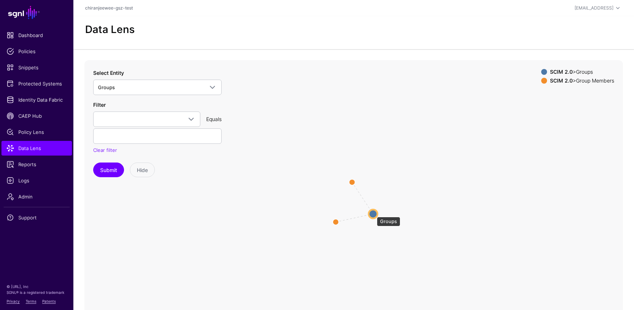
click at [373, 213] on circle at bounding box center [373, 214] width 9 height 9
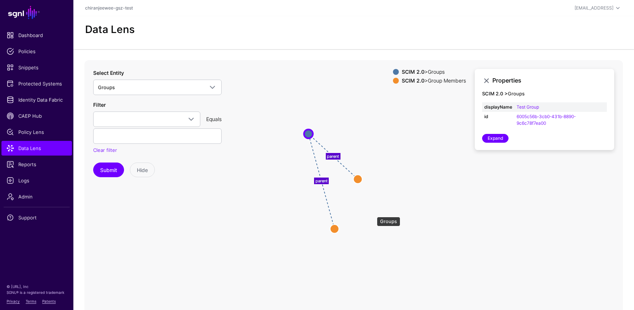
drag, startPoint x: 373, startPoint y: 213, endPoint x: 308, endPoint y: 133, distance: 103.3
click at [308, 133] on circle at bounding box center [308, 133] width 9 height 9
click at [335, 231] on circle at bounding box center [334, 231] width 9 height 9
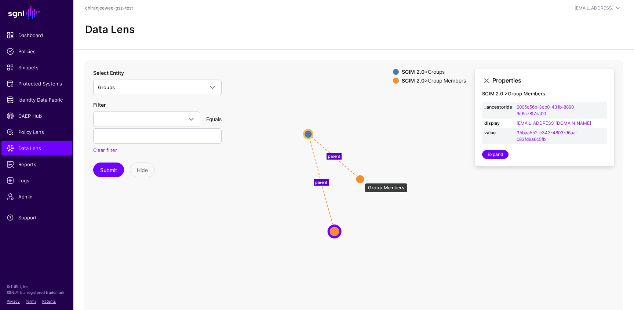
click at [361, 180] on circle at bounding box center [360, 179] width 9 height 9
click at [336, 234] on circle at bounding box center [334, 232] width 9 height 9
click at [360, 179] on circle at bounding box center [361, 179] width 9 height 9
click at [334, 234] on circle at bounding box center [334, 232] width 9 height 9
click at [363, 179] on circle at bounding box center [362, 179] width 9 height 9
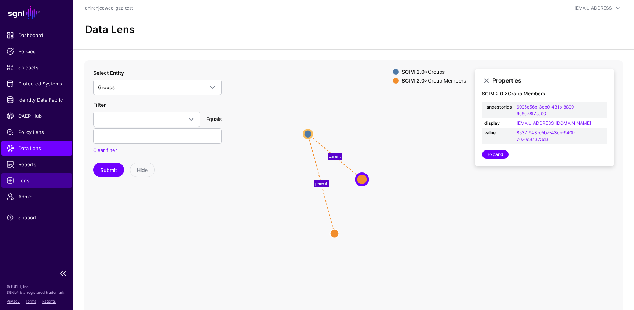
click at [29, 183] on span "Logs" at bounding box center [37, 180] width 60 height 7
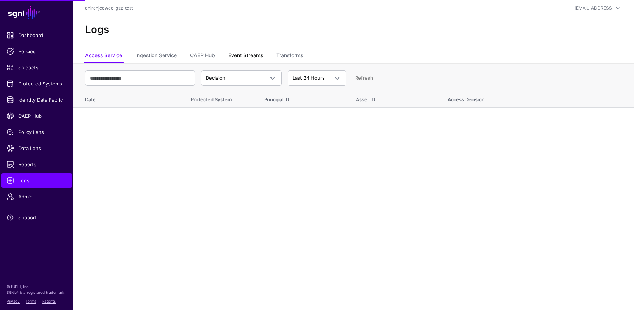
click at [253, 52] on link "Event Streams" at bounding box center [245, 56] width 35 height 14
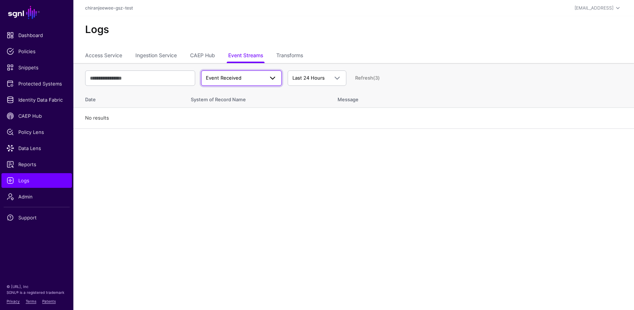
click at [245, 84] on link "Event Received" at bounding box center [241, 77] width 81 height 15
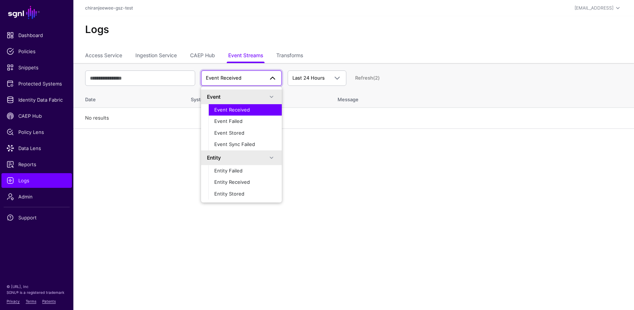
scroll to position [23, 0]
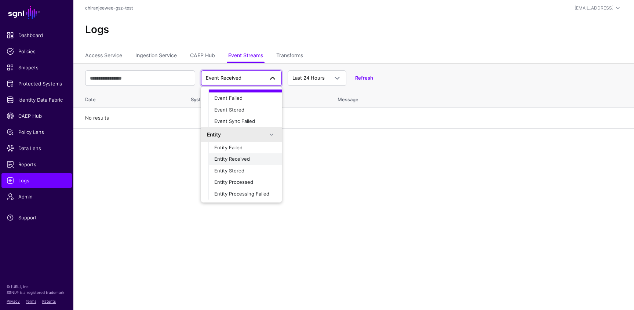
click at [234, 162] on span "Entity Received" at bounding box center [232, 159] width 36 height 6
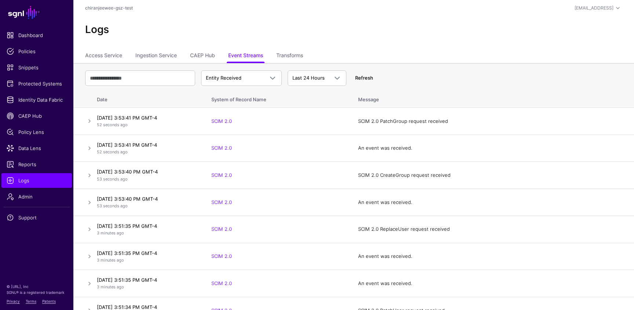
click at [364, 77] on link "Refresh" at bounding box center [364, 78] width 18 height 6
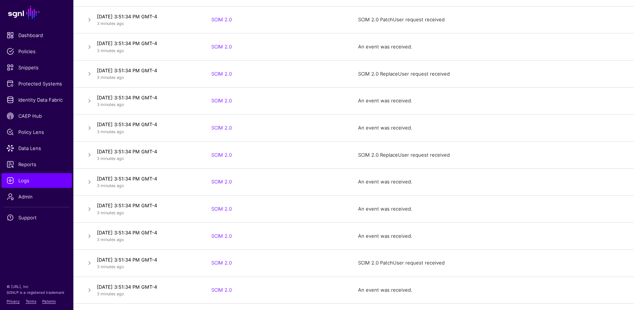
scroll to position [0, 0]
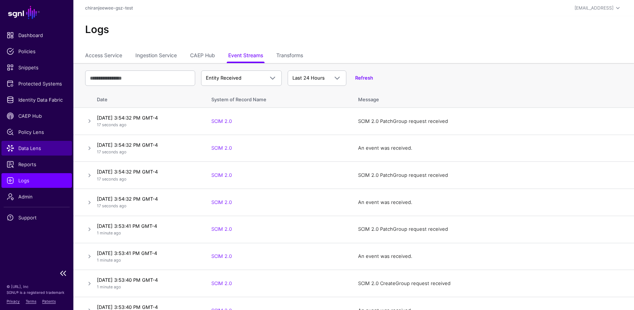
click at [36, 151] on span "Data Lens" at bounding box center [37, 148] width 60 height 7
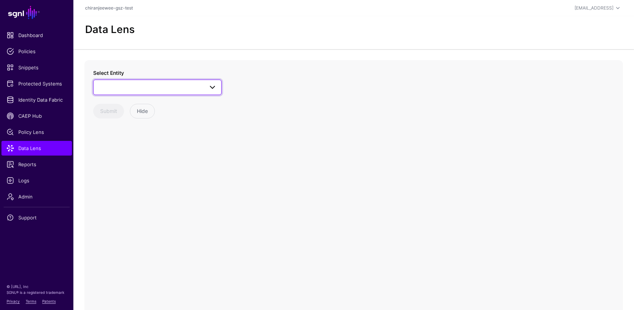
click at [148, 87] on span at bounding box center [157, 87] width 119 height 9
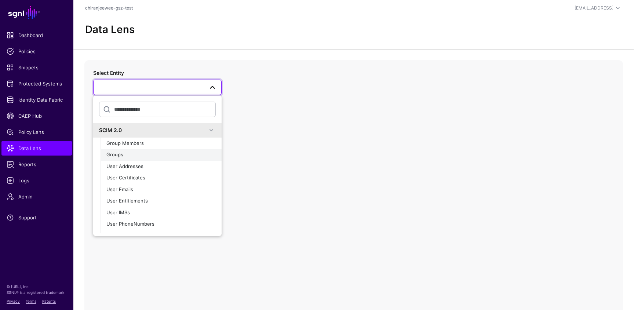
click at [141, 157] on div "Groups" at bounding box center [160, 154] width 109 height 7
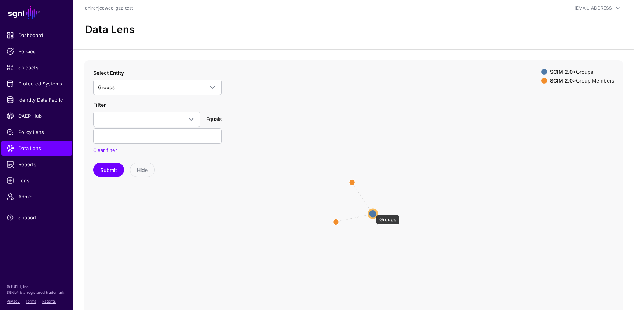
click at [373, 211] on circle at bounding box center [373, 213] width 9 height 9
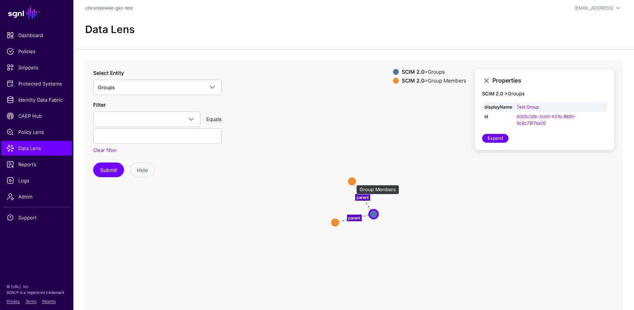
click at [353, 181] on circle at bounding box center [352, 181] width 9 height 9
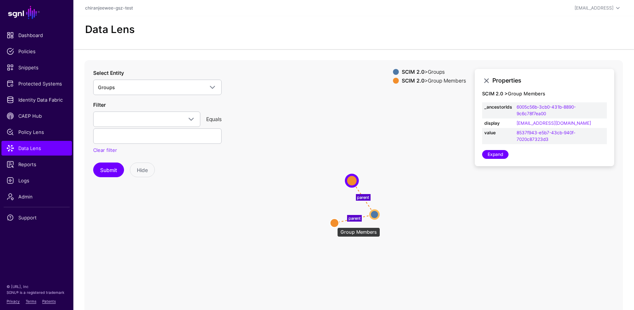
click at [334, 224] on circle at bounding box center [334, 223] width 9 height 9
click at [338, 221] on circle at bounding box center [334, 224] width 12 height 12
click at [376, 213] on circle at bounding box center [376, 215] width 9 height 9
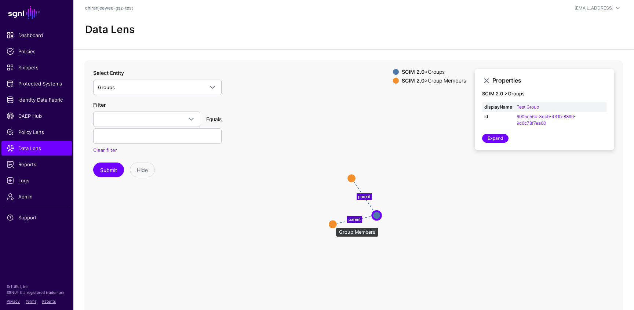
click at [332, 224] on circle at bounding box center [333, 224] width 9 height 9
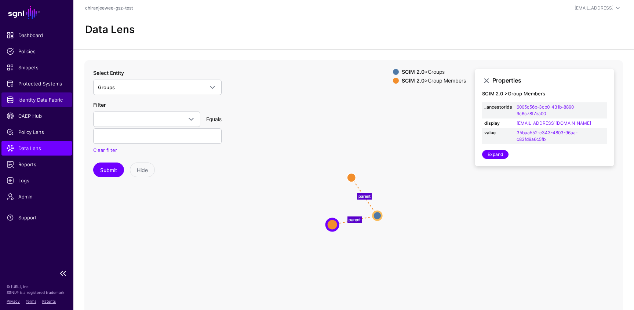
click at [37, 99] on span "Identity Data Fabric" at bounding box center [37, 99] width 60 height 7
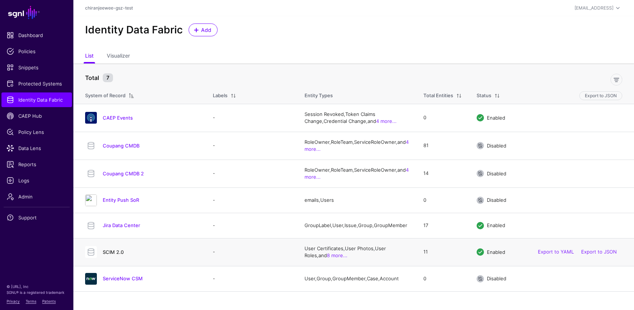
click at [117, 255] on link "SCIM 2.0" at bounding box center [113, 252] width 21 height 6
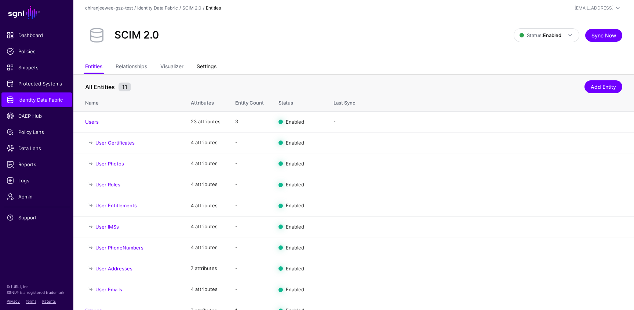
click at [209, 62] on link "Settings" at bounding box center [207, 67] width 20 height 14
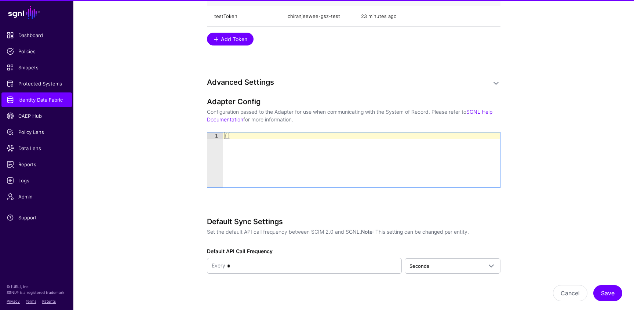
scroll to position [965, 0]
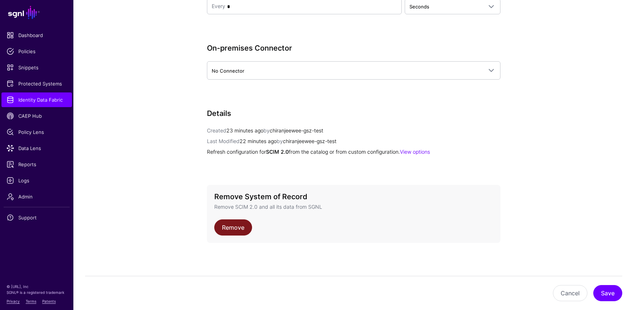
click at [239, 224] on link "Remove" at bounding box center [233, 228] width 38 height 16
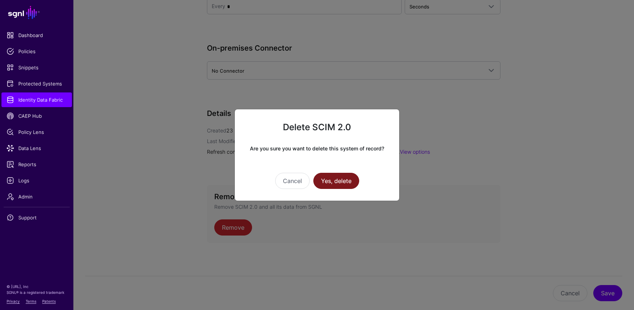
click at [344, 185] on button "Yes, delete" at bounding box center [337, 181] width 46 height 16
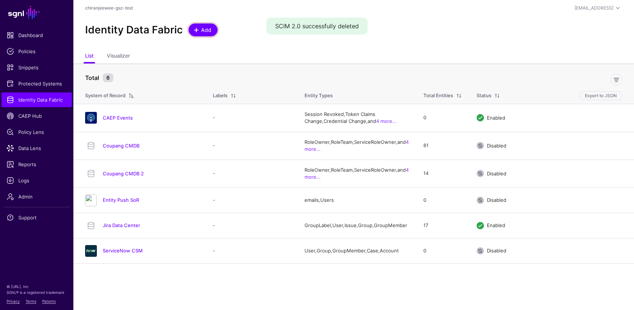
click at [196, 30] on span at bounding box center [196, 30] width 6 height 6
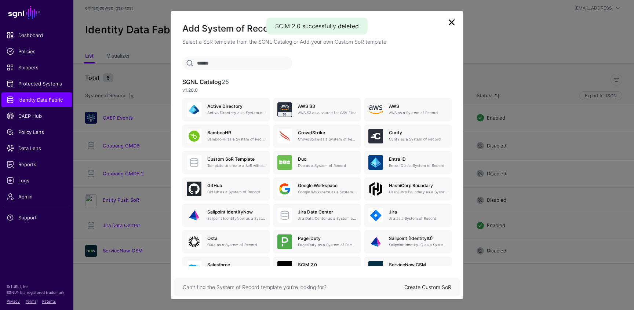
click at [423, 285] on link "Create Custom SoR" at bounding box center [428, 287] width 47 height 6
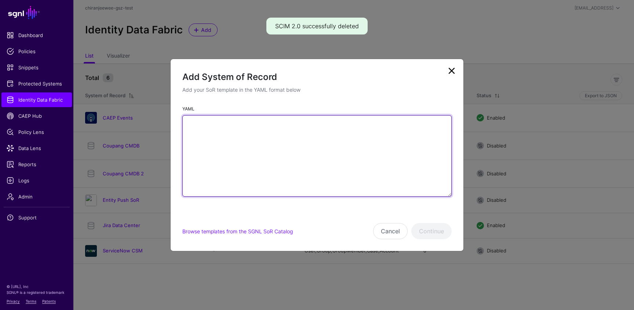
click at [281, 165] on textarea "YAML" at bounding box center [317, 156] width 270 height 82
paste textarea "**********"
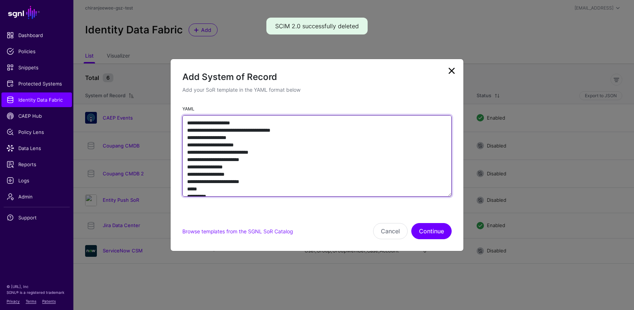
scroll to position [3381, 0]
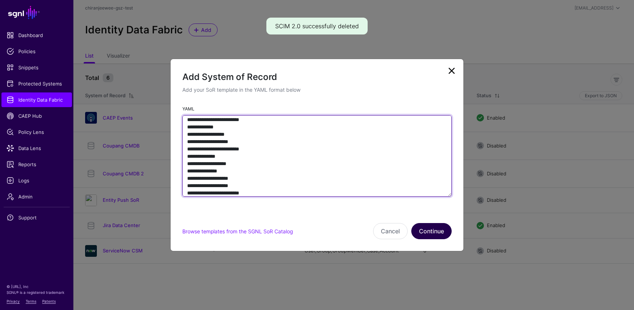
type textarea "**********"
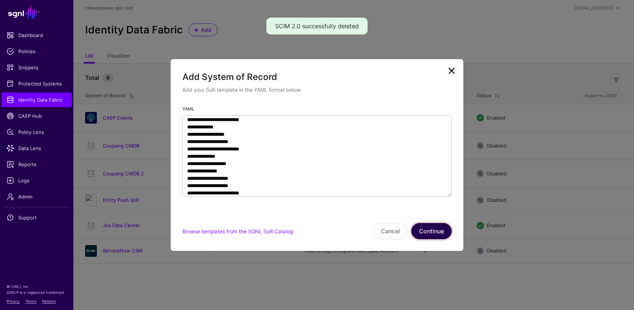
click at [429, 232] on button "Continue" at bounding box center [432, 231] width 40 height 16
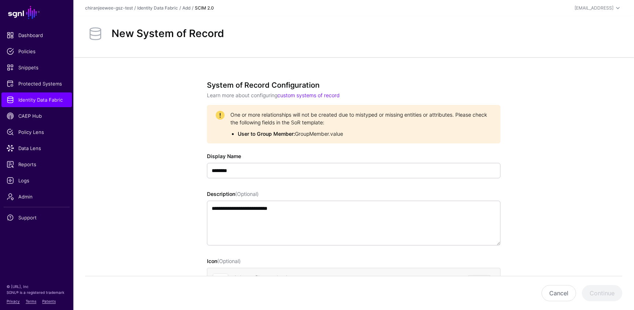
drag, startPoint x: 230, startPoint y: 112, endPoint x: 383, endPoint y: 138, distance: 154.8
click at [383, 138] on div "One or more relationships will not be created due to mistyped or missing entiti…" at bounding box center [354, 124] width 294 height 39
copy span "One or more relationships will not be created due to mistyped or missing entiti…"
click at [572, 289] on button "Cancel" at bounding box center [559, 293] width 35 height 16
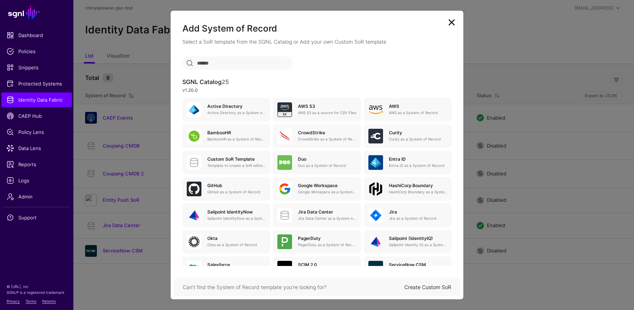
click at [431, 289] on link "Create Custom SoR" at bounding box center [428, 287] width 47 height 6
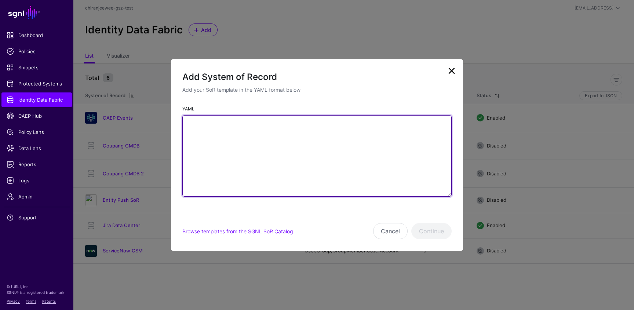
click at [299, 178] on textarea "YAML" at bounding box center [317, 156] width 270 height 82
paste textarea "**********"
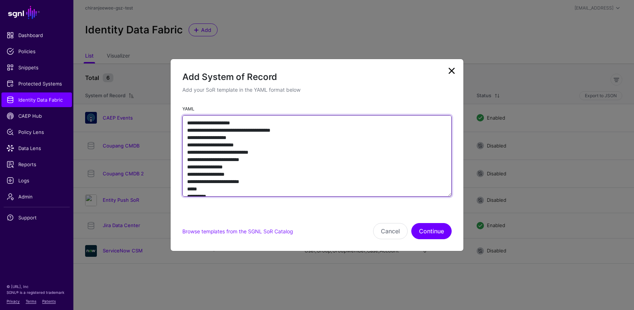
scroll to position [3381, 0]
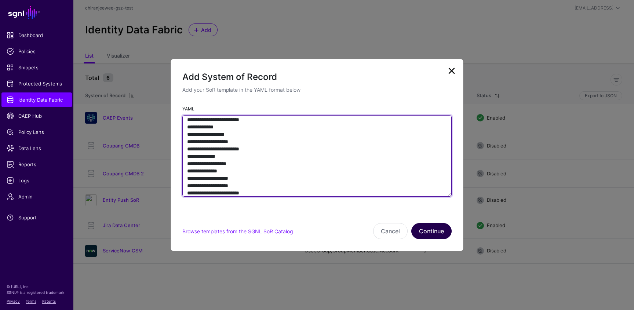
type textarea "**********"
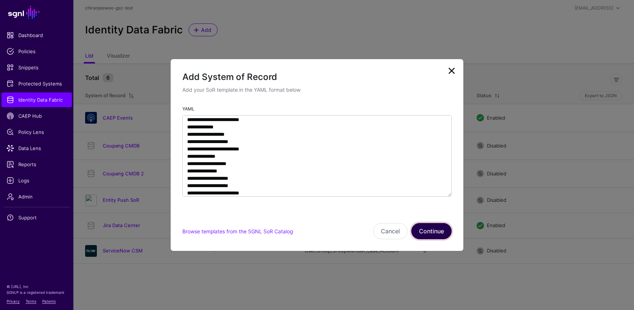
click at [428, 230] on button "Continue" at bounding box center [432, 231] width 40 height 16
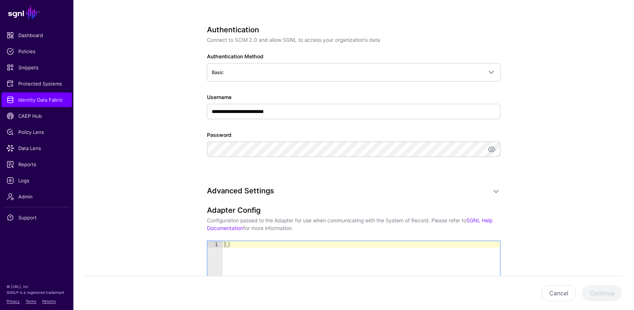
scroll to position [325, 0]
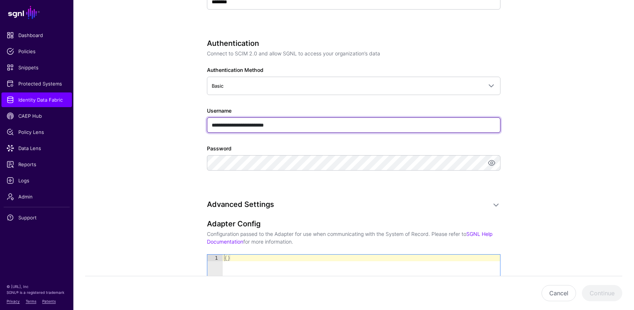
click at [294, 120] on input "**********" at bounding box center [354, 124] width 294 height 15
type input "****"
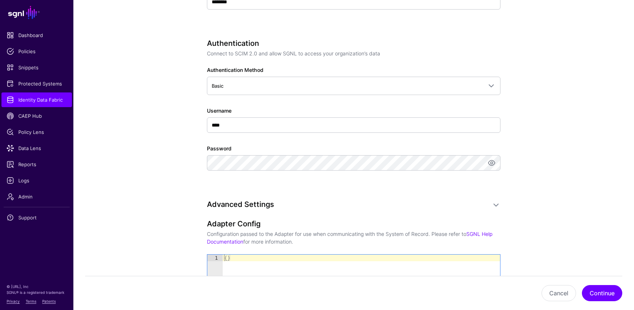
click at [183, 172] on app-datasources-details-form "**********" at bounding box center [353, 135] width 561 height 805
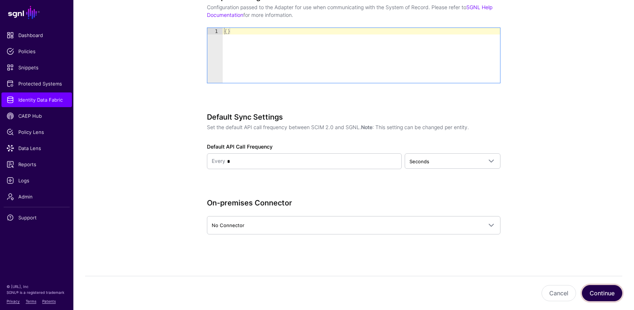
click at [600, 290] on button "Continue" at bounding box center [602, 293] width 40 height 16
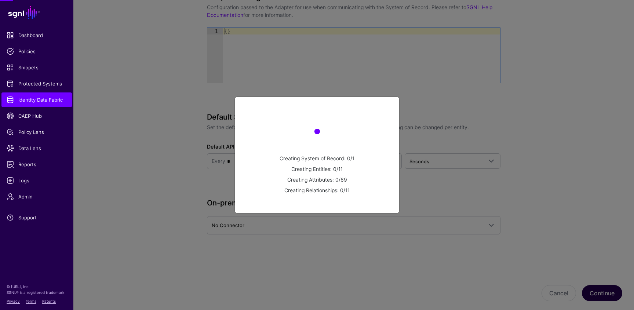
scroll to position [702, 0]
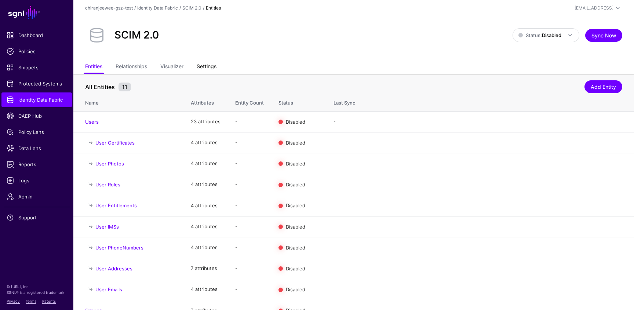
click at [208, 67] on link "Settings" at bounding box center [207, 67] width 20 height 14
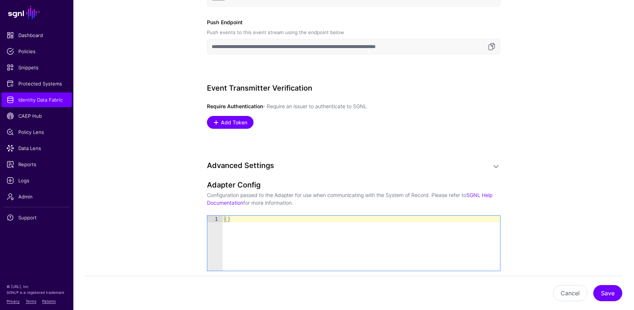
scroll to position [545, 0]
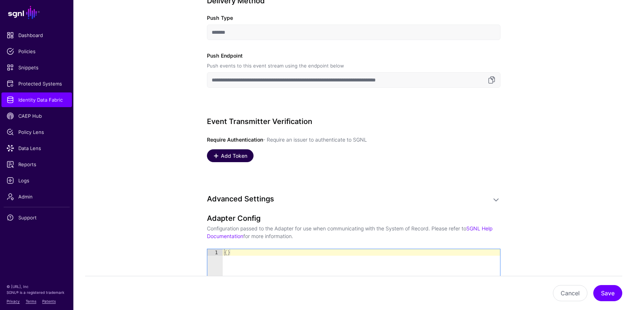
click at [237, 151] on link "Add Token" at bounding box center [230, 155] width 47 height 13
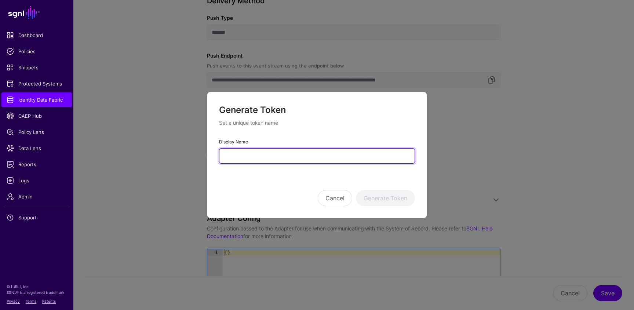
click at [237, 151] on input "Display Name" at bounding box center [317, 155] width 196 height 15
type input "*********"
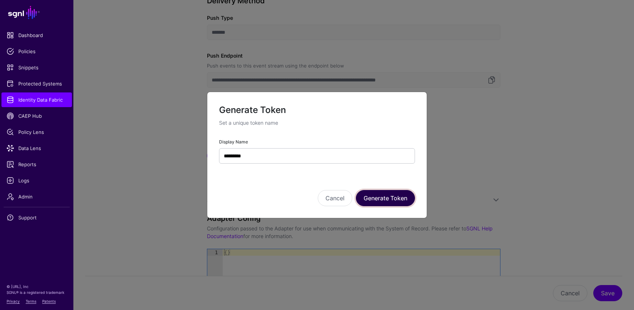
click at [406, 203] on button "Generate Token" at bounding box center [385, 198] width 59 height 16
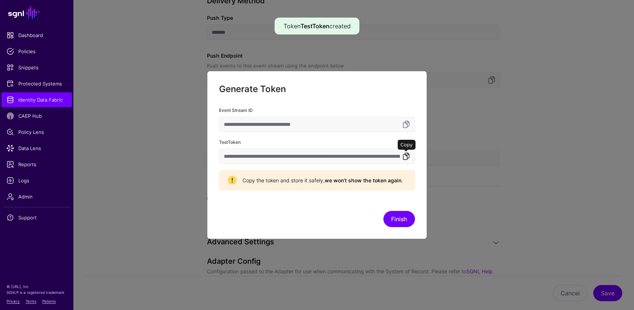
click at [406, 154] on link at bounding box center [406, 156] width 9 height 9
click at [404, 156] on link at bounding box center [406, 156] width 9 height 9
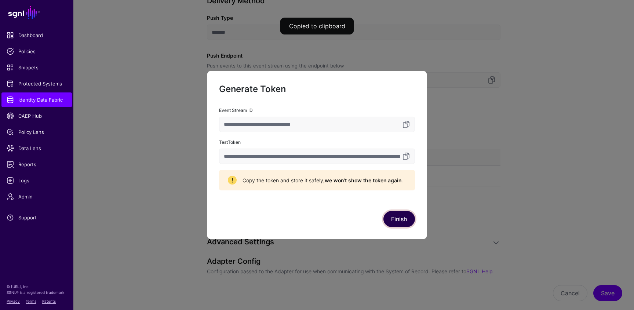
click at [402, 221] on button "Finish" at bounding box center [400, 219] width 32 height 16
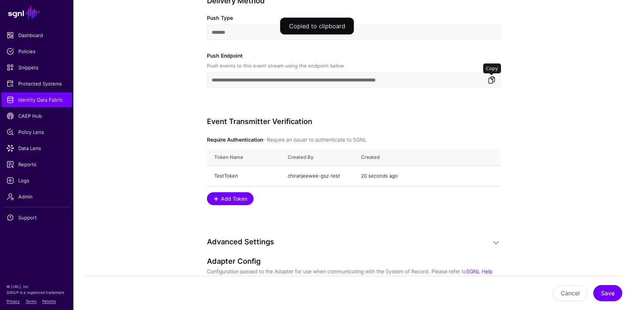
click at [492, 79] on link at bounding box center [492, 80] width 9 height 9
click at [606, 293] on button "Save" at bounding box center [608, 293] width 29 height 16
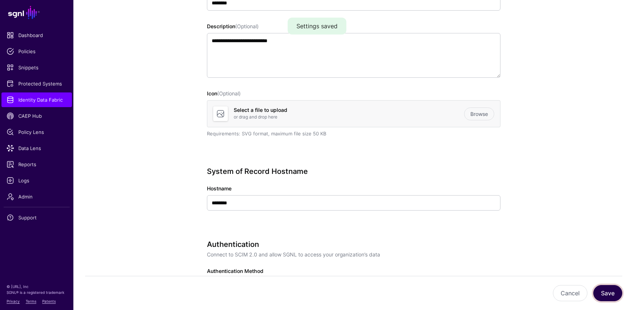
scroll to position [0, 0]
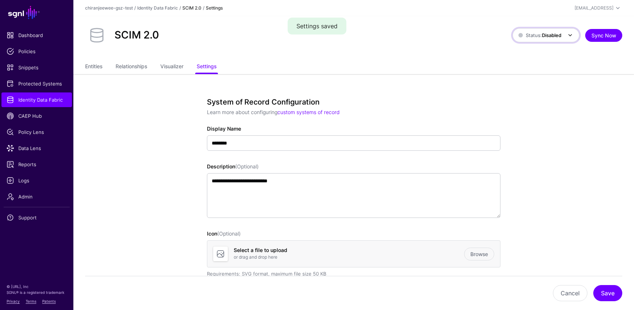
click at [534, 37] on span "Status: Disabled" at bounding box center [540, 35] width 43 height 6
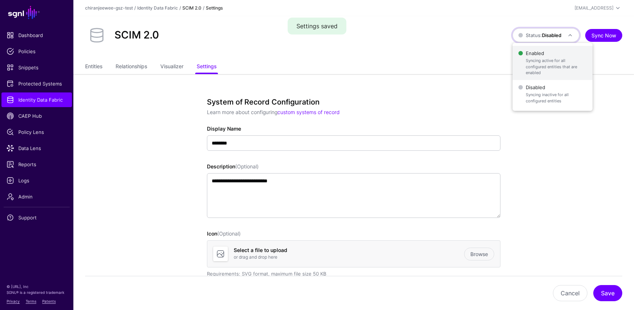
click at [535, 57] on span "Enabled Syncing active for all configured entities that are enabled" at bounding box center [553, 63] width 68 height 30
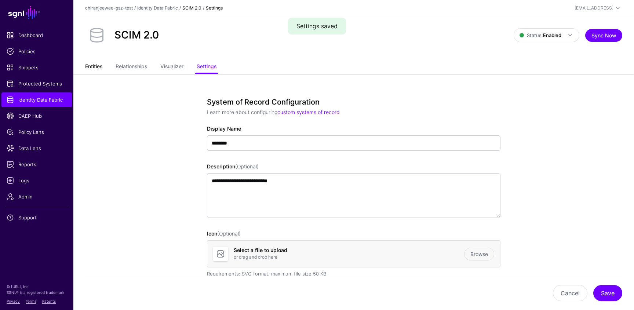
click at [101, 69] on link "Entities" at bounding box center [93, 67] width 17 height 14
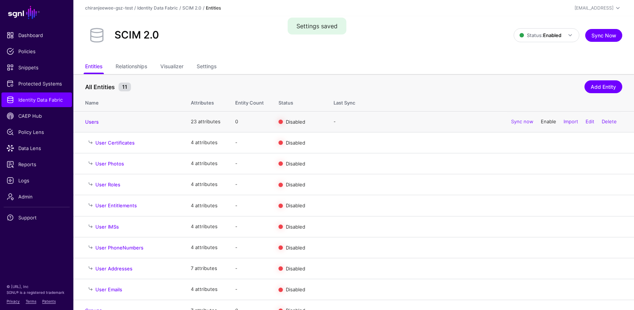
click at [545, 120] on link "Enable" at bounding box center [548, 122] width 15 height 6
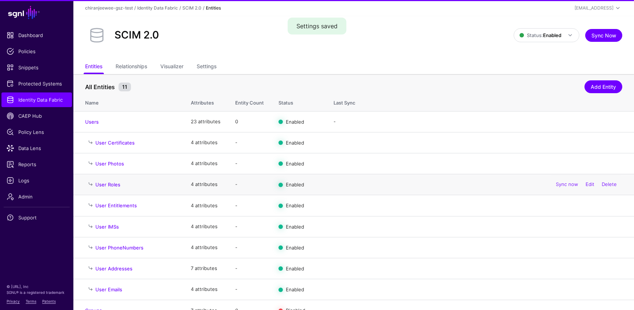
scroll to position [34, 0]
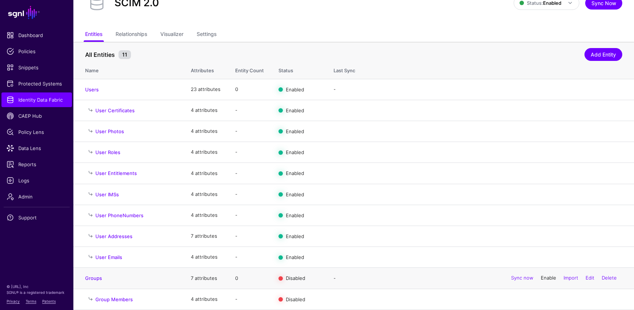
click at [549, 277] on link "Enable" at bounding box center [548, 278] width 15 height 6
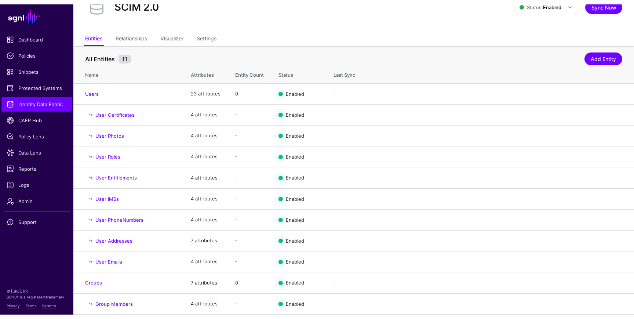
scroll to position [25, 0]
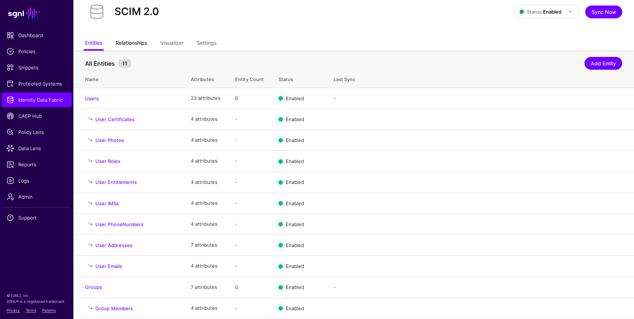
click at [133, 41] on link "Relationships" at bounding box center [132, 44] width 32 height 14
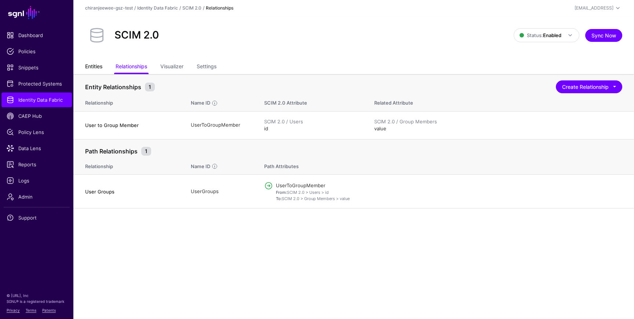
click at [99, 72] on link "Entities" at bounding box center [93, 67] width 17 height 14
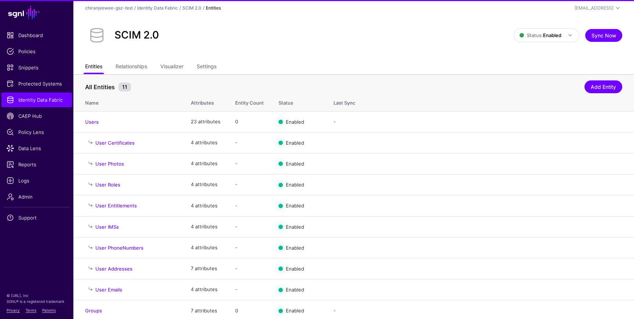
scroll to position [25, 0]
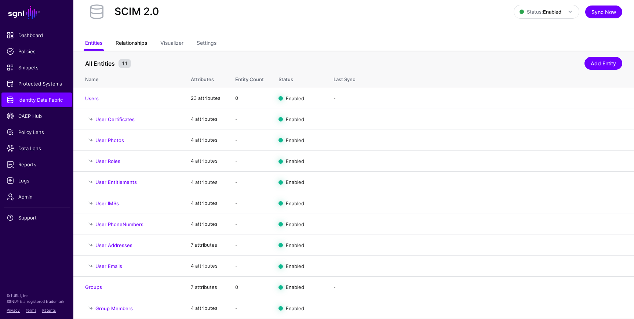
click at [137, 43] on link "Relationships" at bounding box center [132, 44] width 32 height 14
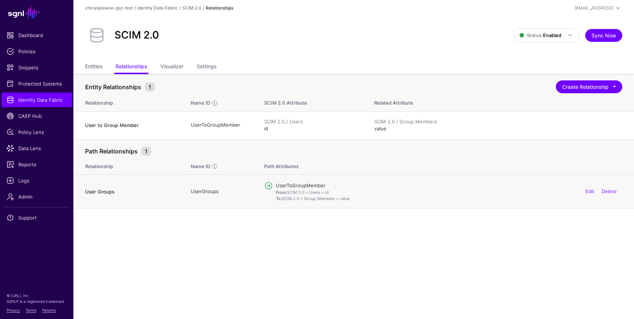
drag, startPoint x: 288, startPoint y: 192, endPoint x: 338, endPoint y: 192, distance: 49.6
click at [338, 192] on p "From: SCIM 2.0 > Users > id To: SCIM 2.0 > Group Members > value" at bounding box center [449, 195] width 347 height 12
click at [169, 69] on link "Visualizer" at bounding box center [171, 67] width 23 height 14
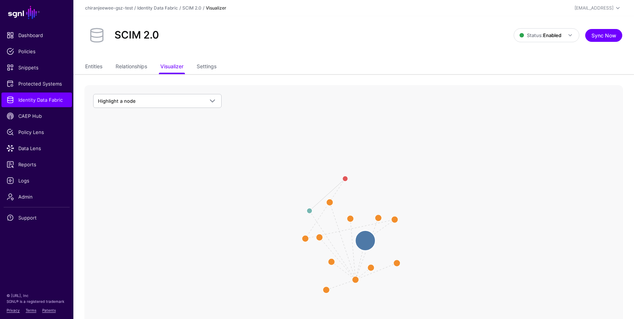
click at [367, 240] on circle at bounding box center [365, 241] width 20 height 20
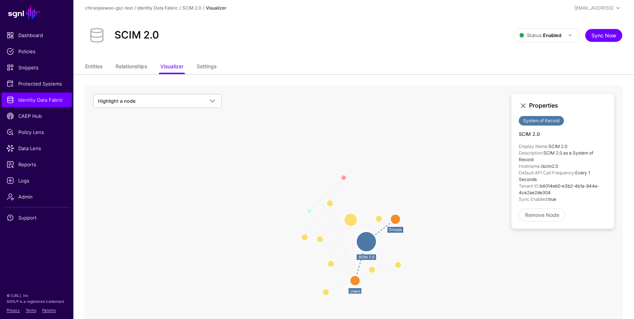
click at [349, 220] on circle at bounding box center [351, 220] width 14 height 14
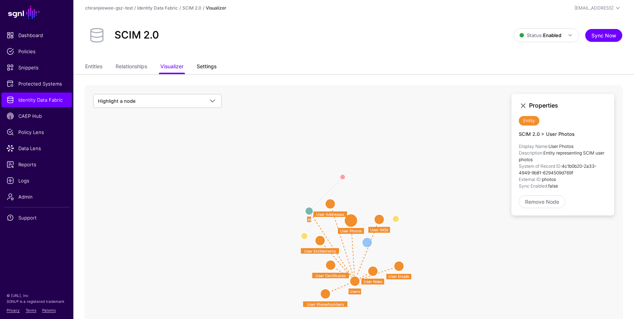
click at [202, 64] on link "Settings" at bounding box center [207, 67] width 20 height 14
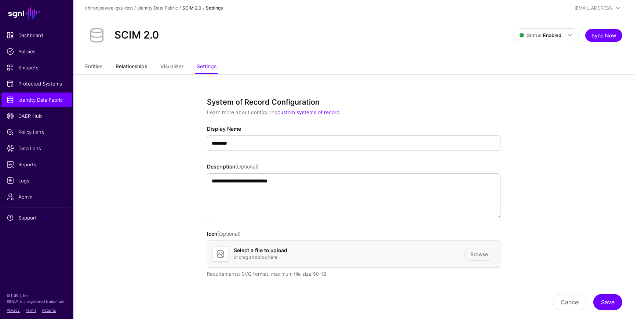
click at [140, 66] on link "Relationships" at bounding box center [132, 67] width 32 height 14
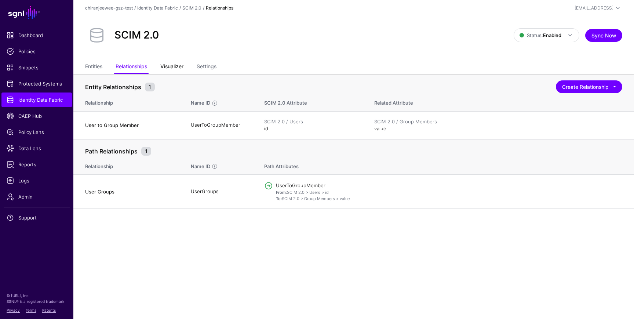
click at [177, 70] on link "Visualizer" at bounding box center [171, 67] width 23 height 14
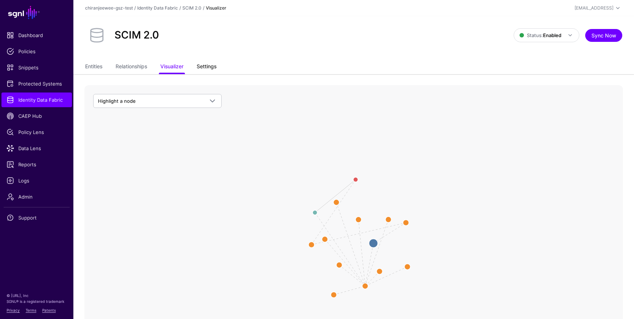
click at [205, 69] on link "Settings" at bounding box center [207, 67] width 20 height 14
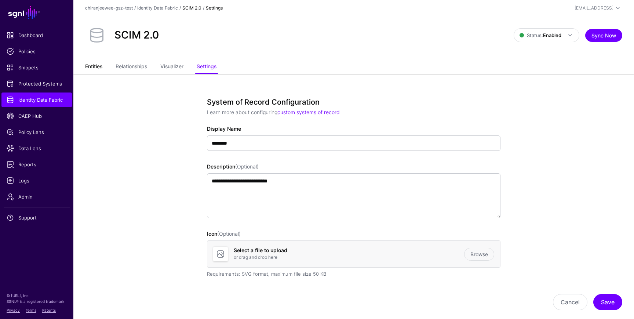
click at [99, 68] on link "Entities" at bounding box center [93, 67] width 17 height 14
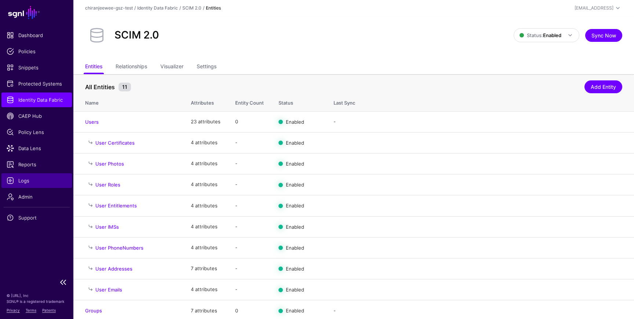
click at [43, 178] on span "Logs" at bounding box center [37, 180] width 60 height 7
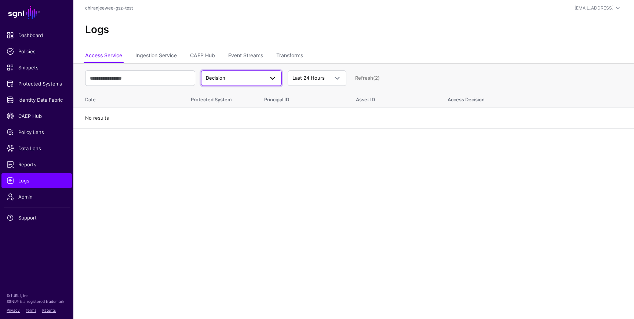
click at [244, 78] on span "Decision" at bounding box center [235, 78] width 58 height 7
click at [244, 61] on link "Event Streams" at bounding box center [245, 56] width 35 height 14
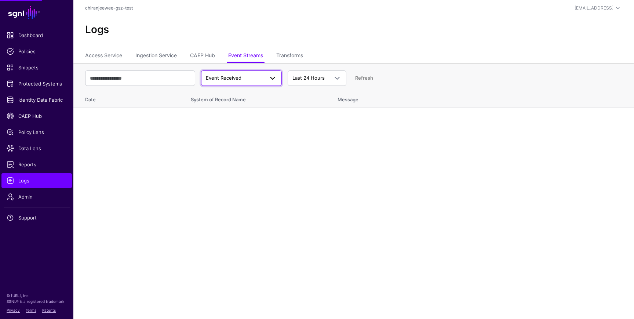
click at [242, 83] on link "Event Received" at bounding box center [241, 77] width 81 height 15
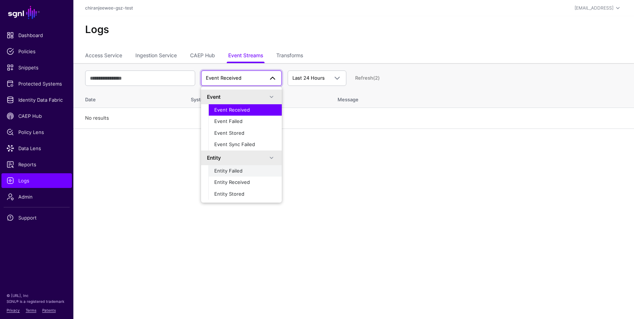
click at [240, 172] on span "Entity Failed" at bounding box center [228, 171] width 28 height 6
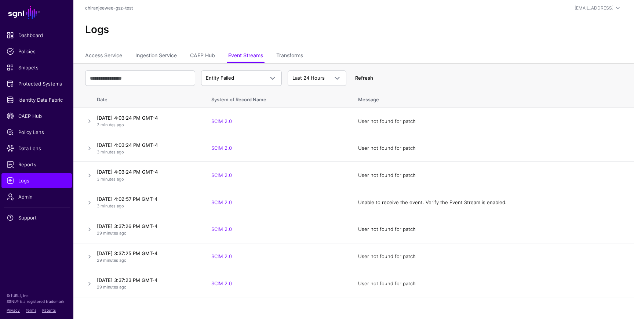
click at [365, 76] on link "Refresh" at bounding box center [364, 78] width 18 height 6
click at [41, 145] on span "Data Lens" at bounding box center [37, 148] width 60 height 7
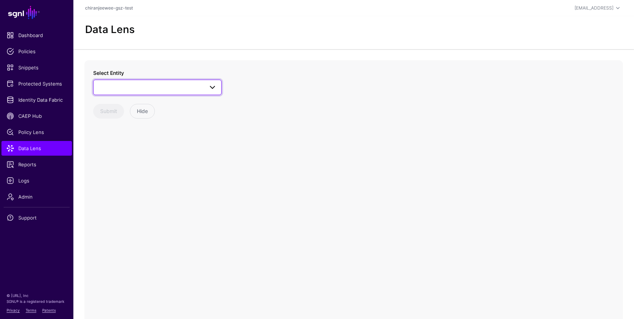
click at [143, 85] on span at bounding box center [157, 87] width 119 height 9
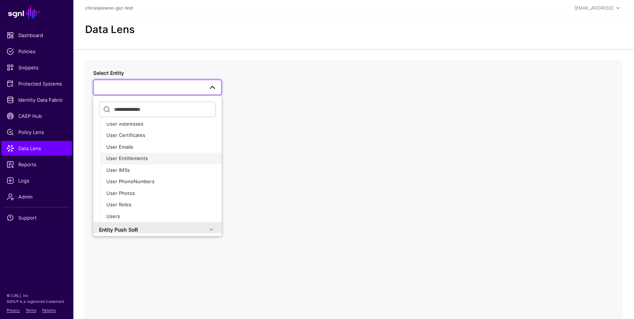
scroll to position [46, 0]
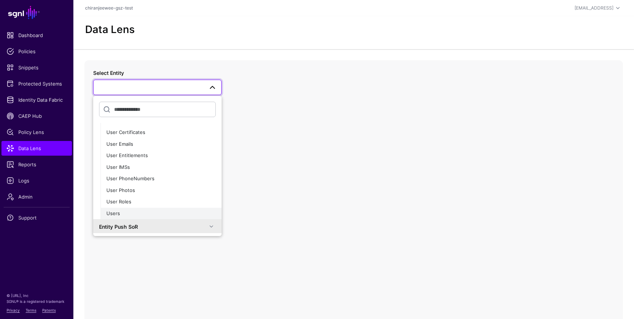
click at [129, 212] on div "Users" at bounding box center [160, 213] width 109 height 7
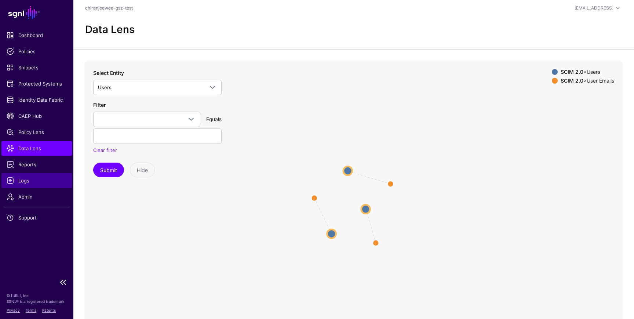
click at [36, 183] on span "Logs" at bounding box center [37, 180] width 60 height 7
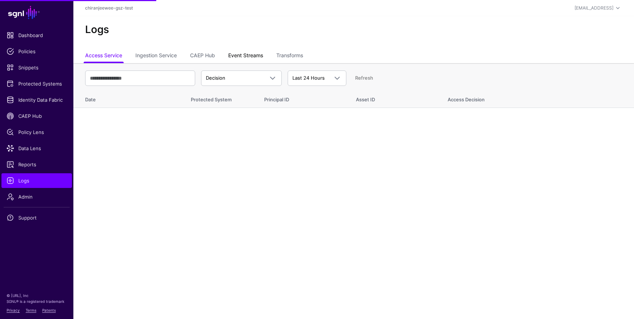
click at [239, 50] on link "Event Streams" at bounding box center [245, 56] width 35 height 14
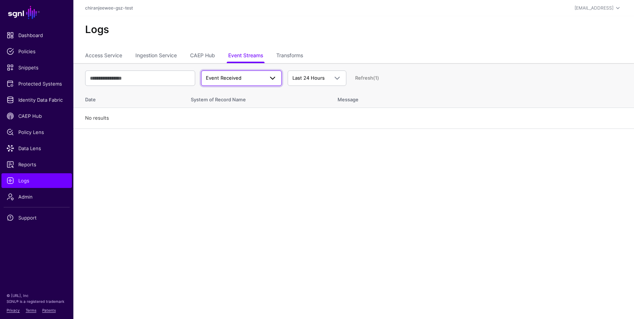
click at [257, 80] on span "Event Received" at bounding box center [235, 78] width 58 height 7
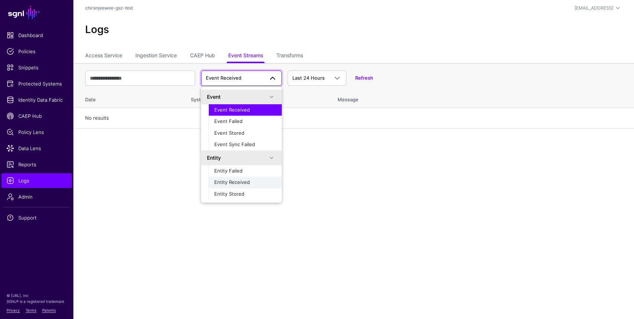
scroll to position [23, 0]
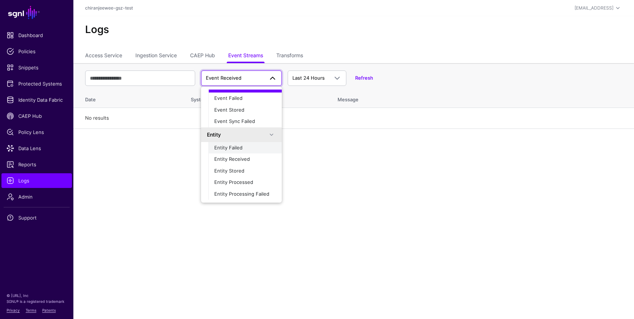
click at [233, 147] on span "Entity Failed" at bounding box center [228, 148] width 28 height 6
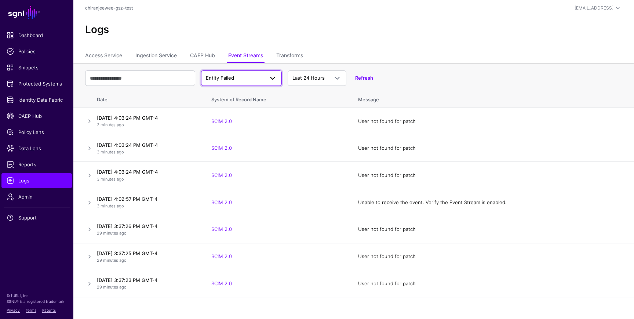
click at [240, 74] on span "Entity Failed" at bounding box center [241, 78] width 71 height 9
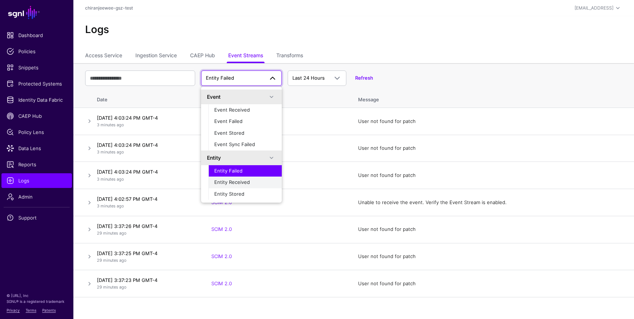
click at [240, 184] on span "Entity Received" at bounding box center [232, 182] width 36 height 6
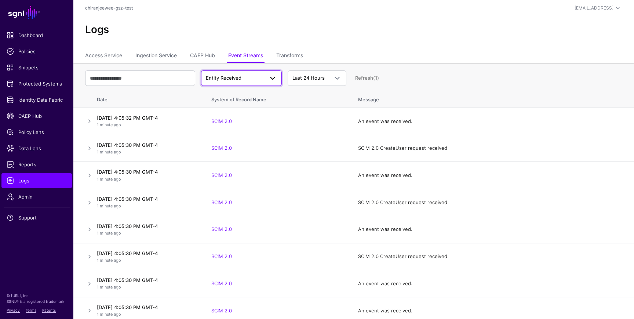
click at [244, 76] on span "Entity Received" at bounding box center [235, 78] width 58 height 7
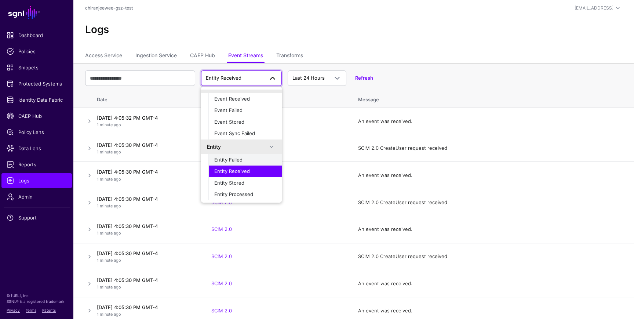
scroll to position [19, 0]
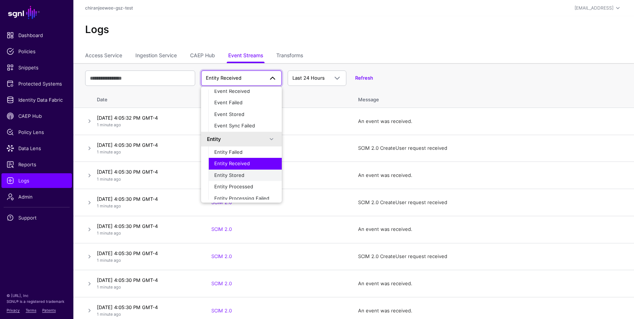
click at [226, 174] on span "Entity Stored" at bounding box center [229, 175] width 30 height 6
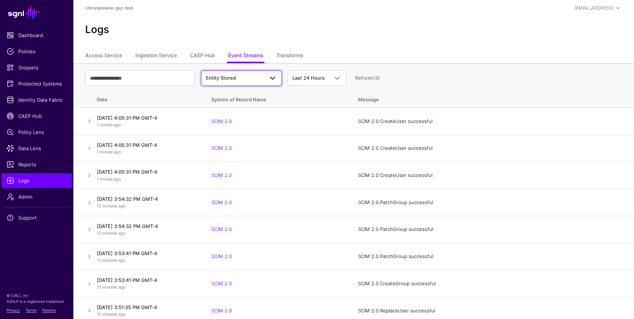
click at [259, 79] on span "Entity Stored" at bounding box center [235, 78] width 58 height 7
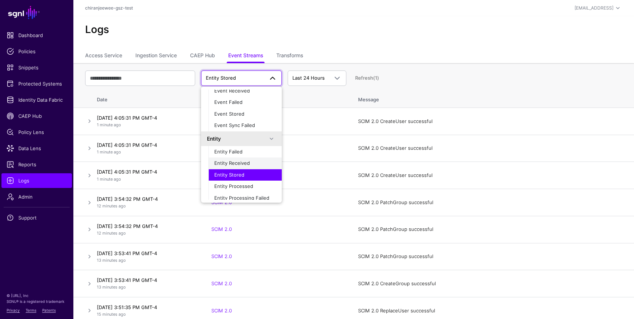
scroll to position [23, 0]
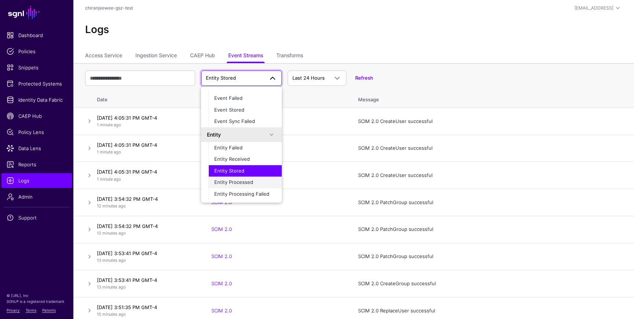
click at [231, 184] on span "Entity Processed" at bounding box center [233, 182] width 39 height 6
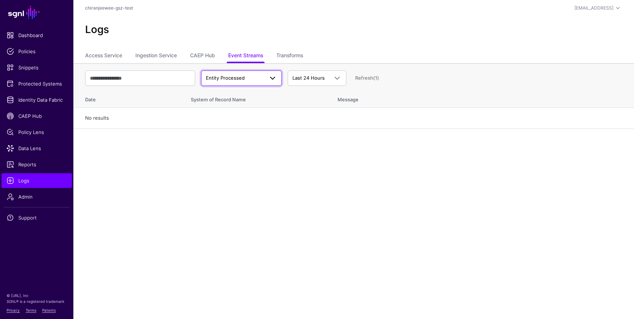
click at [240, 82] on span "Entity Processed" at bounding box center [241, 78] width 71 height 9
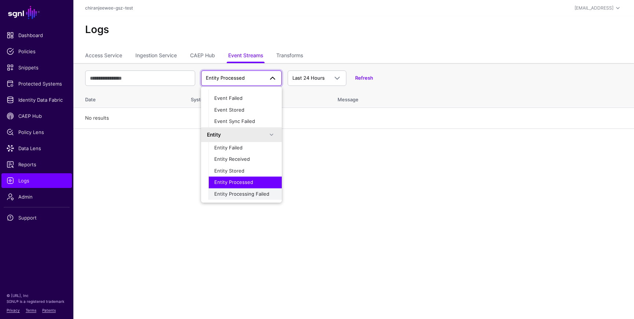
click at [238, 189] on button "Entity Processing Failed" at bounding box center [245, 194] width 73 height 12
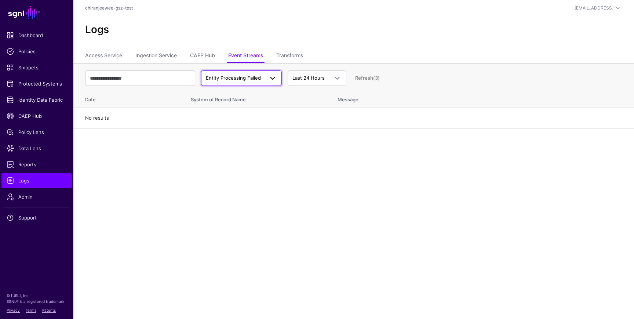
click at [241, 78] on span "Entity Processing Failed" at bounding box center [233, 78] width 55 height 6
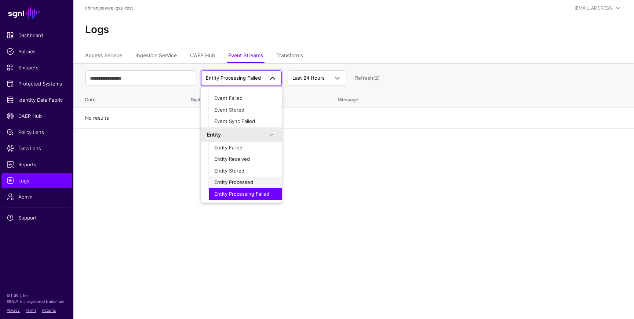
click at [238, 184] on span "Entity Processed" at bounding box center [233, 182] width 39 height 6
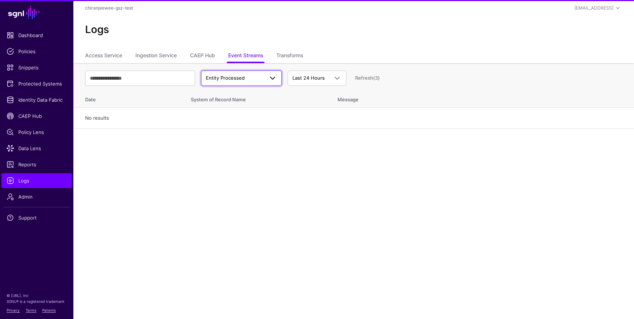
click at [240, 81] on span "Entity Processed" at bounding box center [225, 78] width 39 height 6
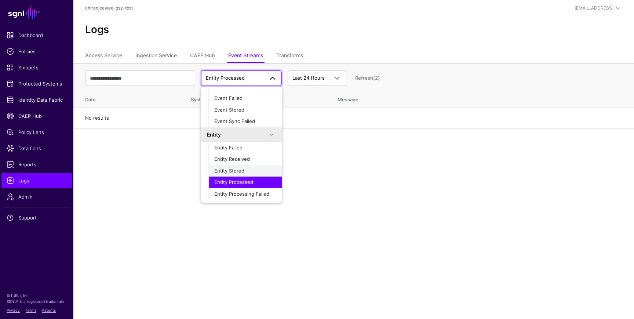
click at [237, 172] on span "Entity Stored" at bounding box center [229, 171] width 30 height 6
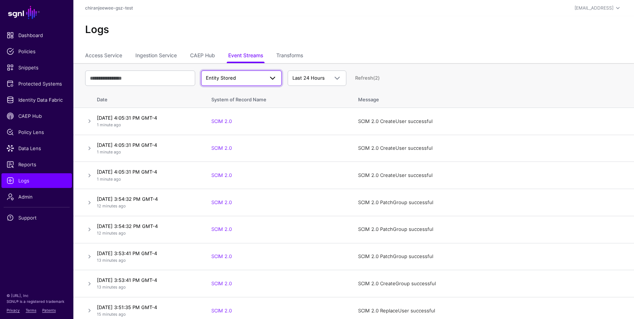
click at [243, 83] on link "Entity Stored" at bounding box center [241, 77] width 81 height 15
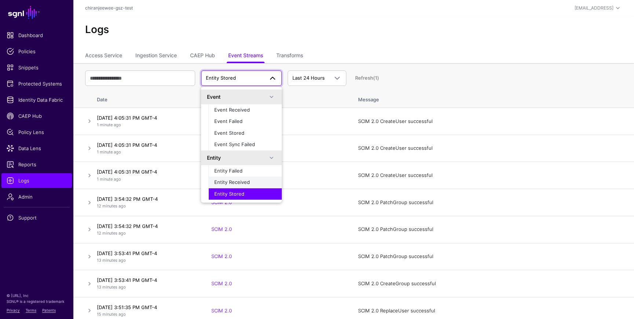
click at [243, 181] on span "Entity Received" at bounding box center [232, 182] width 36 height 6
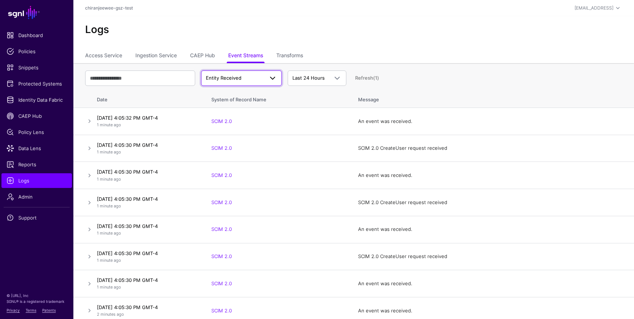
click at [246, 78] on span "Entity Received" at bounding box center [235, 78] width 58 height 7
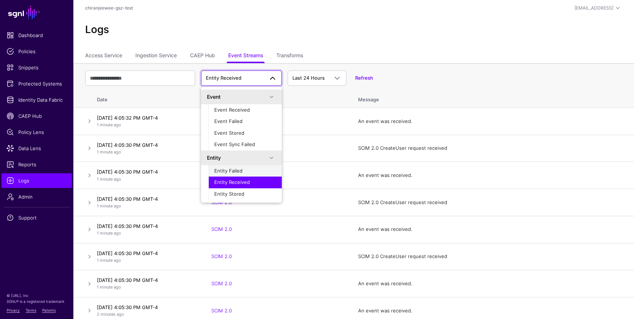
click at [246, 171] on div "Entity Failed" at bounding box center [245, 170] width 62 height 7
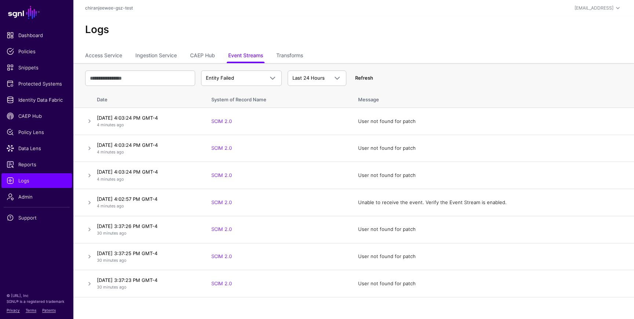
click at [360, 77] on link "Refresh" at bounding box center [364, 78] width 18 height 6
click at [369, 79] on link "Refresh" at bounding box center [364, 78] width 18 height 6
click at [236, 76] on span "Entity Failed" at bounding box center [235, 78] width 58 height 7
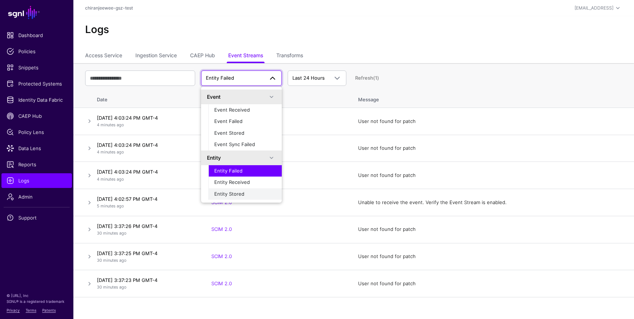
click at [248, 189] on button "Entity Stored" at bounding box center [245, 194] width 73 height 12
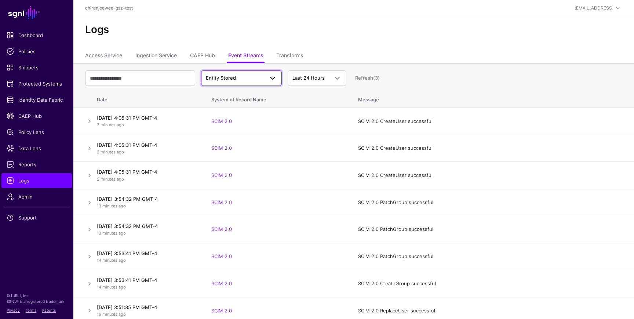
click at [249, 82] on span "Entity Stored" at bounding box center [241, 78] width 71 height 9
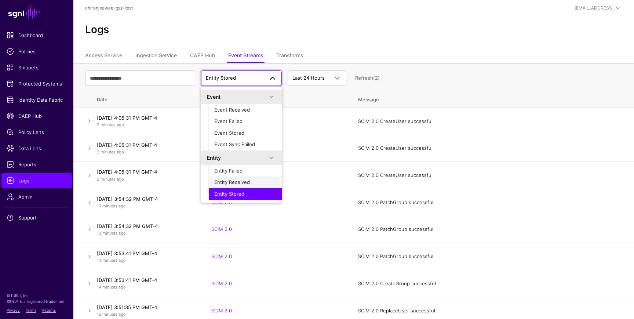
click at [249, 180] on span "Entity Received" at bounding box center [232, 182] width 36 height 6
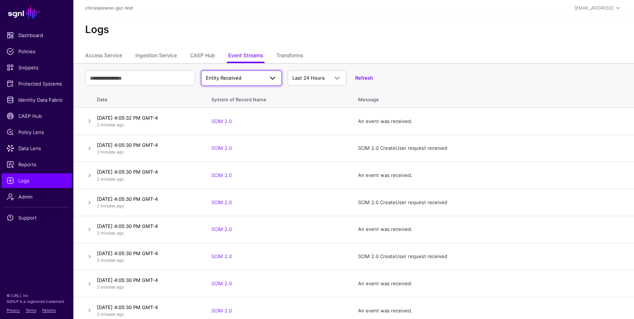
click at [267, 79] on span at bounding box center [270, 78] width 13 height 9
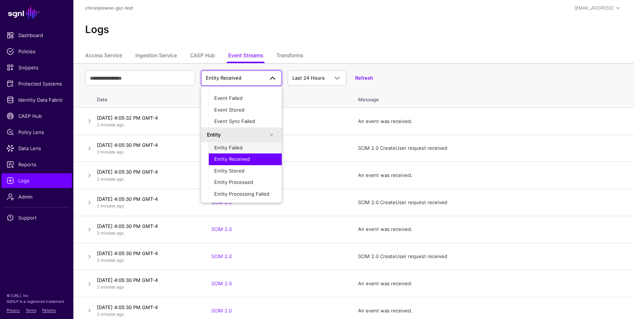
click at [234, 147] on span "Entity Failed" at bounding box center [228, 148] width 28 height 6
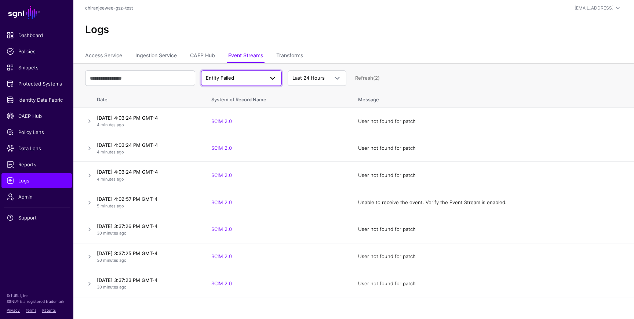
click at [250, 76] on span "Entity Failed" at bounding box center [235, 78] width 58 height 7
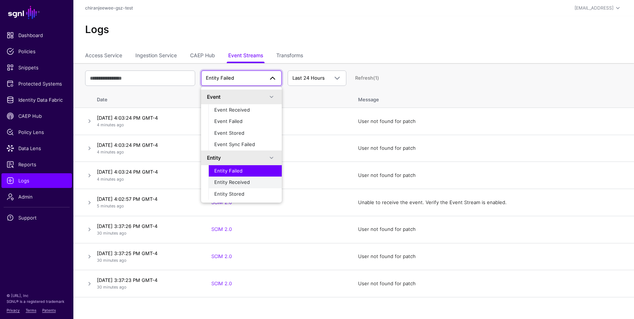
click at [244, 180] on span "Entity Received" at bounding box center [232, 182] width 36 height 6
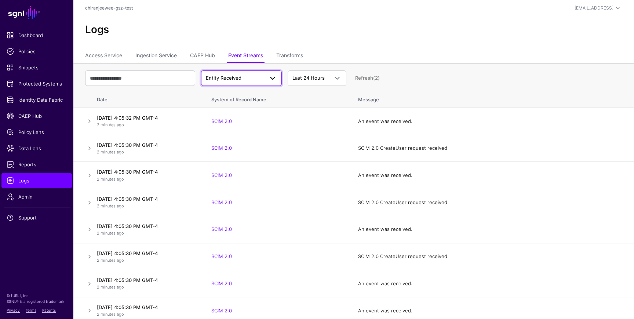
click at [248, 80] on span "Entity Received" at bounding box center [235, 78] width 58 height 7
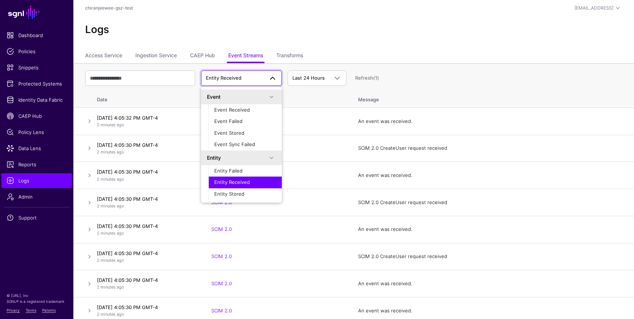
scroll to position [12, 0]
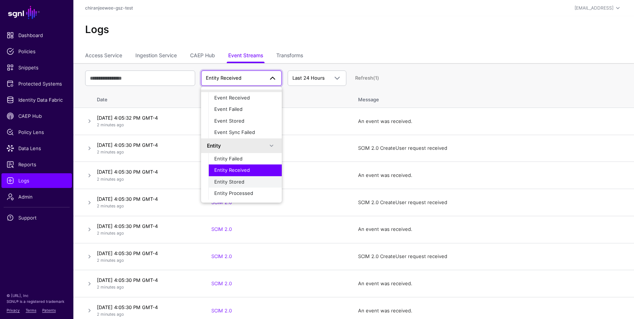
click at [245, 178] on div "Entity Stored" at bounding box center [245, 181] width 62 height 7
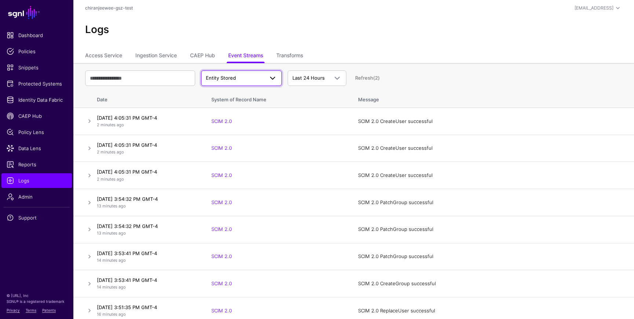
click at [245, 80] on span "Entity Stored" at bounding box center [235, 78] width 58 height 7
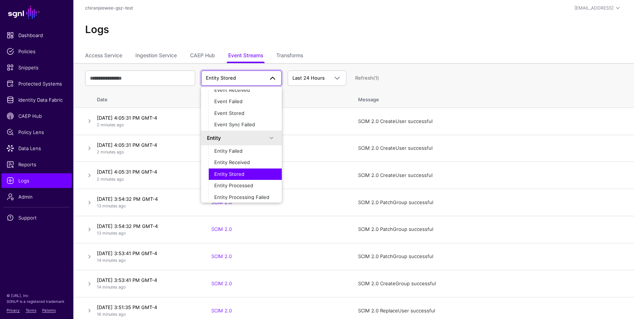
scroll to position [21, 0]
click at [236, 187] on span "Entity Processed" at bounding box center [233, 184] width 39 height 6
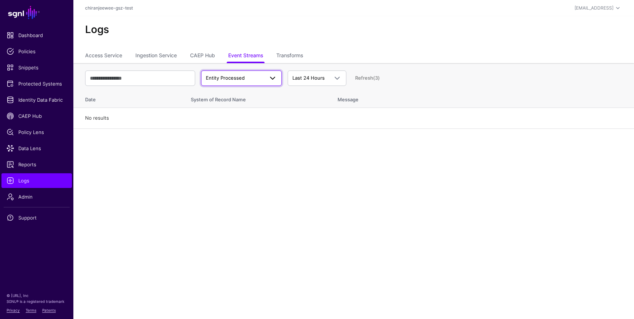
click at [240, 84] on link "Entity Processed" at bounding box center [241, 77] width 81 height 15
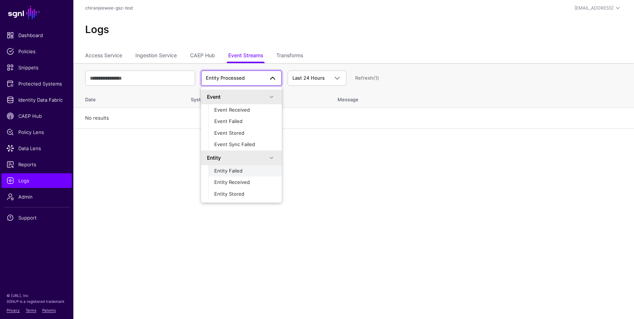
click at [247, 174] on div "Entity Failed" at bounding box center [245, 170] width 62 height 7
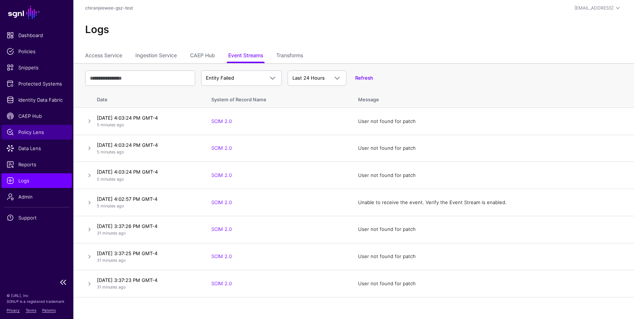
click at [30, 131] on span "Policy Lens" at bounding box center [37, 132] width 60 height 7
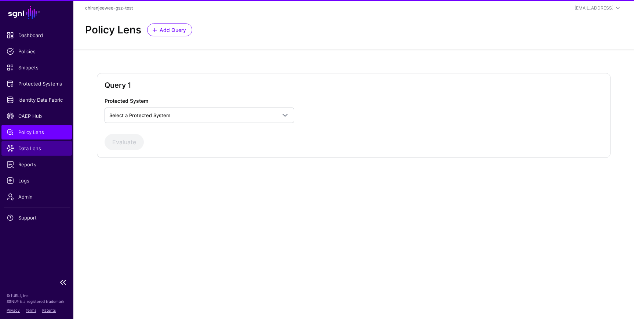
click at [41, 148] on span "Data Lens" at bounding box center [37, 148] width 60 height 7
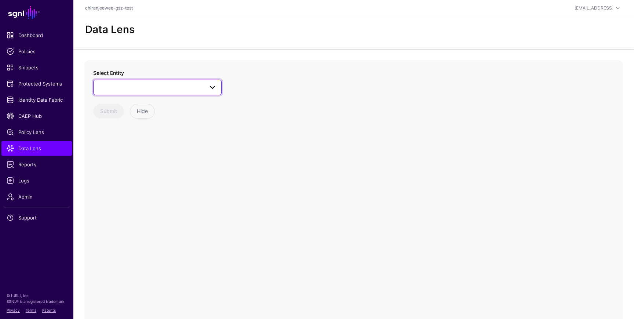
click at [135, 84] on span at bounding box center [157, 87] width 119 height 9
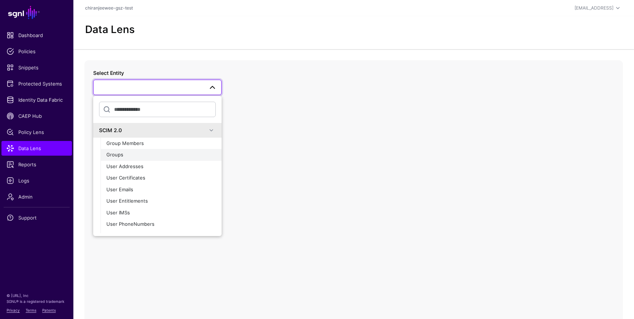
click at [140, 157] on div "Groups" at bounding box center [160, 154] width 109 height 7
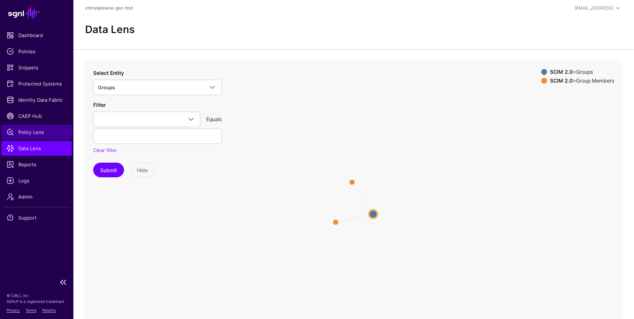
click at [42, 137] on link "Policy Lens" at bounding box center [36, 132] width 70 height 15
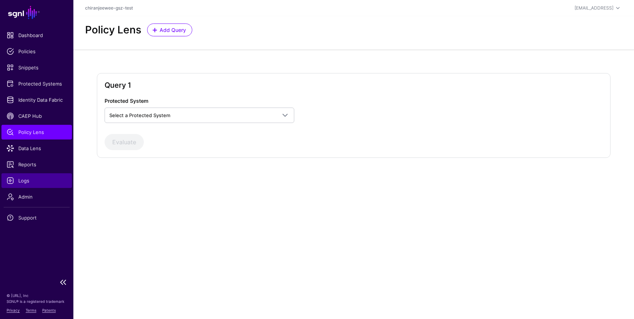
click at [33, 177] on span "Logs" at bounding box center [37, 180] width 60 height 7
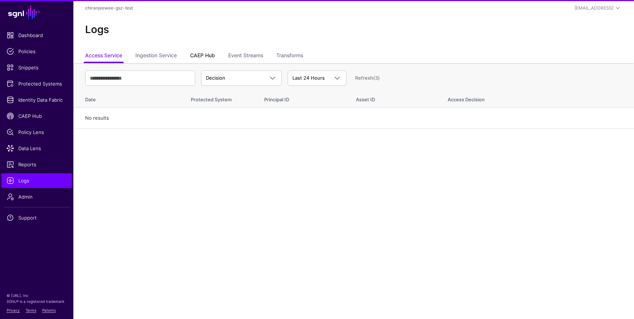
click at [213, 55] on link "CAEP Hub" at bounding box center [202, 56] width 25 height 14
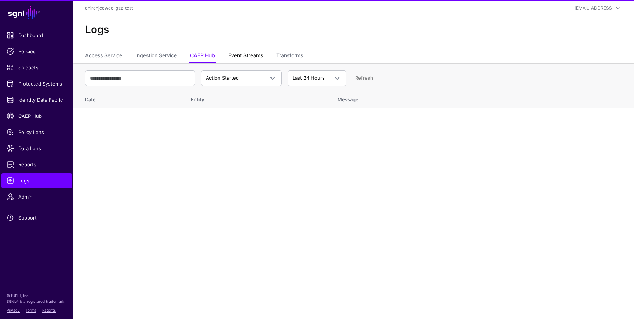
click at [252, 52] on link "Event Streams" at bounding box center [245, 56] width 35 height 14
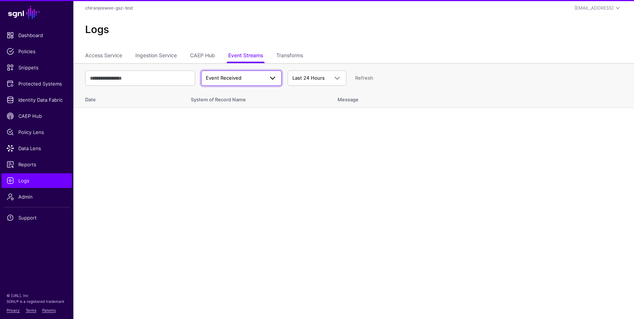
click at [242, 82] on span "Event Received" at bounding box center [241, 78] width 71 height 9
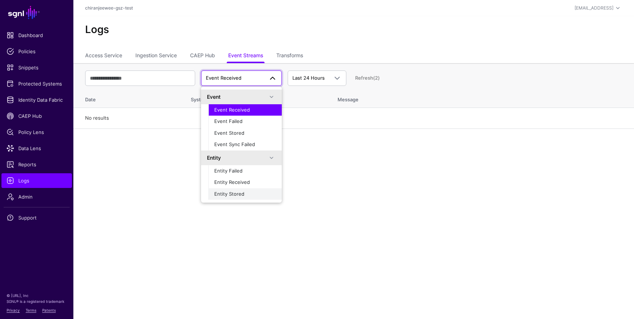
click at [243, 193] on span "Entity Stored" at bounding box center [229, 194] width 30 height 6
